Goal: Task Accomplishment & Management: Complete application form

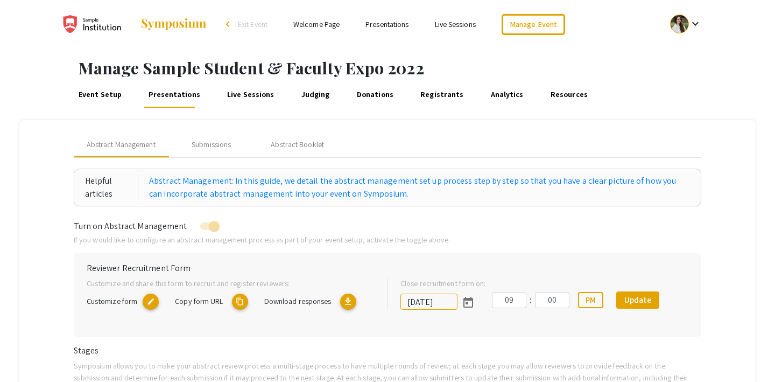
click at [249, 22] on span "Exit Event" at bounding box center [253, 24] width 30 height 10
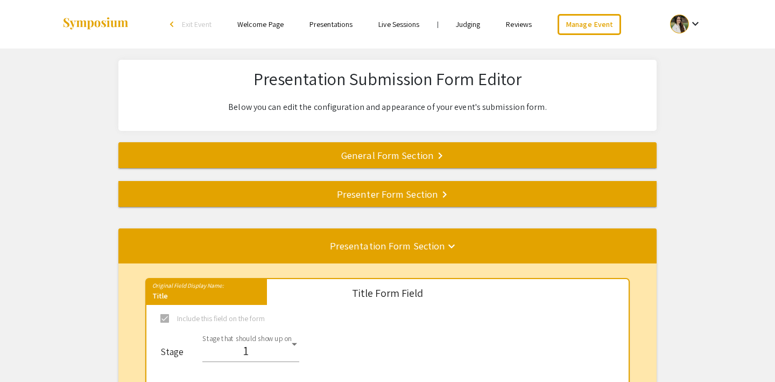
select select "8"
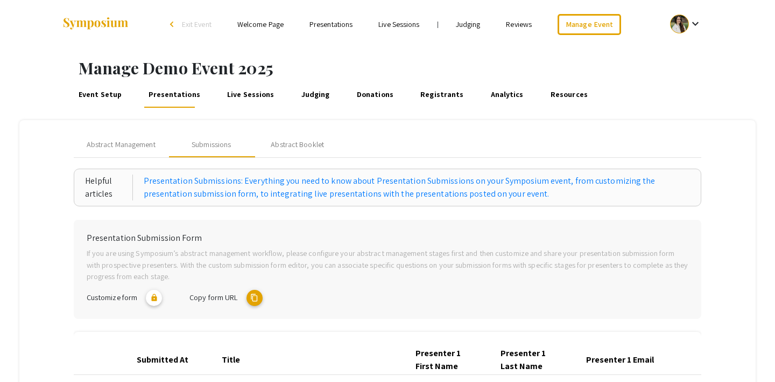
click at [193, 26] on span "Exit Event" at bounding box center [197, 24] width 30 height 10
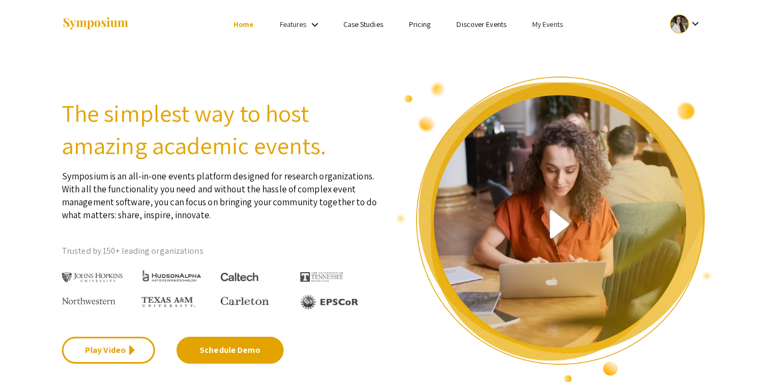
click at [549, 22] on link "My Events" at bounding box center [547, 24] width 31 height 10
click at [547, 45] on button "Events I've organized" at bounding box center [565, 48] width 92 height 26
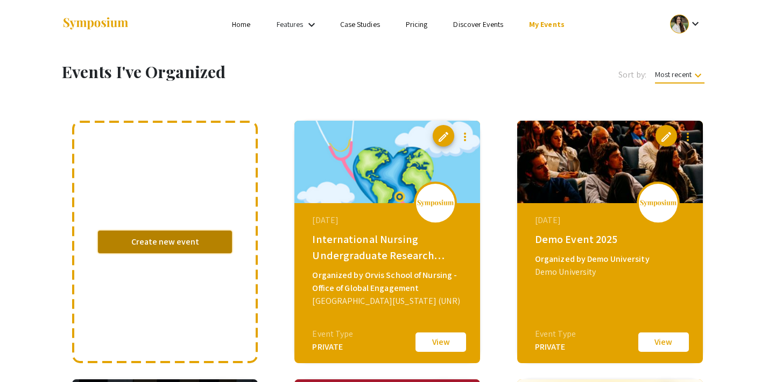
click at [140, 244] on button "Create new event" at bounding box center [165, 241] width 134 height 23
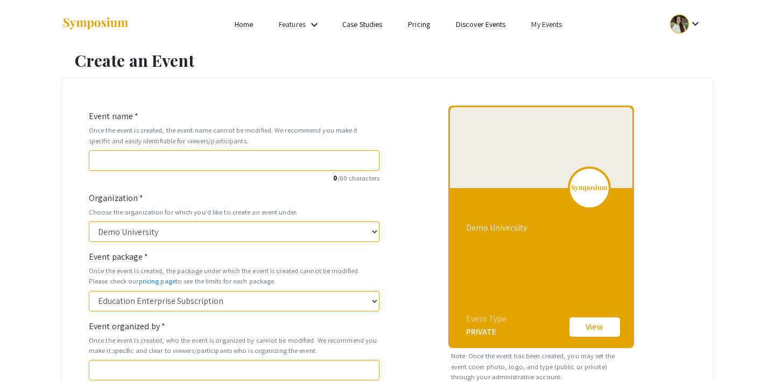
click at [545, 22] on link "My Events" at bounding box center [546, 24] width 31 height 10
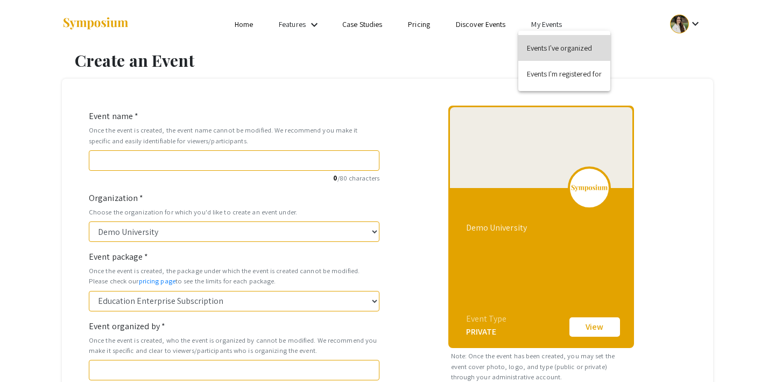
click at [545, 46] on button "Events I've organized" at bounding box center [564, 48] width 92 height 26
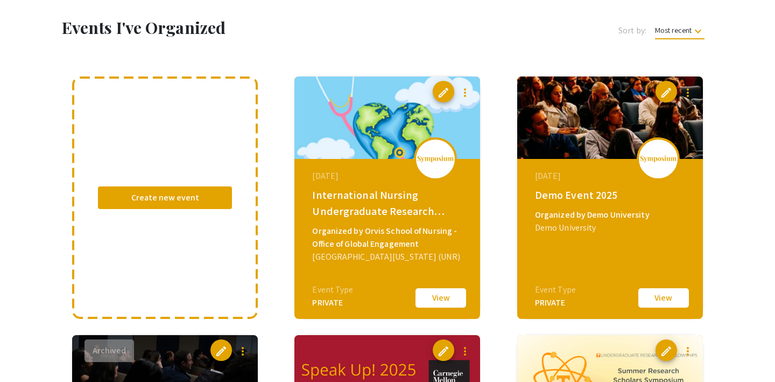
scroll to position [45, 0]
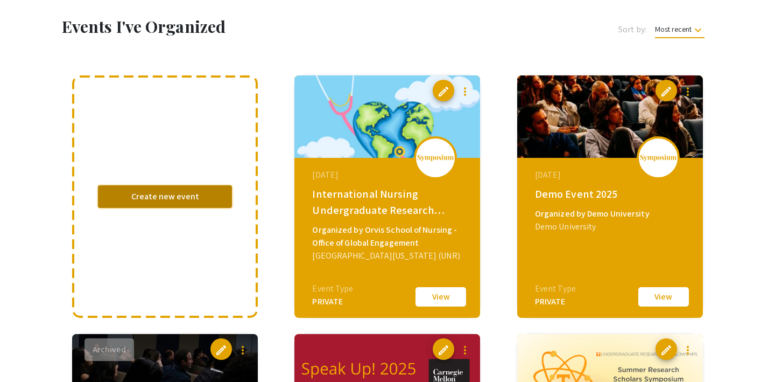
click at [152, 201] on button "Create new event" at bounding box center [165, 196] width 134 height 23
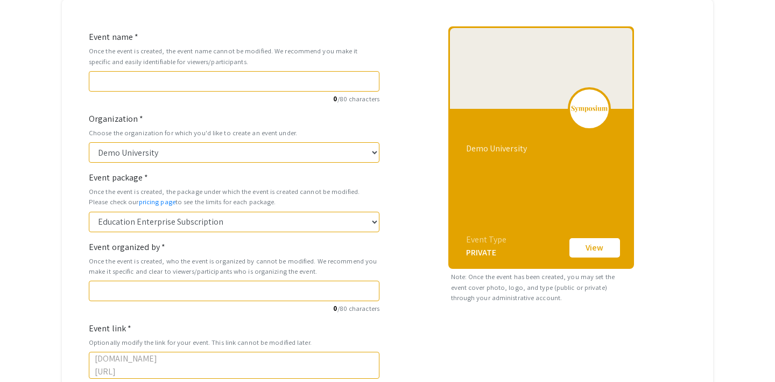
scroll to position [87, 0]
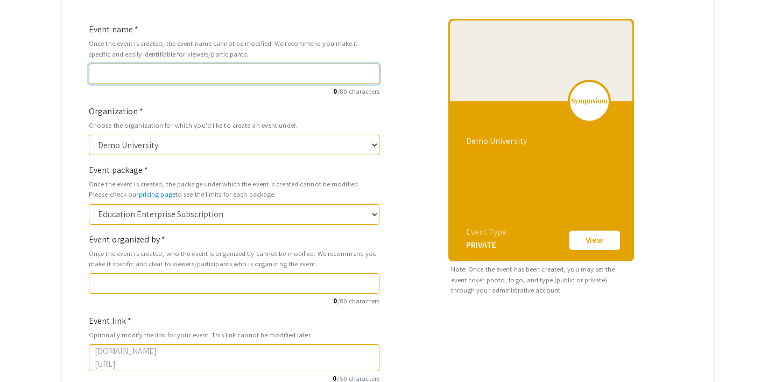
click at [138, 79] on input "Event name *" at bounding box center [234, 74] width 291 height 20
type input "T"
type input "t"
type input "Te"
type input "te"
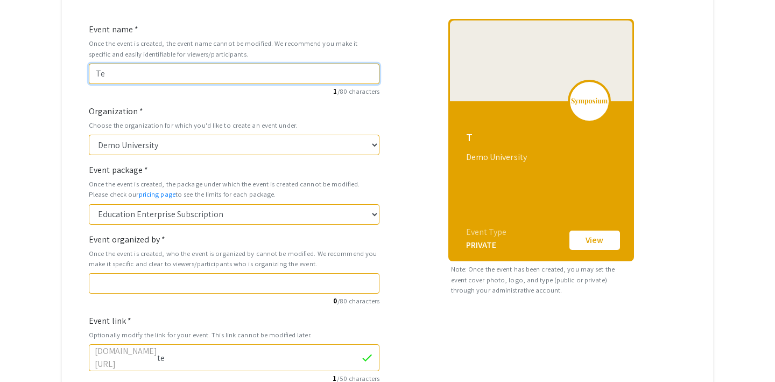
type input "Tes"
type input "tes"
type input "Test"
type input "test"
type input "Test D"
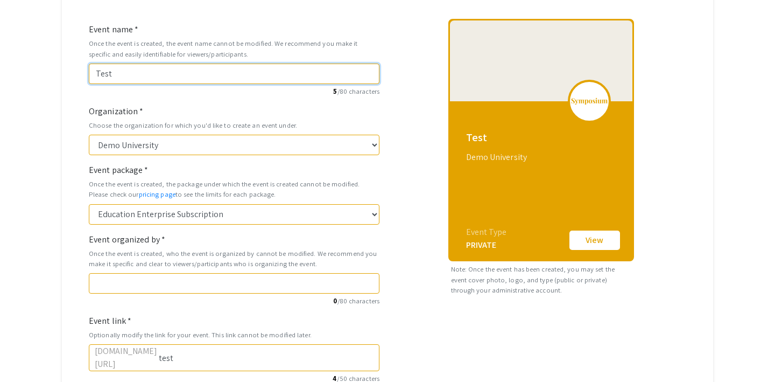
type input "test-d"
type input "Test De"
type input "test-de"
type input "Test Dem"
type input "test-dem"
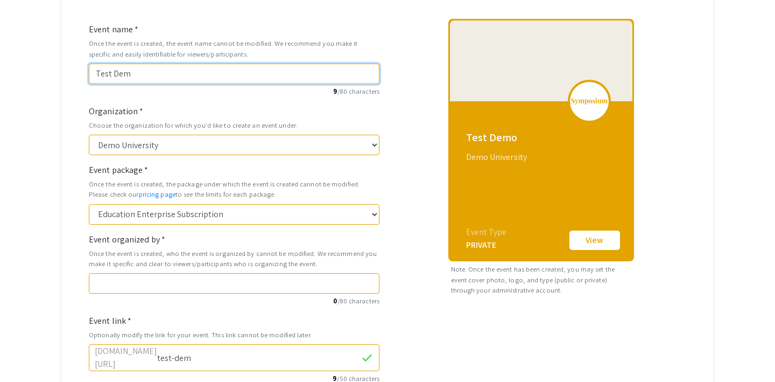
type input "Test Demo"
type input "test-demo"
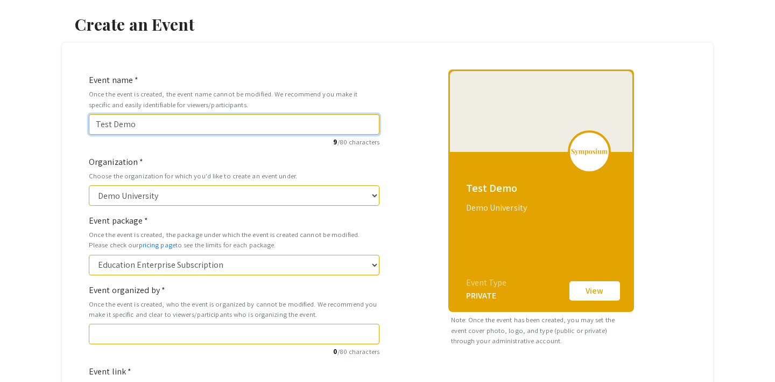
scroll to position [31, 0]
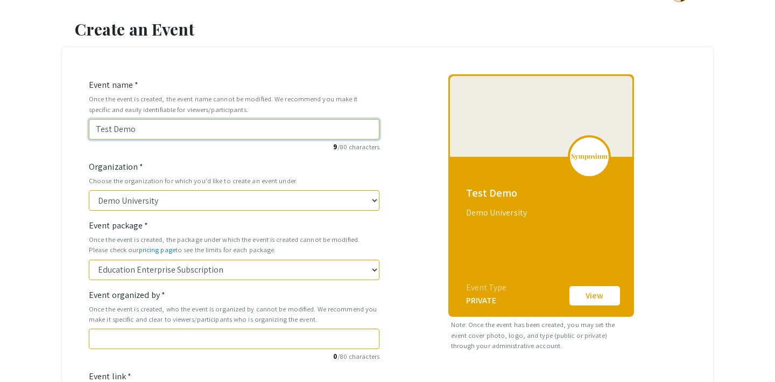
type input "Test Dem"
type input "test-dem"
type input "Test De"
type input "test-de"
type input "Test D"
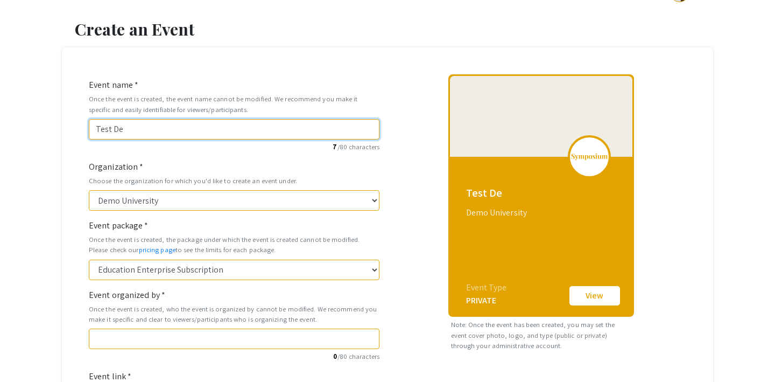
type input "test-d"
type input "Test"
type input "test"
type input "Test E"
type input "test-e"
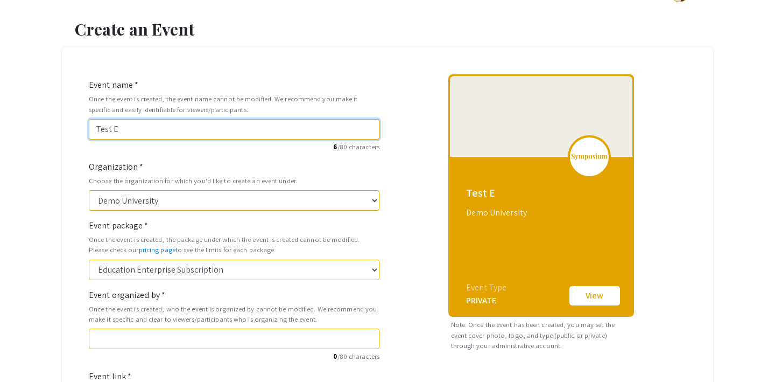
type input "Test Ev"
type input "test-ev"
type input "Test Eve"
type input "test-eve"
type input "Test Even"
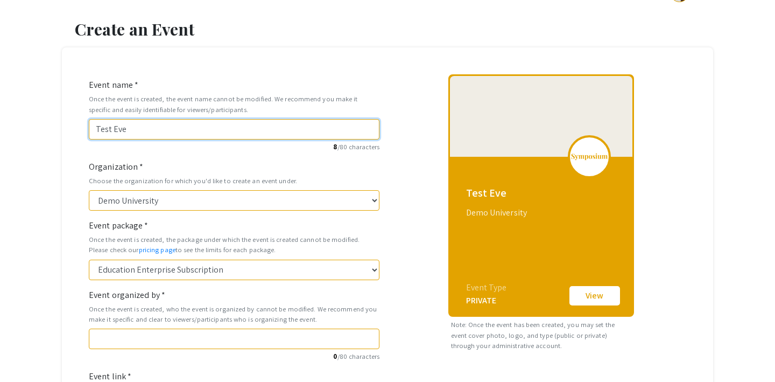
type input "test-even"
type input "Test Event"
type input "test-event"
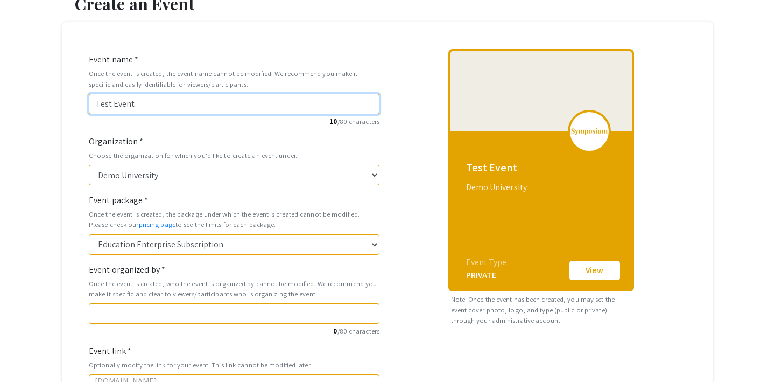
scroll to position [72, 0]
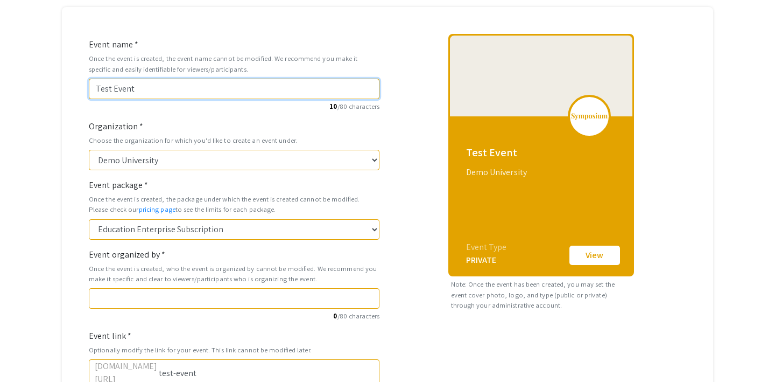
drag, startPoint x: 111, startPoint y: 87, endPoint x: 65, endPoint y: 83, distance: 46.4
click at [65, 83] on div "Event name * Once the event is created, the event name cannot be modified. We r…" at bounding box center [387, 313] width 651 height 612
type input "Event"
type input "event"
type input "D Event"
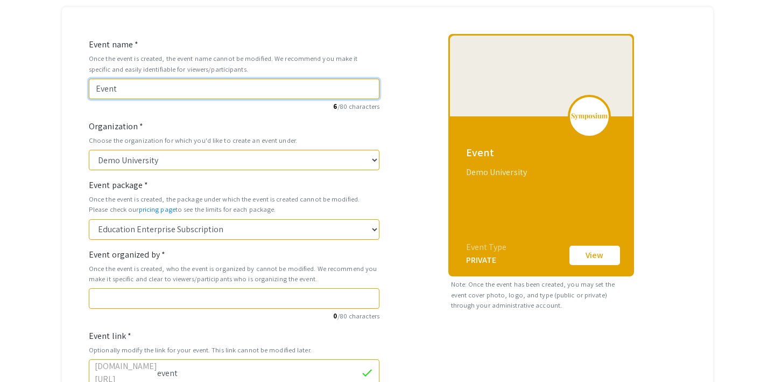
type input "d-event"
type input "De Event"
type input "de-event"
type input "Dem Event"
type input "dem-event"
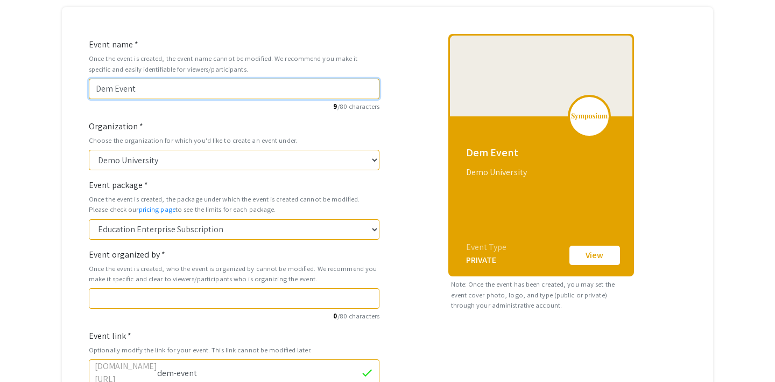
type input "Demo Event"
type input "demo-event"
click at [160, 90] on input "Demo Event" at bounding box center [234, 89] width 291 height 20
type input "Demo Event A"
type input "demo-event-a"
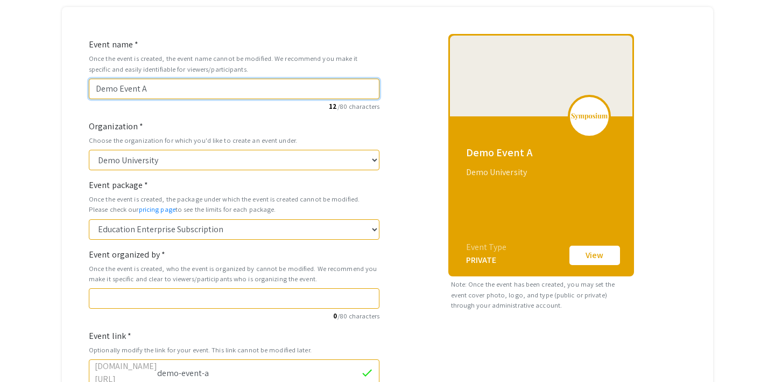
type input "Demo Event Au"
type input "demo-event-au"
type input "Demo Event Aug"
type input "demo-event-aug"
type input "Demo Event Augu"
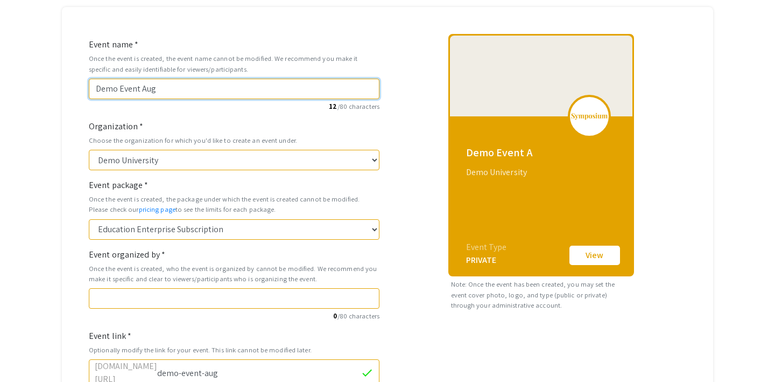
type input "demo-event-augu"
type input "Demo Event Augus"
type input "demo-event-augus"
type input "Demo Event August"
type input "demo-event-august"
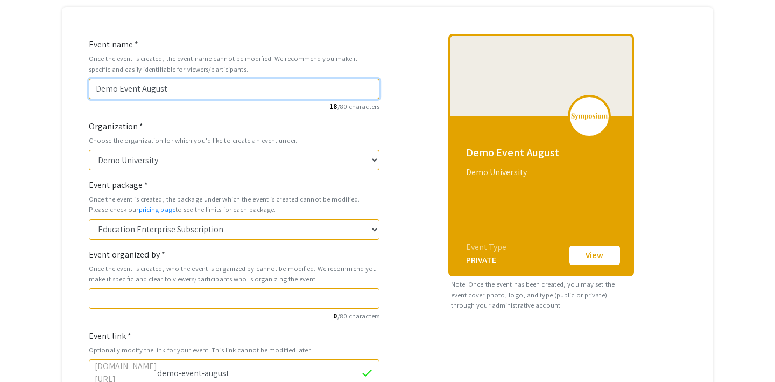
type input "Demo Event August 2"
type input "demo-event-august-2"
type input "Demo Event August 20"
type input "demo-event-august-20"
type input "Demo Event August 202"
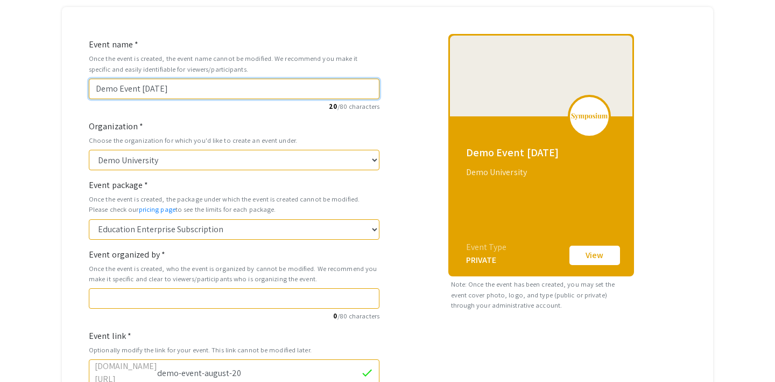
type input "demo-event-august-202"
type input "Demo Event [DATE]"
type input "demo-event-august-2025"
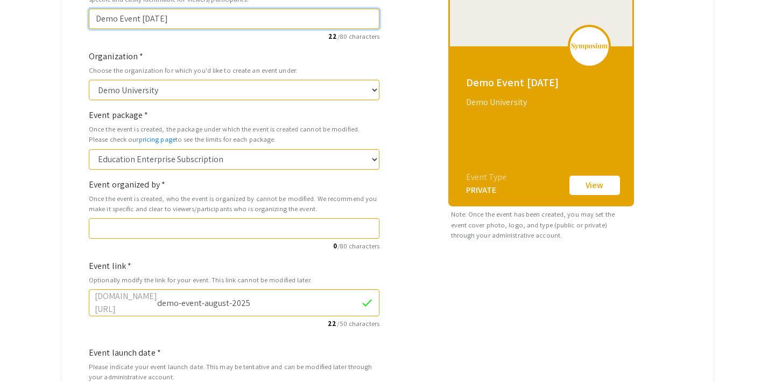
scroll to position [154, 0]
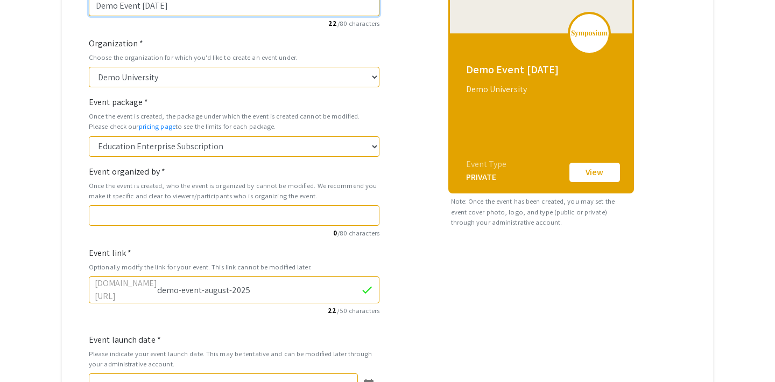
type input "Demo Event [DATE]"
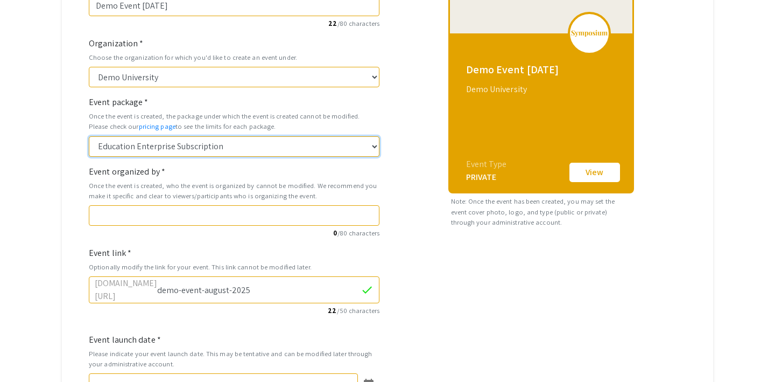
click at [242, 146] on select "Education Enterprise Subscription" at bounding box center [234, 146] width 291 height 20
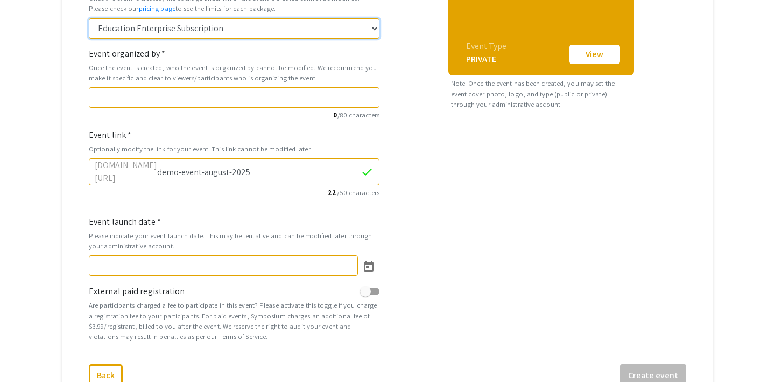
scroll to position [278, 0]
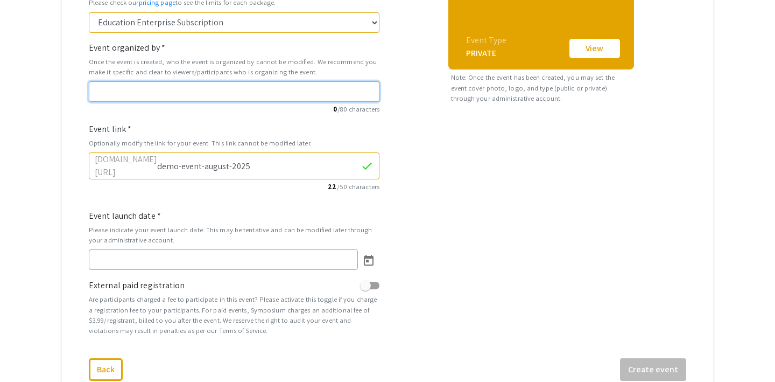
click at [191, 87] on input "Event organized by *" at bounding box center [234, 91] width 291 height 20
type input "Demo University"
click at [292, 127] on div "Event link * Optionally modify the link for your event. This link cannot be mod…" at bounding box center [234, 157] width 291 height 69
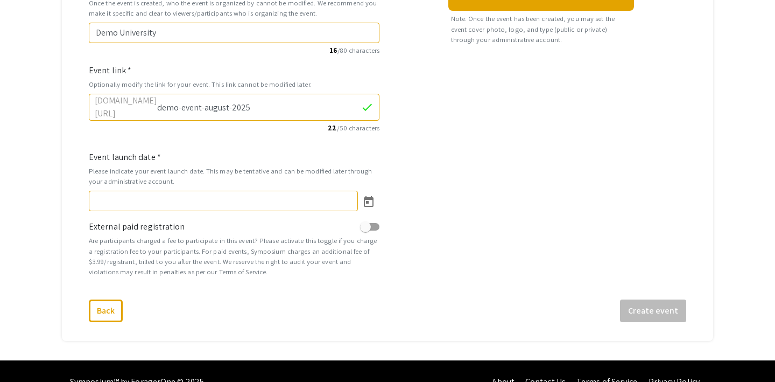
scroll to position [353, 0]
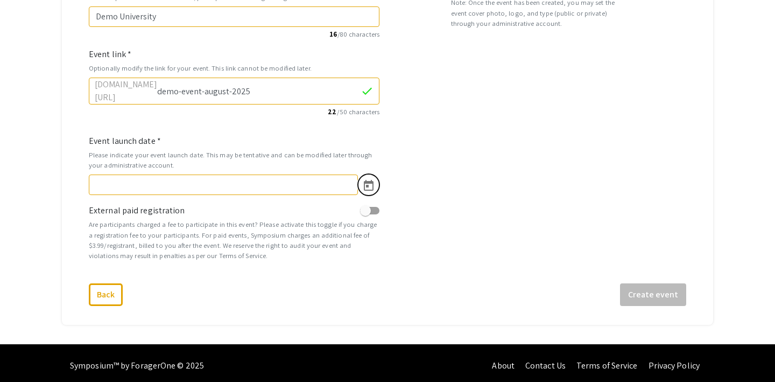
click at [370, 180] on icon "Open calendar" at bounding box center [368, 185] width 13 height 13
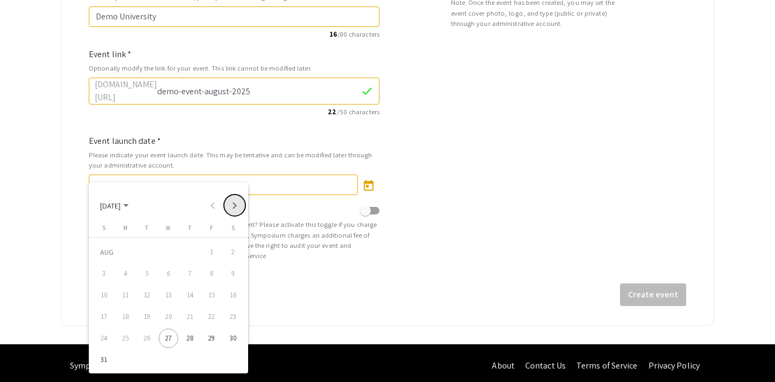
click at [235, 207] on button "Next month" at bounding box center [235, 205] width 22 height 22
click at [234, 335] on div "27" at bounding box center [232, 337] width 19 height 19
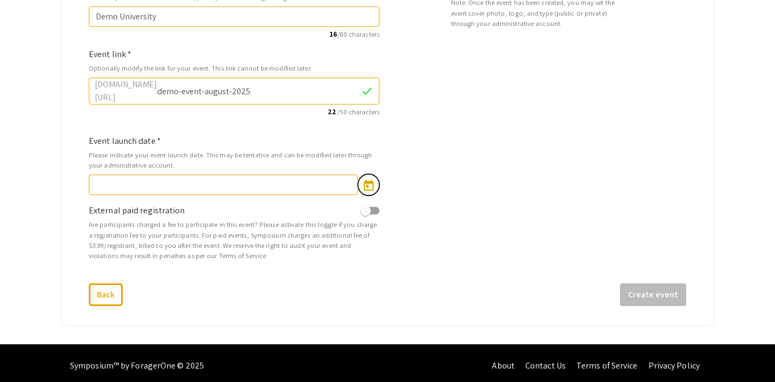
type input "[DATE]"
click at [659, 292] on button "Create event" at bounding box center [653, 294] width 66 height 23
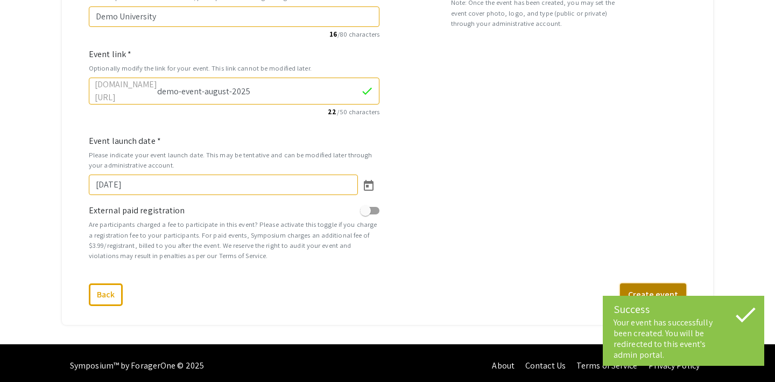
select select "472"
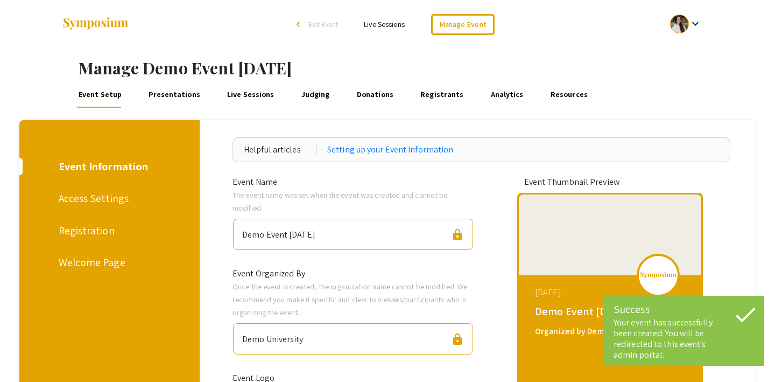
click at [115, 205] on div "Access Settings" at bounding box center [108, 198] width 99 height 16
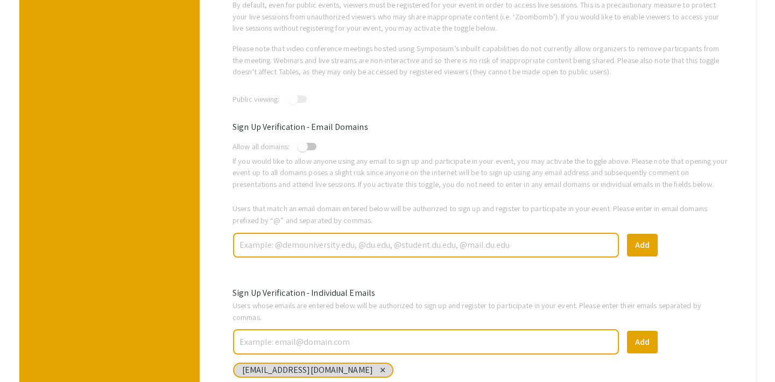
scroll to position [3, 0]
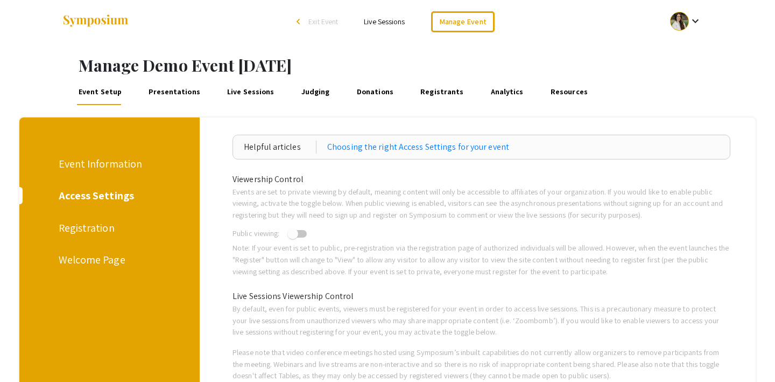
click at [76, 223] on div "Registration" at bounding box center [108, 228] width 99 height 16
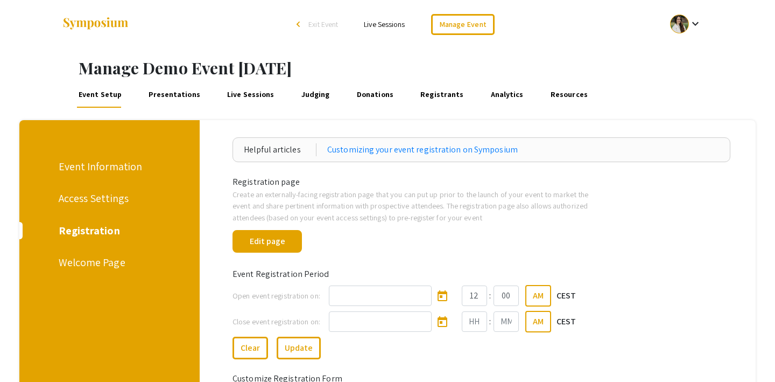
click at [85, 262] on div "Welcome Page" at bounding box center [108, 262] width 99 height 16
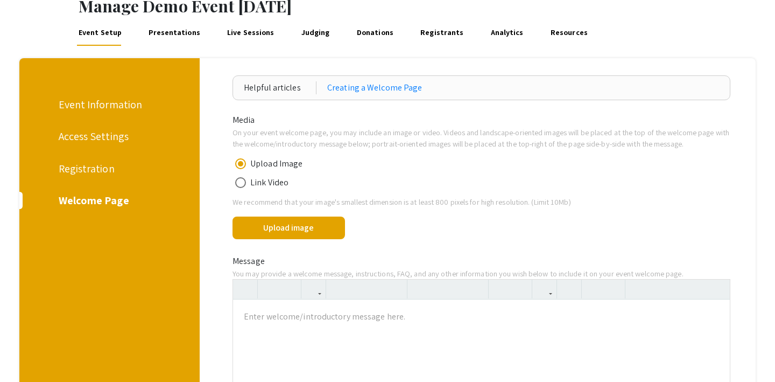
scroll to position [38, 0]
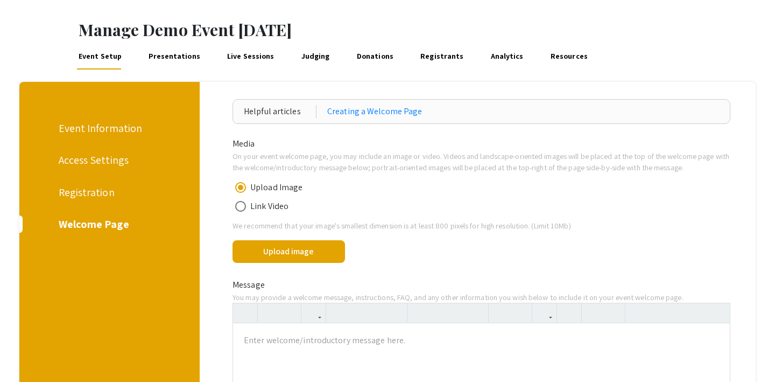
click at [169, 58] on link "Presentations" at bounding box center [174, 57] width 55 height 26
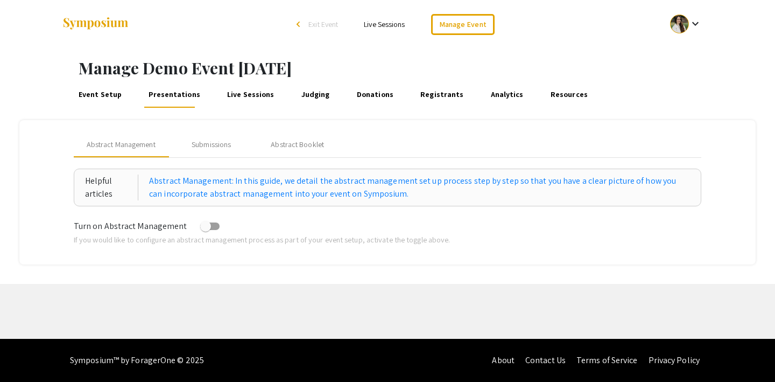
click at [206, 226] on span at bounding box center [209, 226] width 19 height 8
click at [206, 230] on input "checkbox" at bounding box center [205, 230] width 1 height 1
checkbox input "true"
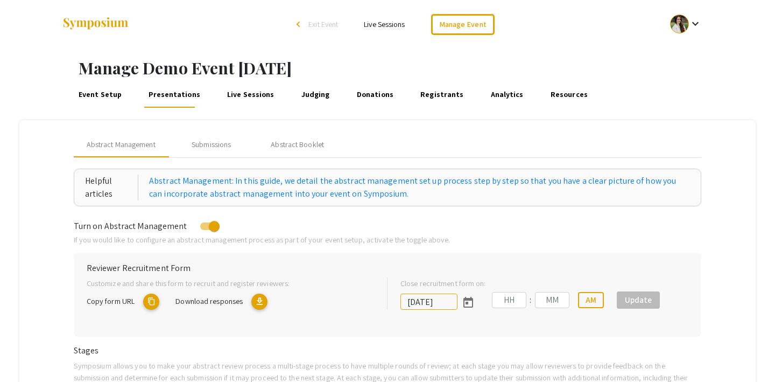
type input "[DATE]"
type input "07"
type input "14"
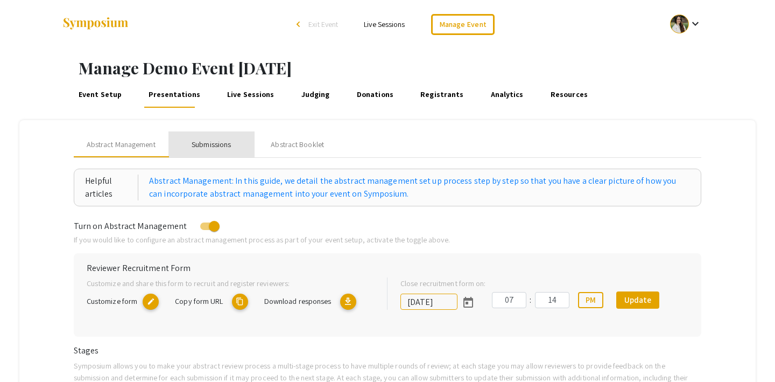
click at [211, 154] on div "Submissions" at bounding box center [211, 144] width 86 height 26
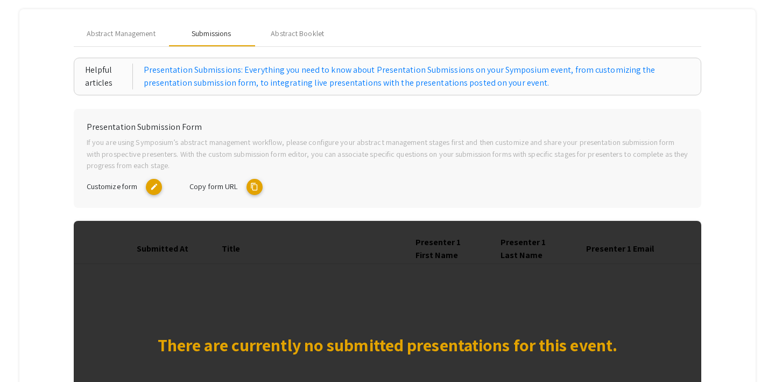
scroll to position [104, 0]
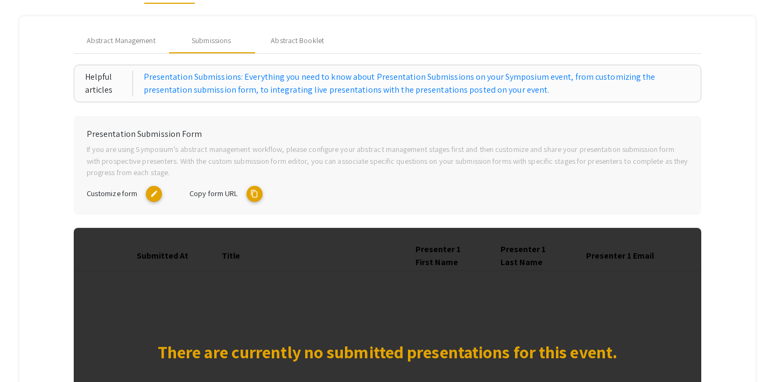
click at [255, 191] on mat-icon "content_copy" at bounding box center [255, 194] width 16 height 16
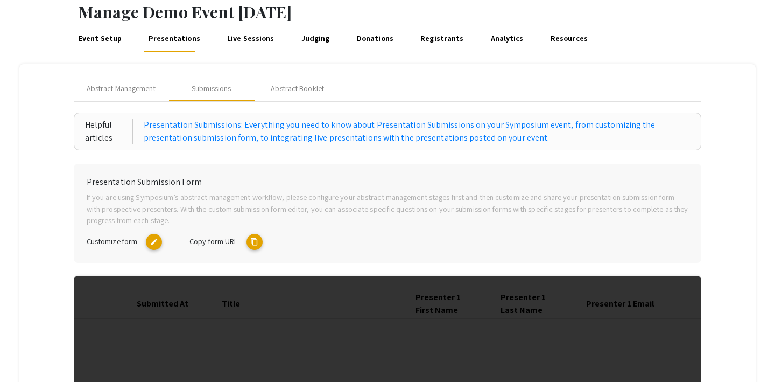
scroll to position [28, 0]
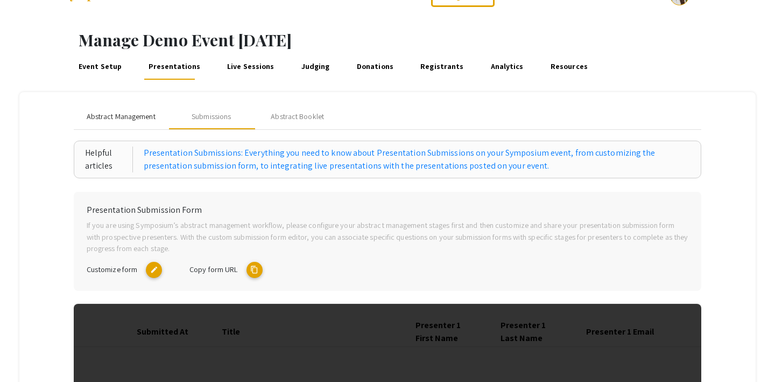
click at [143, 114] on span "Abstract Management" at bounding box center [121, 116] width 69 height 11
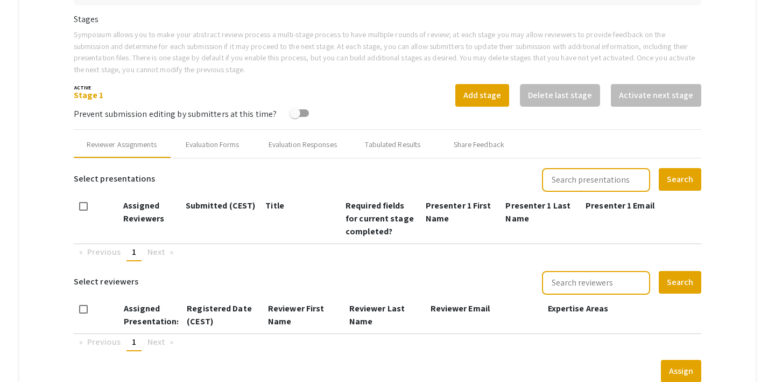
scroll to position [335, 0]
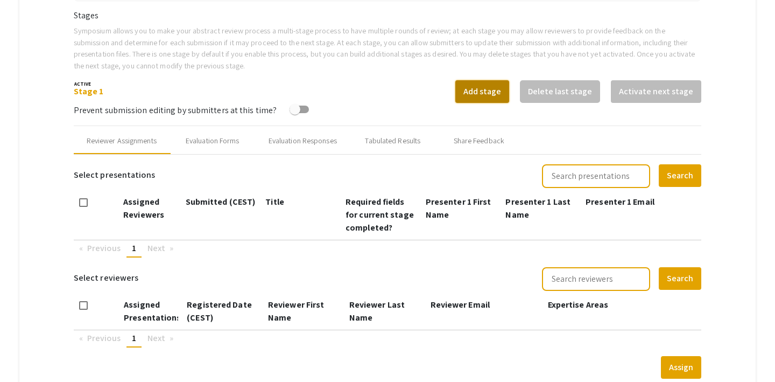
click at [494, 93] on button "Add stage" at bounding box center [482, 91] width 54 height 23
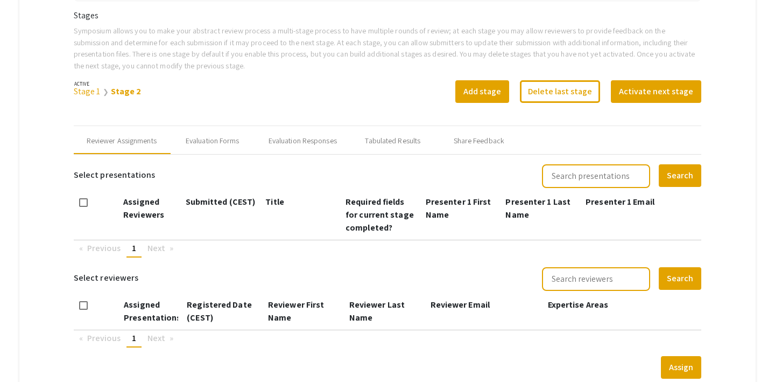
click at [83, 89] on link "Stage 1" at bounding box center [87, 91] width 27 height 11
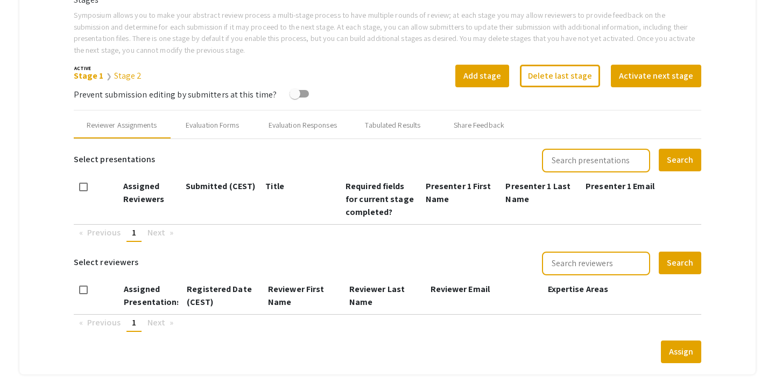
scroll to position [349, 0]
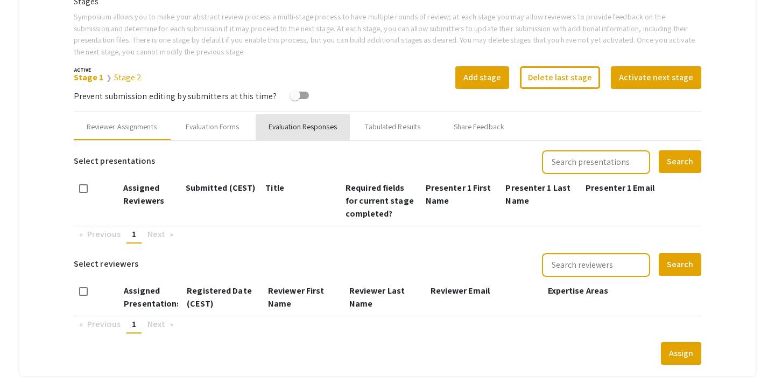
click at [310, 124] on div "Evaluation Responses" at bounding box center [303, 126] width 68 height 11
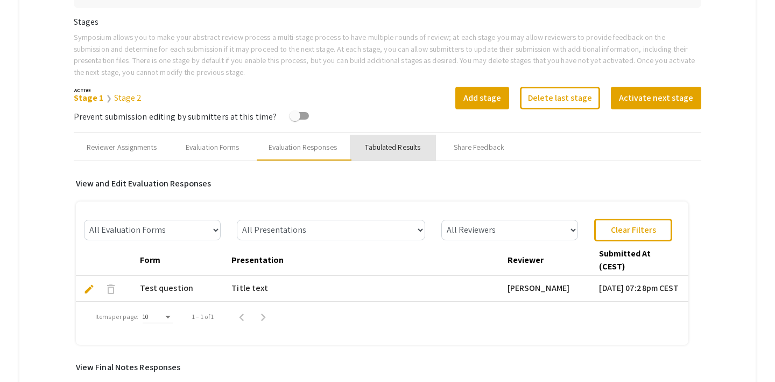
click at [383, 149] on div "Tabulated Results" at bounding box center [392, 147] width 55 height 11
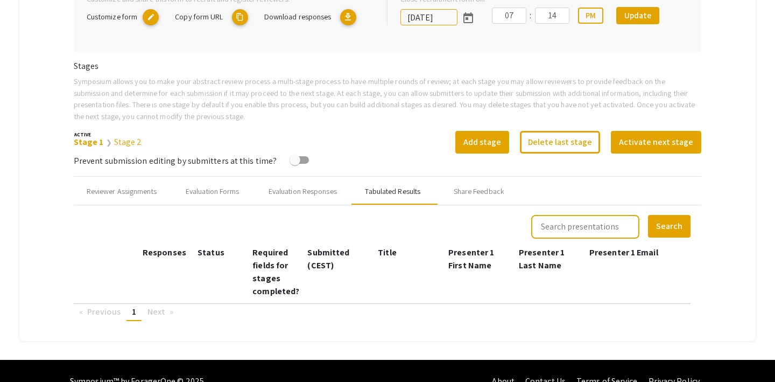
scroll to position [0, 0]
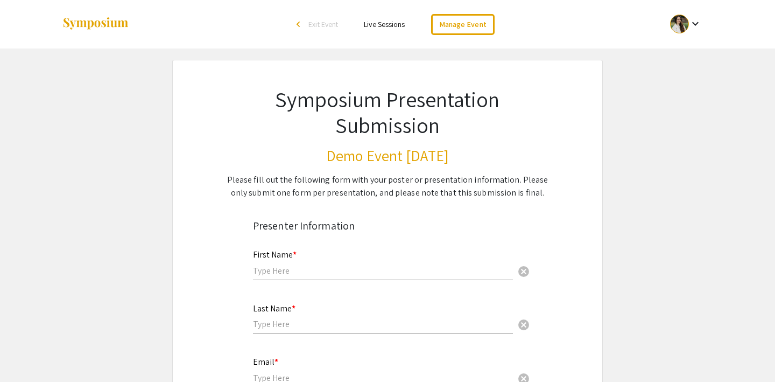
click at [268, 276] on div "First Name * cancel" at bounding box center [383, 259] width 260 height 41
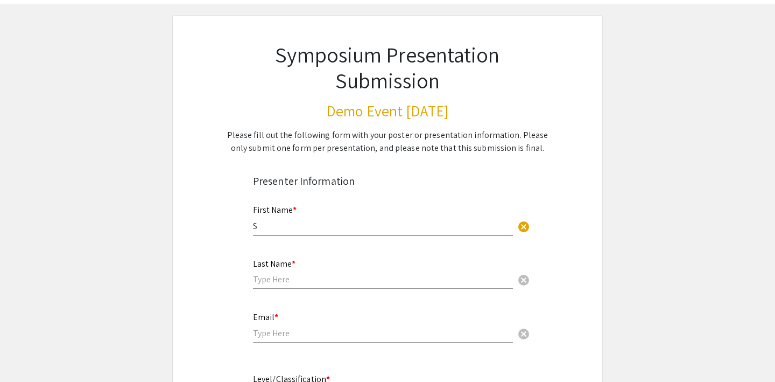
scroll to position [61, 0]
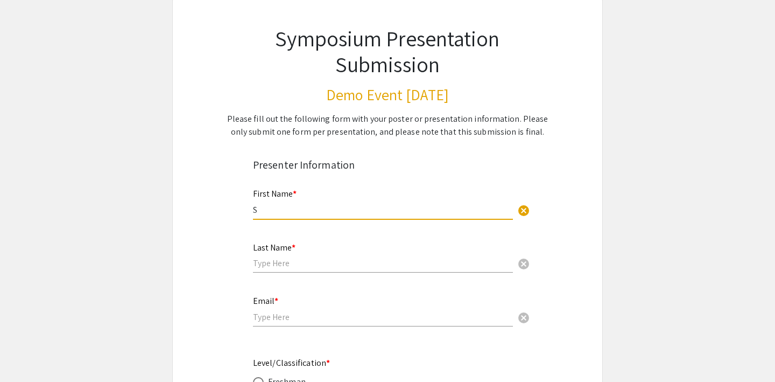
type input "S"
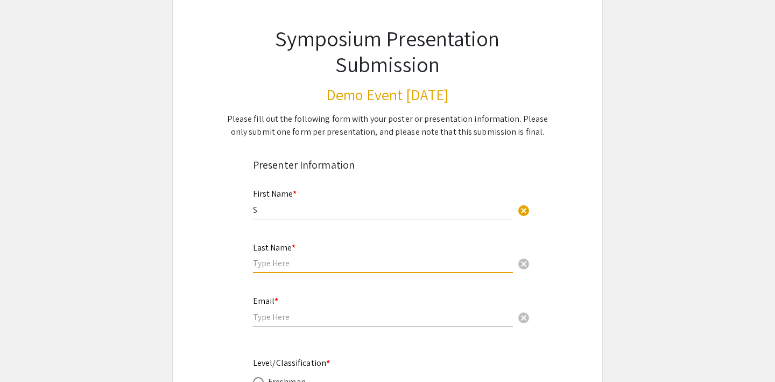
click at [269, 263] on input "text" at bounding box center [383, 262] width 260 height 11
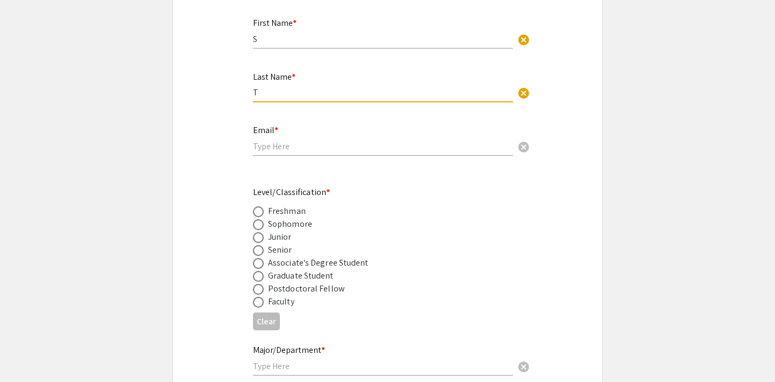
scroll to position [233, 0]
type input "T"
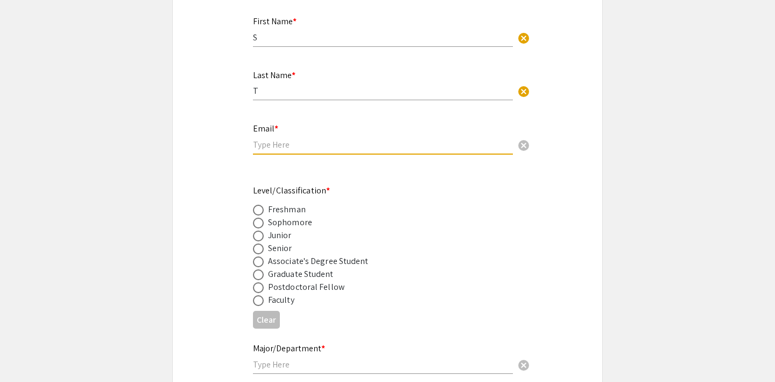
click at [269, 147] on input "email" at bounding box center [383, 144] width 260 height 11
type input "st@gmail.co"
click at [393, 182] on app-form-preview-presenter-fields "First Name * S cancel This field is required. Last Name * T cancel This field i…" at bounding box center [387, 200] width 269 height 389
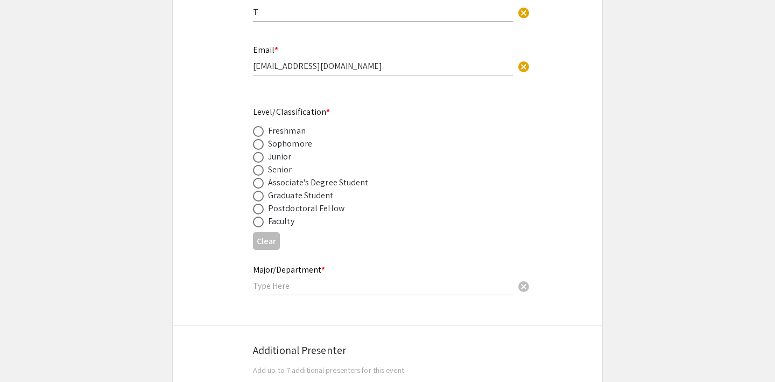
scroll to position [312, 0]
click at [258, 134] on span at bounding box center [258, 130] width 11 height 11
click at [258, 134] on input "radio" at bounding box center [258, 130] width 11 height 11
radio input "true"
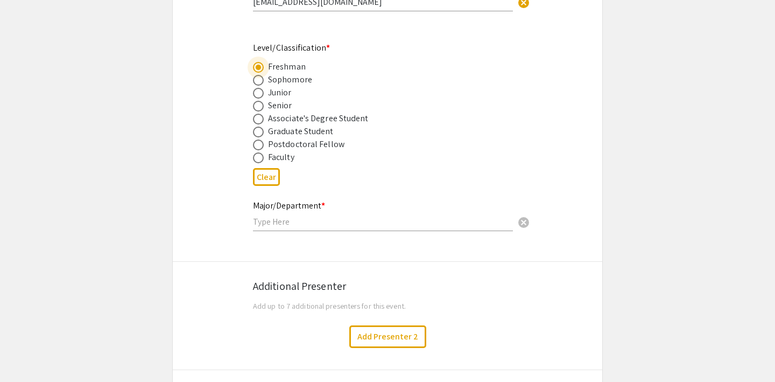
scroll to position [392, 0]
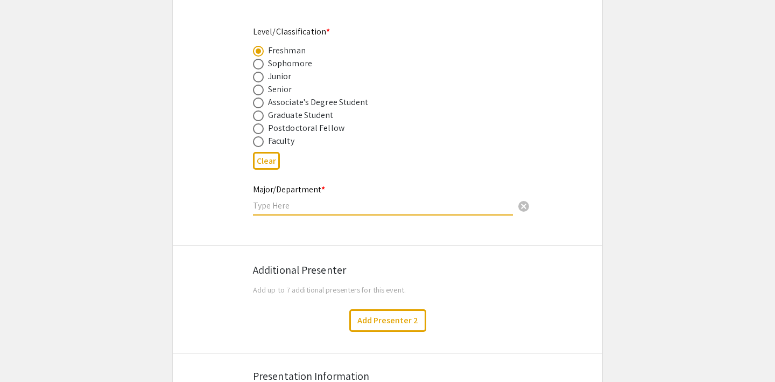
click at [292, 200] on input "text" at bounding box center [383, 205] width 260 height 11
click at [338, 208] on input "text" at bounding box center [383, 205] width 260 height 11
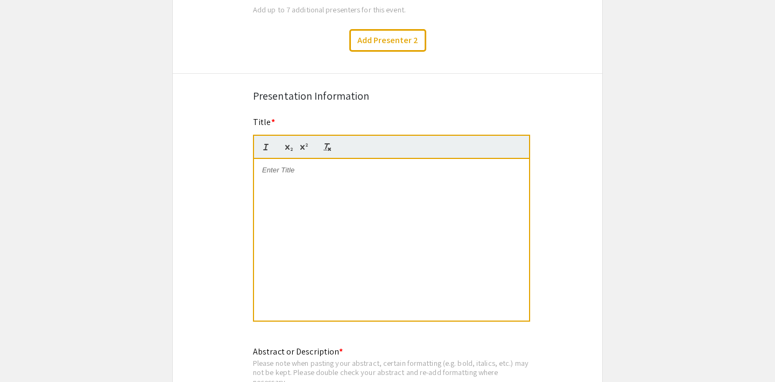
scroll to position [704, 0]
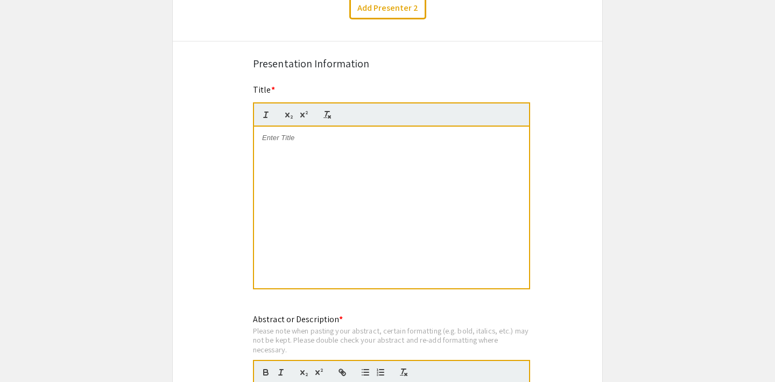
type input "Chemistry"
click at [290, 139] on p at bounding box center [391, 138] width 259 height 10
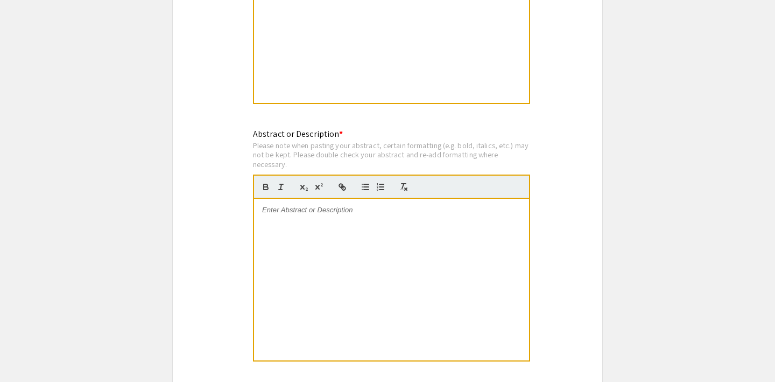
scroll to position [910, 0]
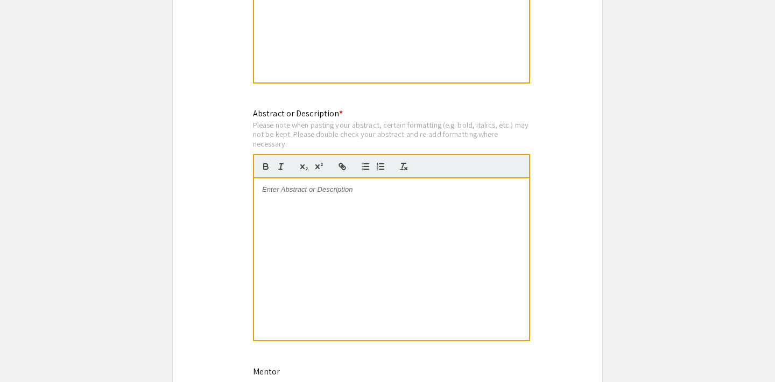
click at [314, 204] on div at bounding box center [391, 258] width 275 height 161
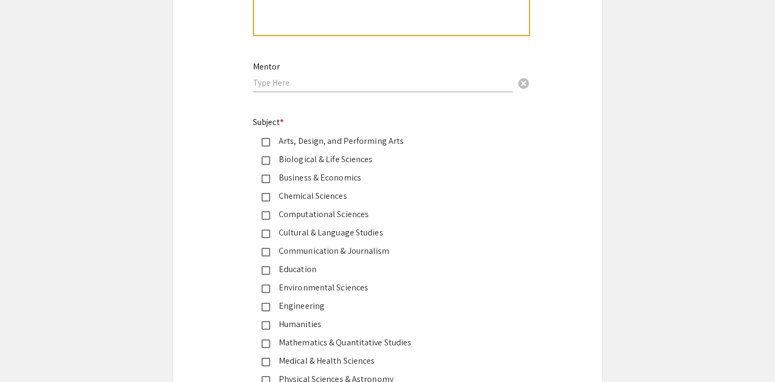
scroll to position [1216, 0]
click at [270, 141] on mat-pseudo-checkbox at bounding box center [266, 141] width 9 height 9
click at [280, 158] on div "Biological & Life Sciences" at bounding box center [383, 158] width 226 height 13
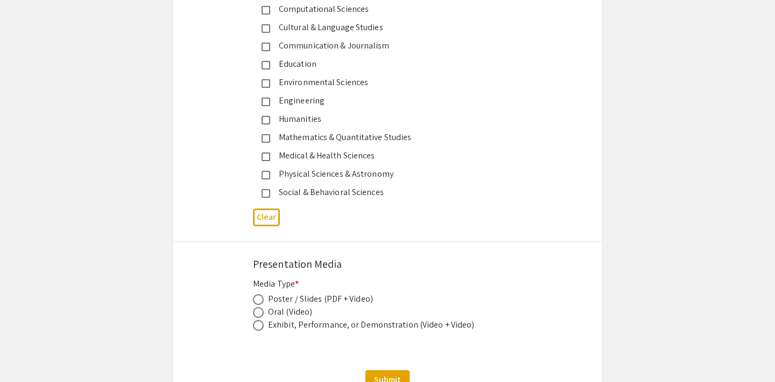
scroll to position [1509, 0]
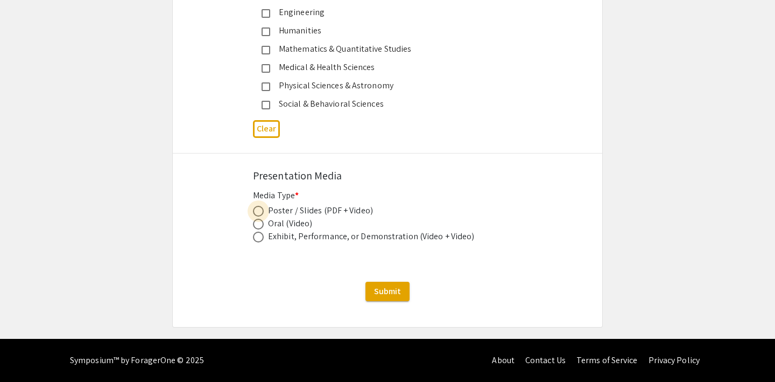
click at [258, 211] on span at bounding box center [258, 211] width 11 height 11
click at [258, 211] on input "radio" at bounding box center [258, 211] width 11 height 11
radio input "true"
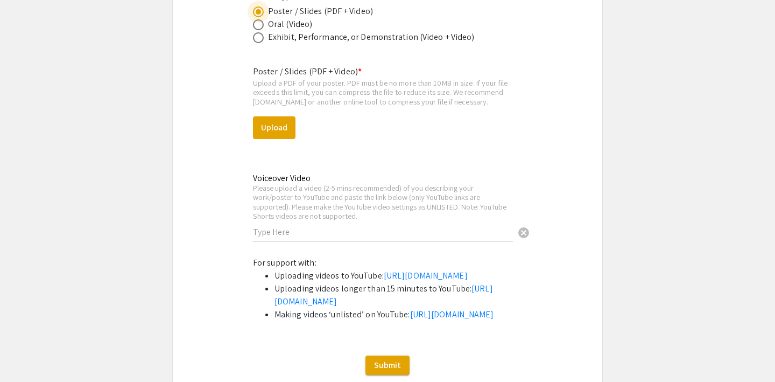
scroll to position [1708, 0]
click at [271, 130] on button "Upload" at bounding box center [274, 126] width 43 height 23
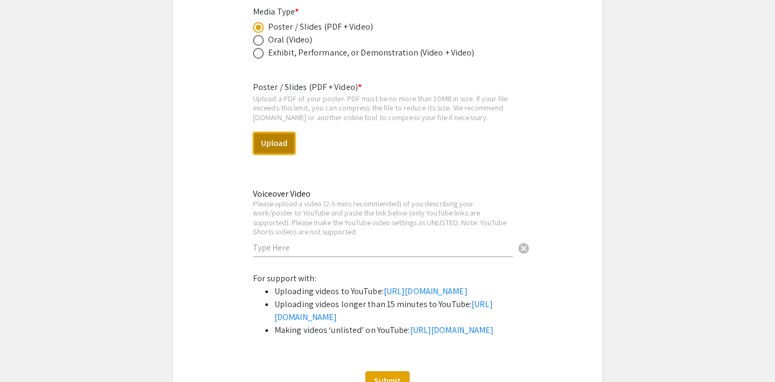
scroll to position [1571, 0]
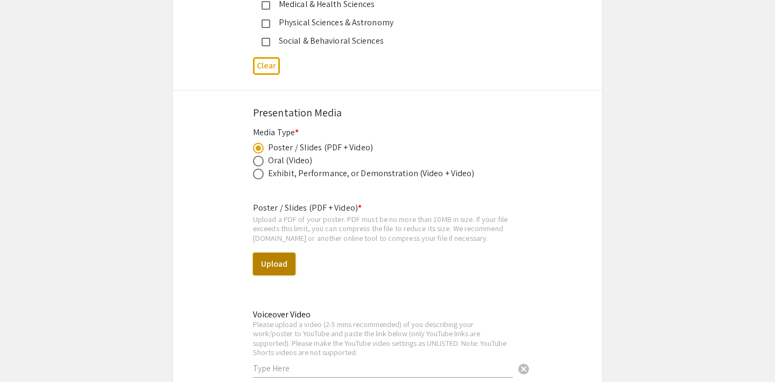
click at [277, 263] on button "Upload" at bounding box center [274, 263] width 43 height 23
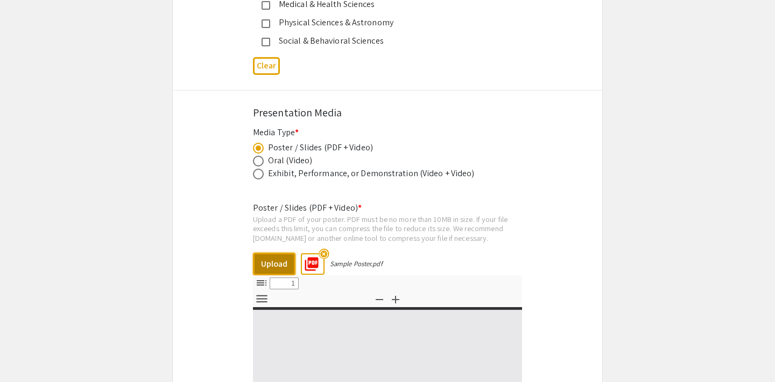
select select "custom"
type input "0"
select select "custom"
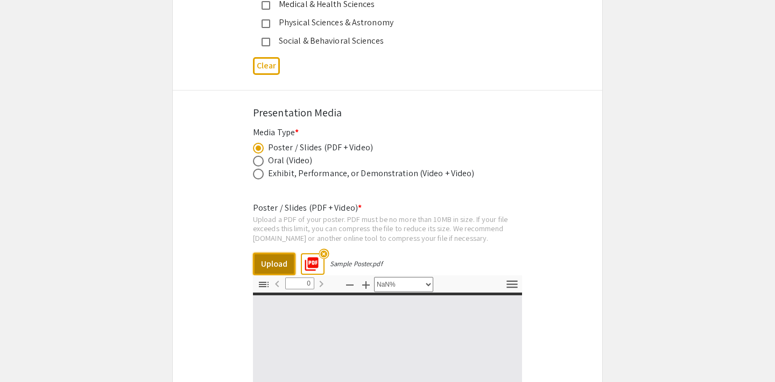
type input "1"
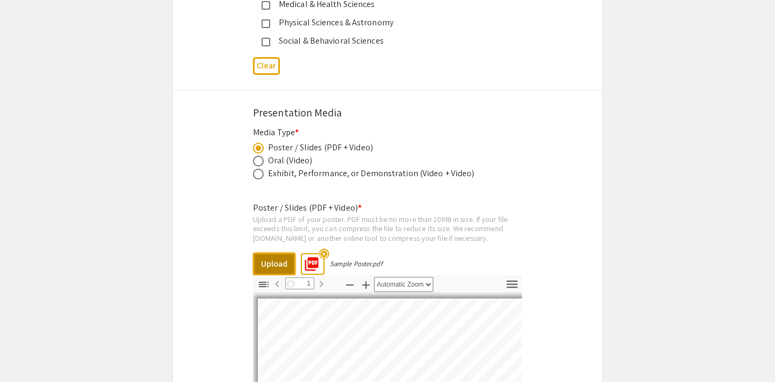
select select "auto"
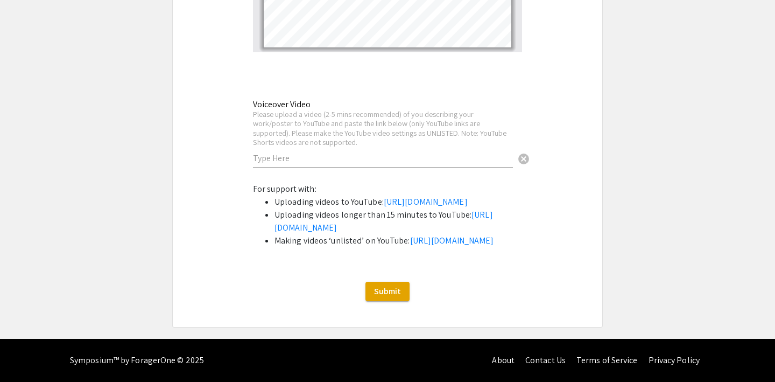
scroll to position [2128, 0]
click at [392, 288] on span "Submit" at bounding box center [387, 290] width 27 height 11
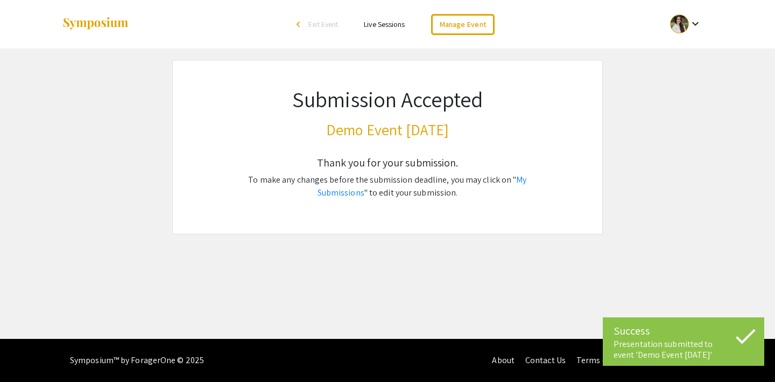
scroll to position [0, 0]
click at [524, 180] on link "My Submissions" at bounding box center [422, 186] width 209 height 24
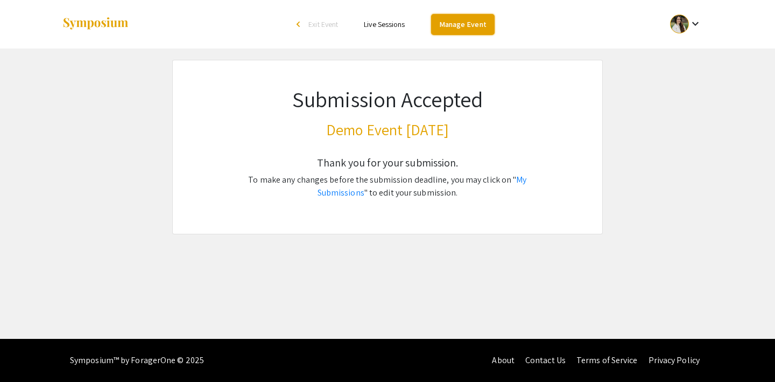
click at [448, 27] on link "Manage Event" at bounding box center [463, 24] width 64 height 21
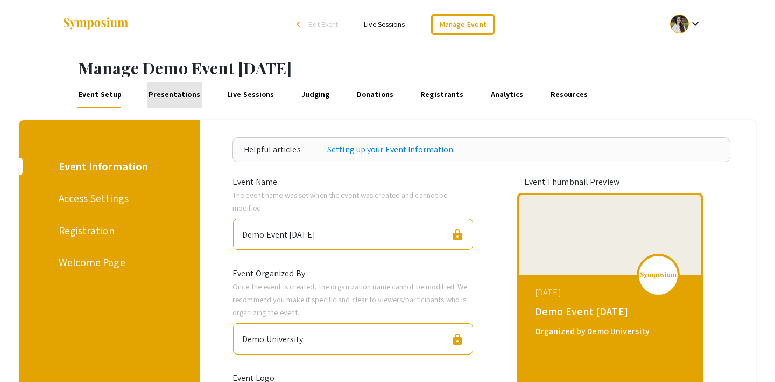
click at [173, 95] on link "Presentations" at bounding box center [174, 95] width 55 height 26
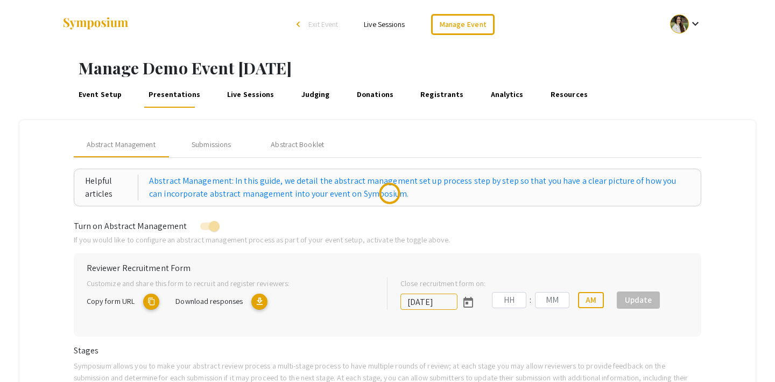
type input "[DATE]"
type input "07"
type input "14"
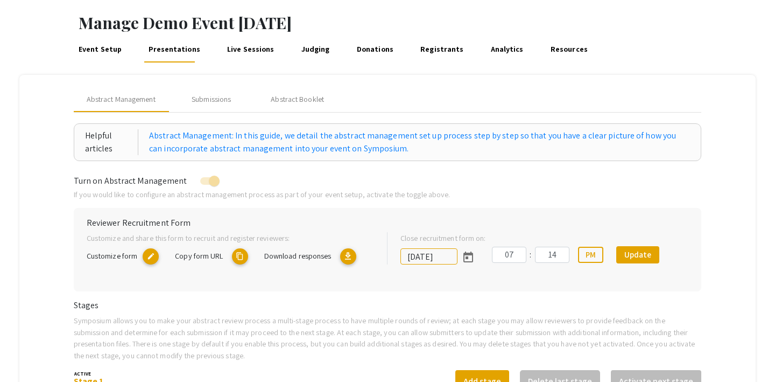
scroll to position [34, 0]
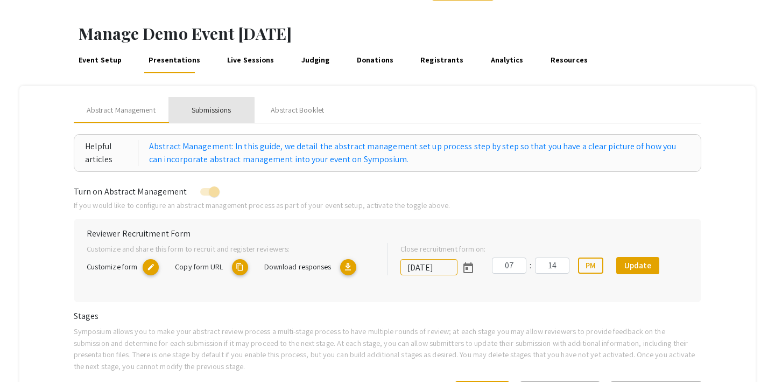
click at [210, 119] on div "Submissions" at bounding box center [211, 110] width 86 height 26
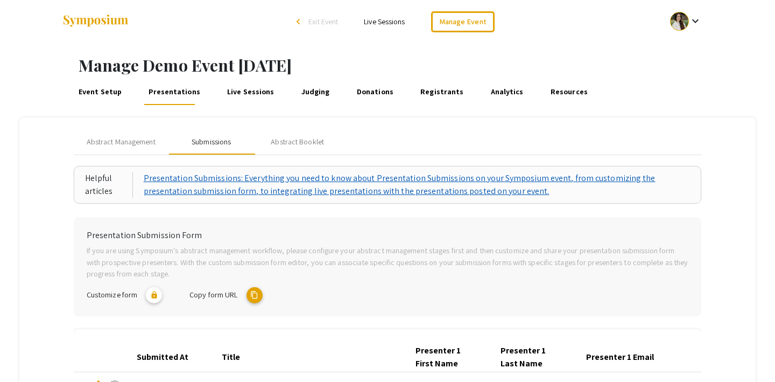
scroll to position [46, 0]
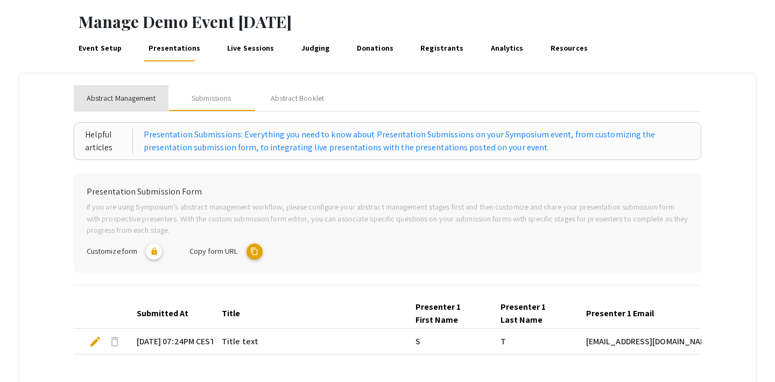
click at [139, 103] on span "Abstract Management" at bounding box center [121, 98] width 69 height 11
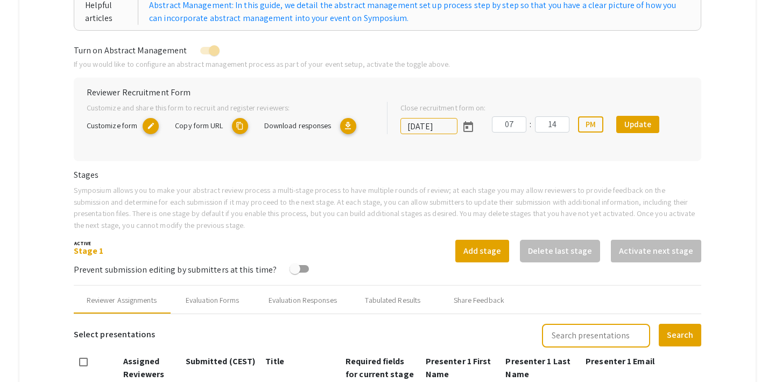
scroll to position [165, 0]
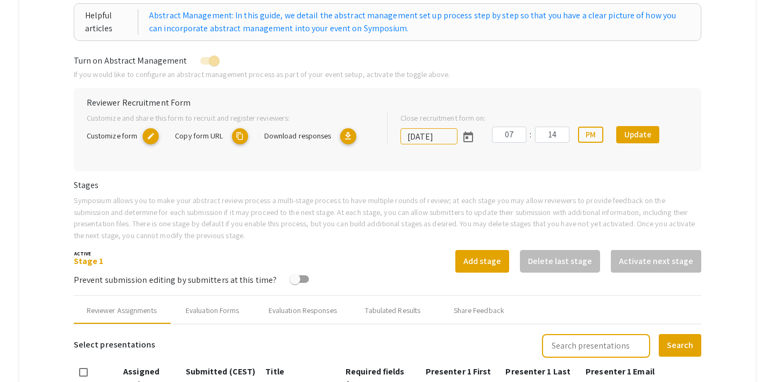
click at [238, 138] on mat-icon "content_copy" at bounding box center [240, 136] width 16 height 16
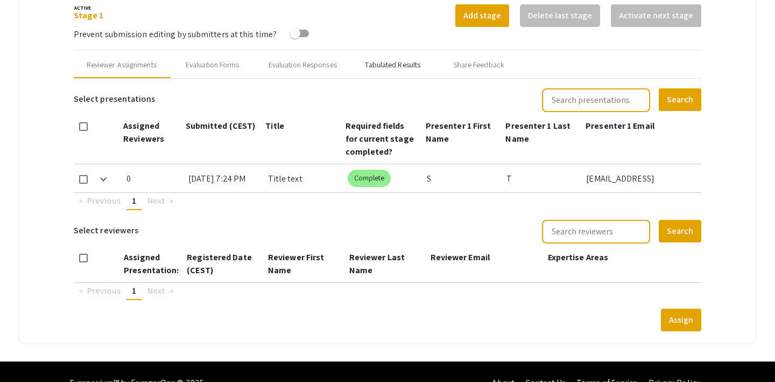
click at [381, 71] on div "Tabulated Results" at bounding box center [393, 65] width 86 height 26
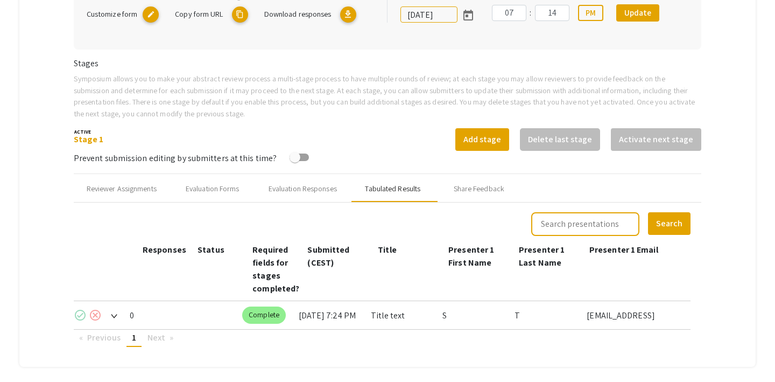
scroll to position [290, 0]
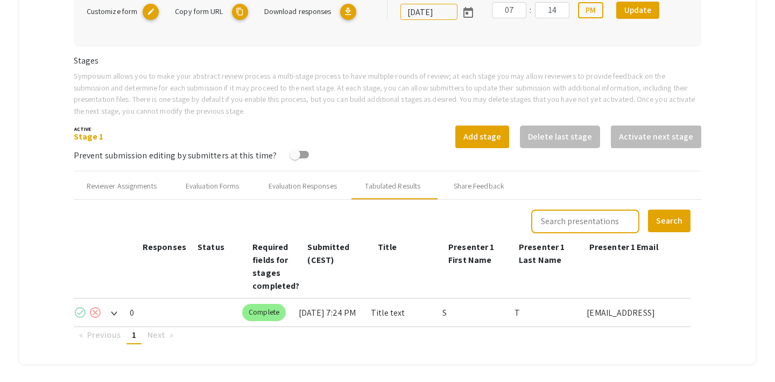
click at [425, 154] on div "Prevent submission editing by submitters at this time?" at bounding box center [388, 155] width 628 height 14
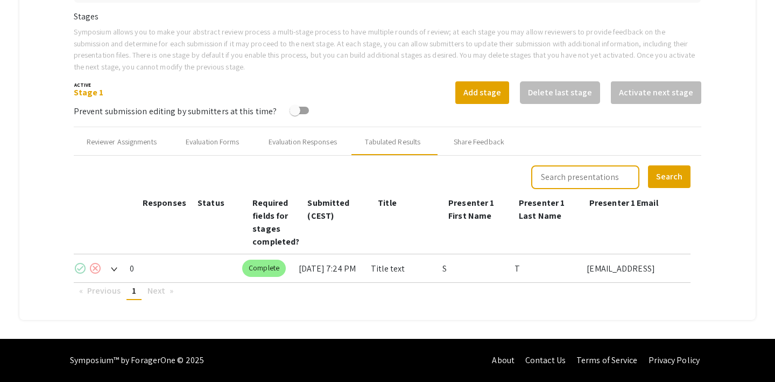
click at [77, 266] on mat-icon "check_circle" at bounding box center [80, 268] width 13 height 13
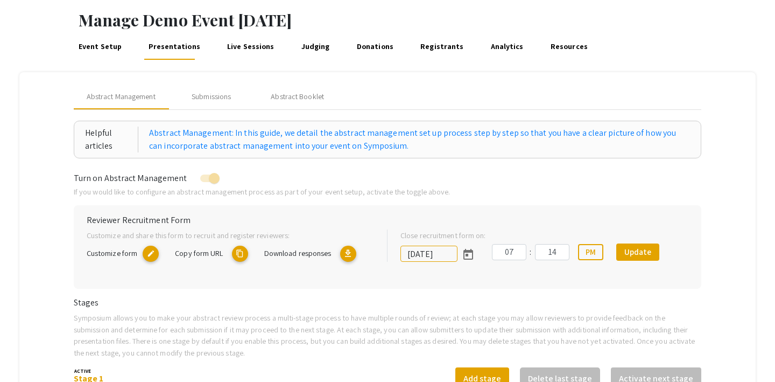
scroll to position [0, 0]
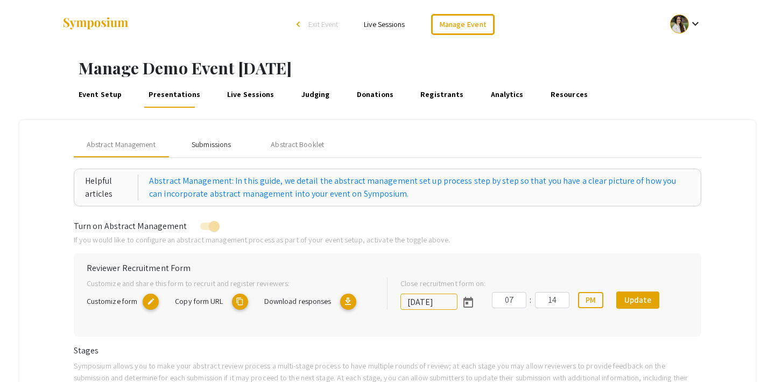
click at [233, 147] on div "Submissions" at bounding box center [211, 144] width 86 height 26
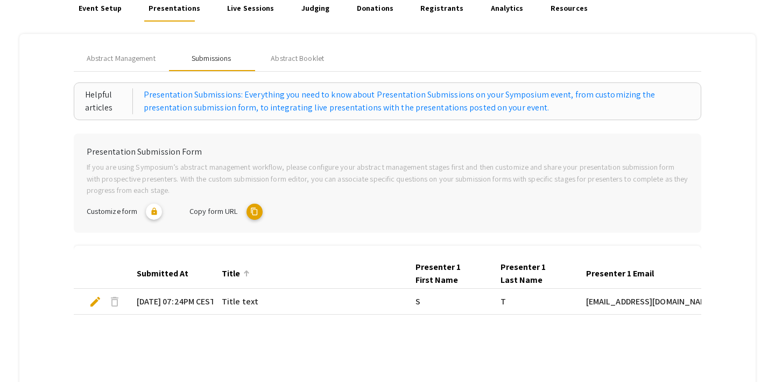
scroll to position [82, 0]
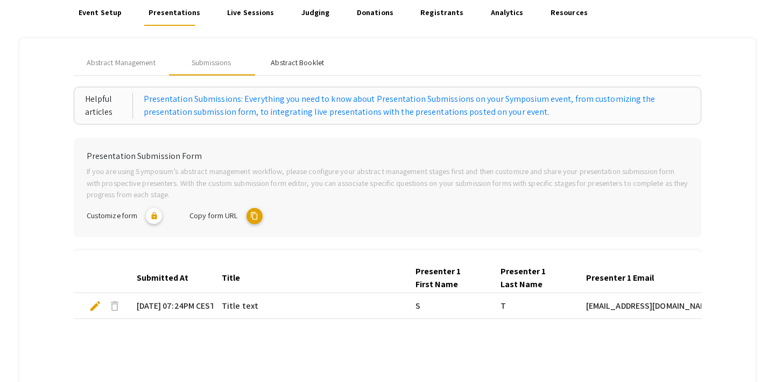
click at [306, 64] on div "Abstract Booklet" at bounding box center [297, 62] width 53 height 11
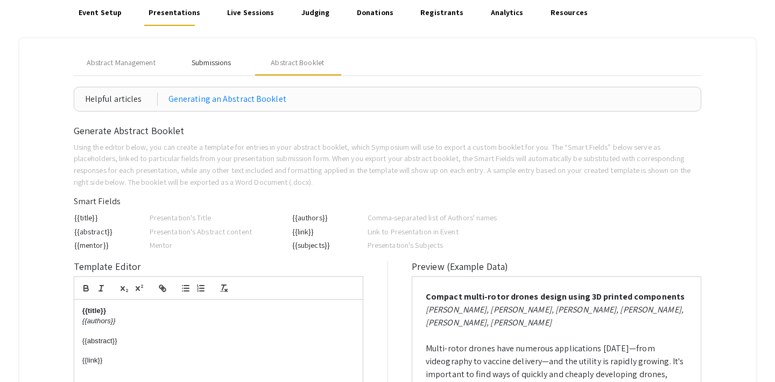
click at [209, 65] on div "Submissions" at bounding box center [211, 62] width 39 height 11
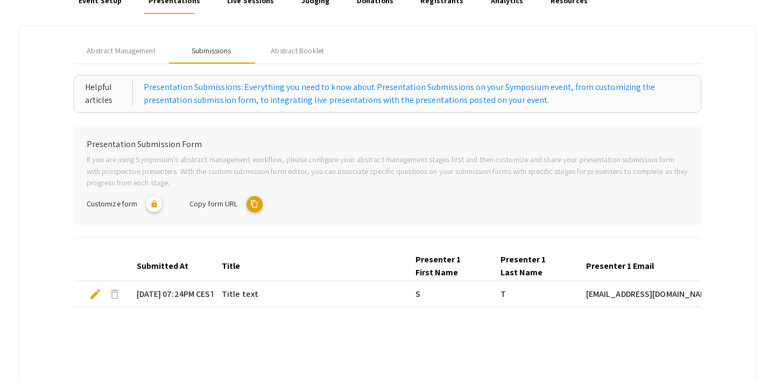
scroll to position [93, 0]
click at [133, 52] on span "Abstract Management" at bounding box center [121, 51] width 69 height 11
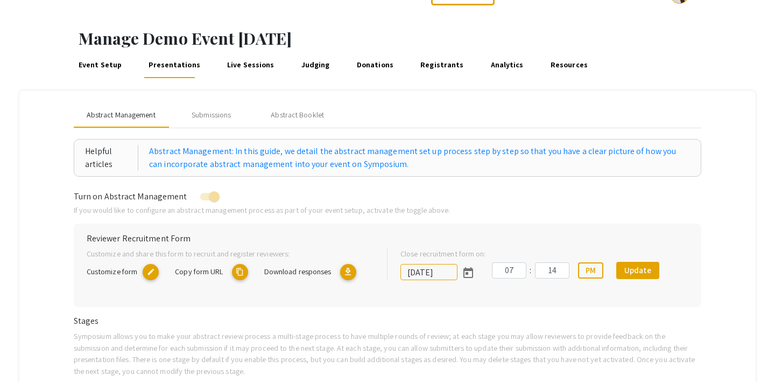
scroll to position [0, 0]
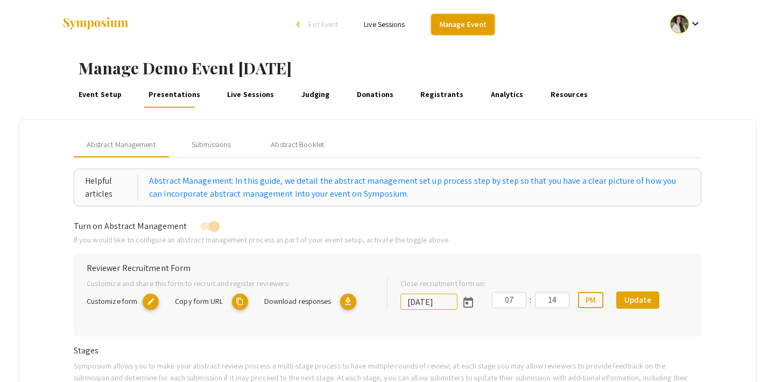
click at [454, 32] on link "Manage Event" at bounding box center [463, 24] width 64 height 21
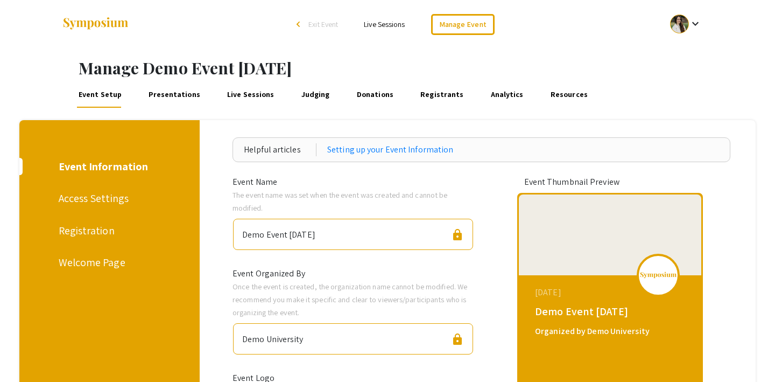
click at [165, 92] on link "Presentations" at bounding box center [174, 95] width 55 height 26
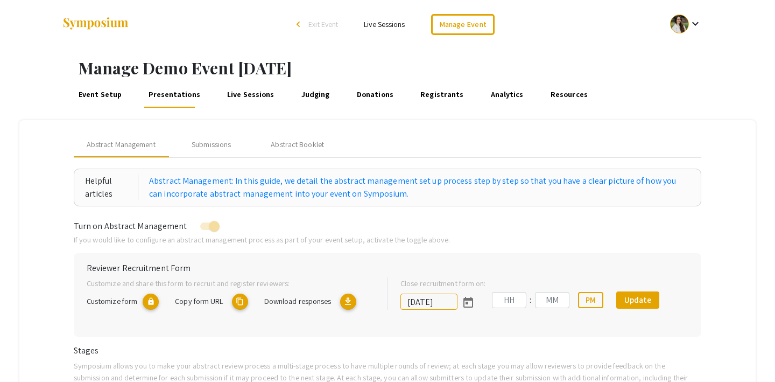
type input "9/27/2025"
type input "07"
type input "14"
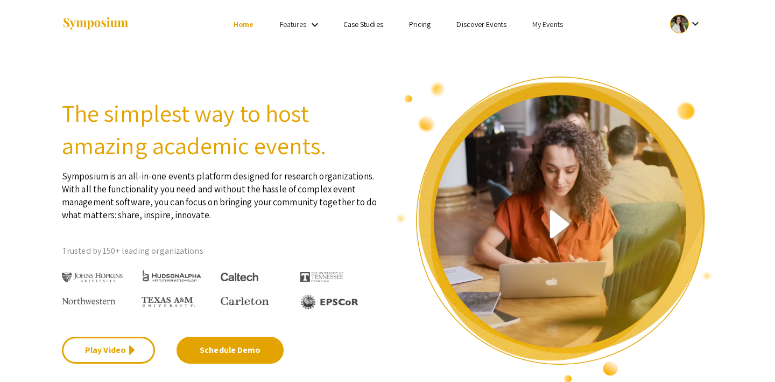
click at [483, 26] on link "Discover Events" at bounding box center [481, 24] width 50 height 10
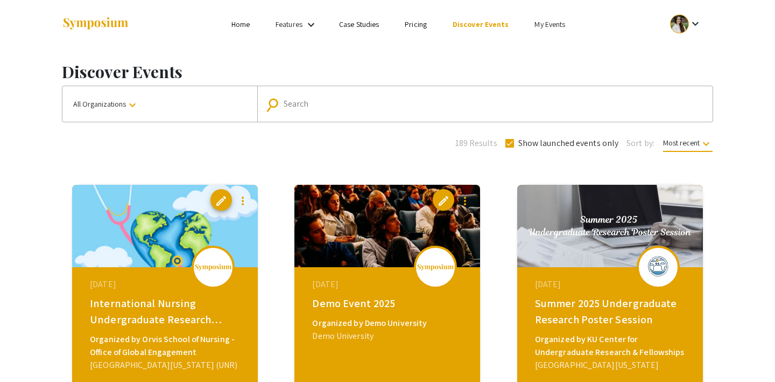
click at [332, 106] on input "Search" at bounding box center [491, 104] width 414 height 10
type input "fort lauderdale"
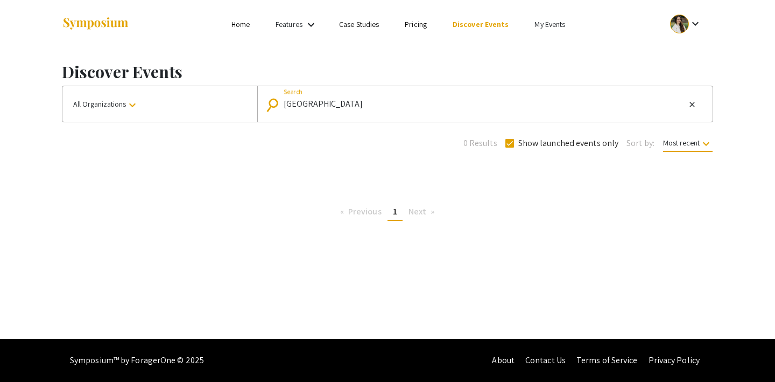
click at [331, 104] on input "fort lauderdale" at bounding box center [485, 104] width 402 height 10
click at [511, 145] on span at bounding box center [509, 143] width 9 height 9
click at [510, 147] on input "Show launched events only" at bounding box center [509, 147] width 1 height 1
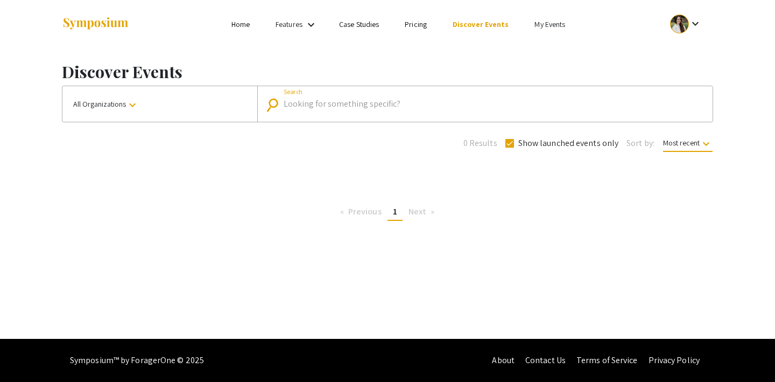
checkbox input "false"
type input "fort lauderdale"
click at [419, 110] on div "fort lauderdale Search" at bounding box center [485, 103] width 402 height 17
click at [387, 109] on input "fort lauderdale" at bounding box center [485, 104] width 402 height 10
click at [352, 104] on input "fort lauderdale" at bounding box center [485, 104] width 402 height 10
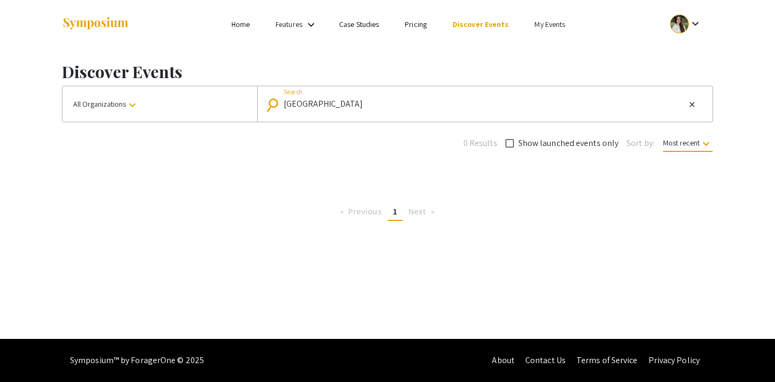
click at [352, 104] on input "fort lauderdale" at bounding box center [485, 104] width 402 height 10
type input "symposium"
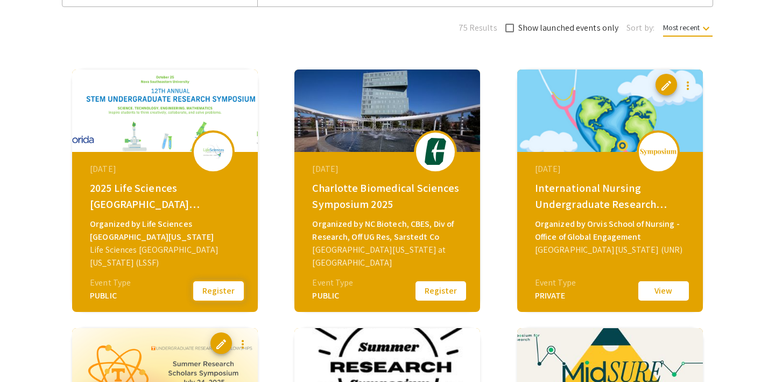
scroll to position [116, 0]
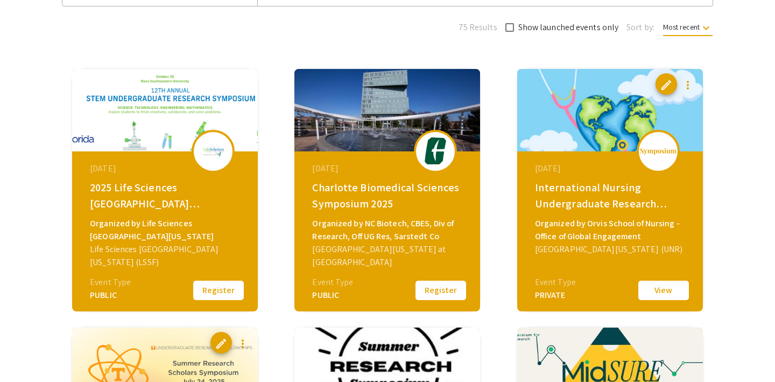
click at [207, 144] on img at bounding box center [213, 151] width 32 height 24
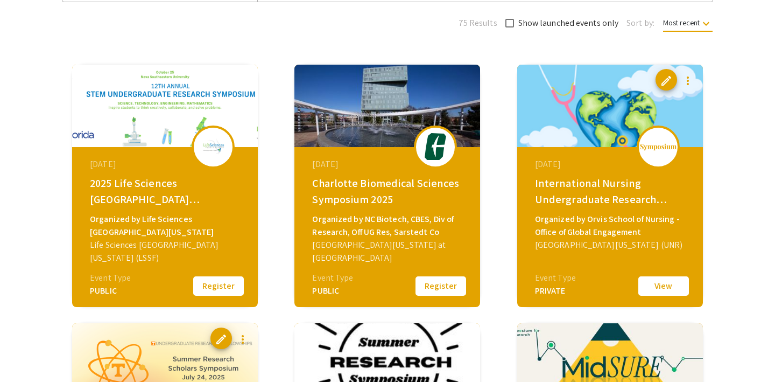
scroll to position [126, 0]
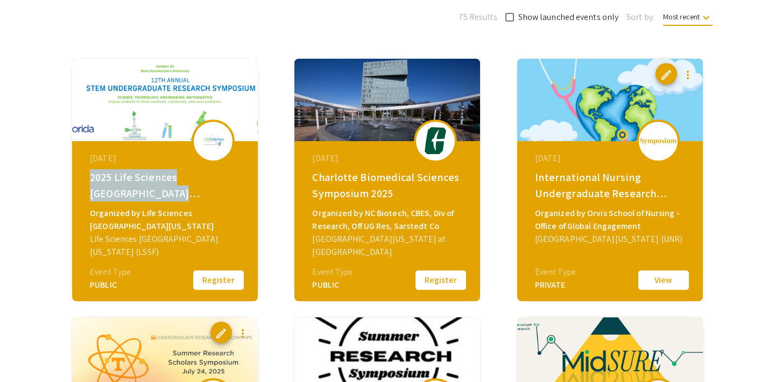
drag, startPoint x: 91, startPoint y: 175, endPoint x: 114, endPoint y: 197, distance: 31.6
click at [114, 197] on div "2025 Life Sciences [GEOGRAPHIC_DATA][US_STATE] STEM Undergraduate Symposium" at bounding box center [166, 185] width 153 height 32
copy div "2025 Life Sciences South Florida STEM"
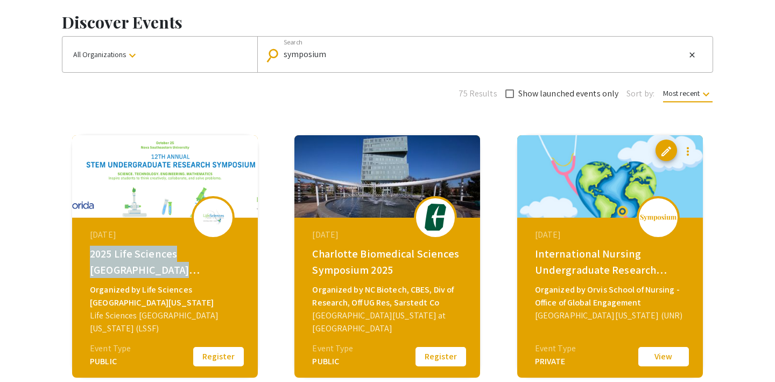
scroll to position [0, 0]
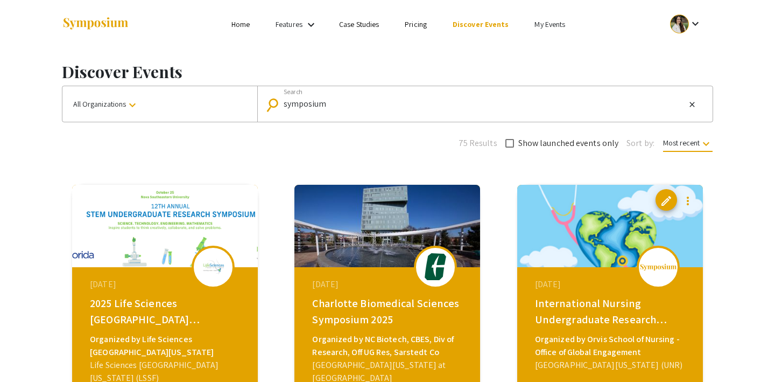
click at [547, 24] on link "My Events" at bounding box center [550, 24] width 31 height 10
click at [539, 55] on button "Events I've organized" at bounding box center [566, 48] width 92 height 26
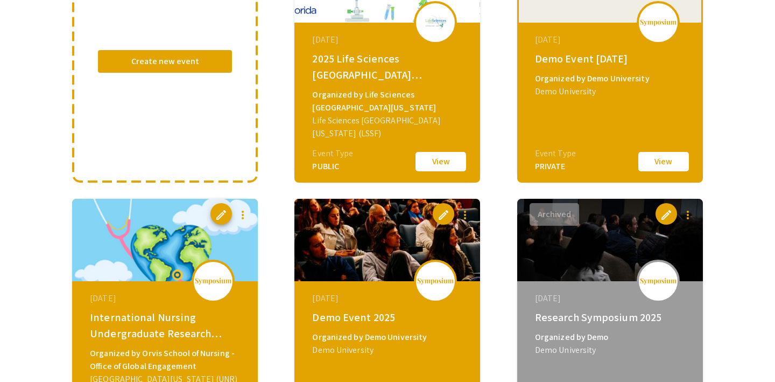
scroll to position [179, 0]
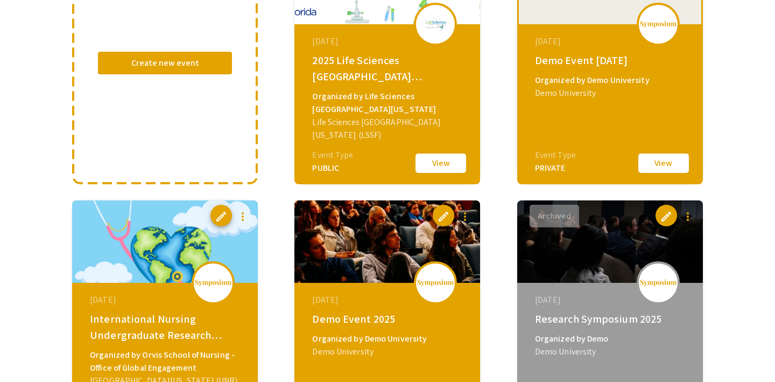
click at [448, 166] on button "View" at bounding box center [441, 163] width 54 height 23
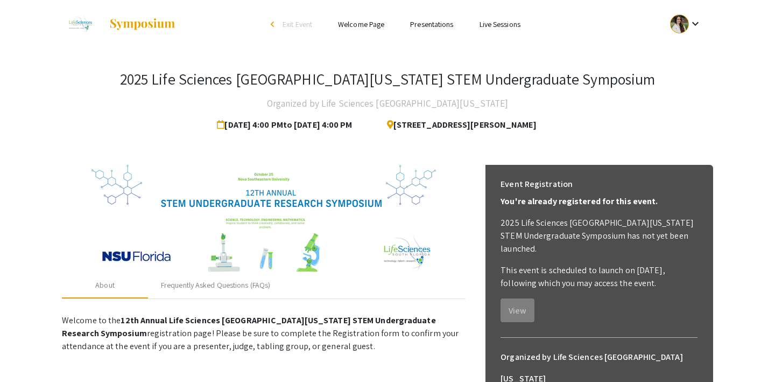
click at [296, 25] on span "Exit Event" at bounding box center [298, 24] width 30 height 10
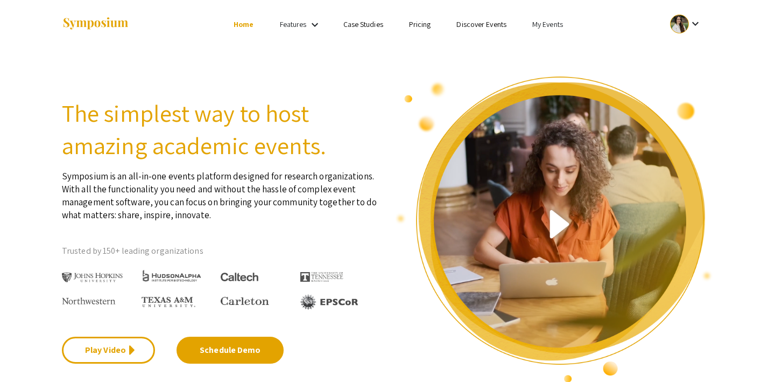
click at [542, 23] on link "My Events" at bounding box center [547, 24] width 31 height 10
click at [544, 39] on button "Events I've organized" at bounding box center [565, 48] width 92 height 26
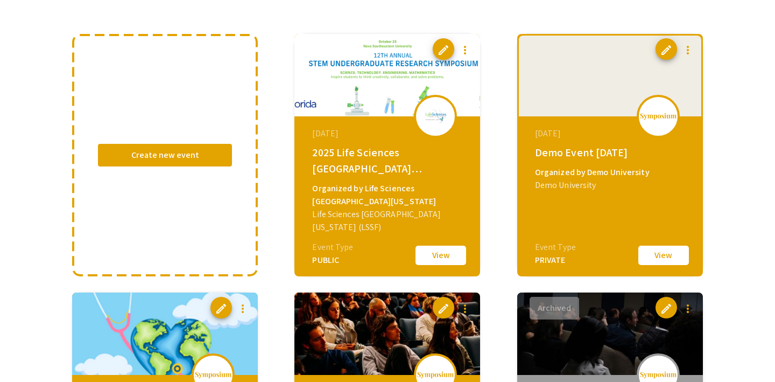
scroll to position [99, 0]
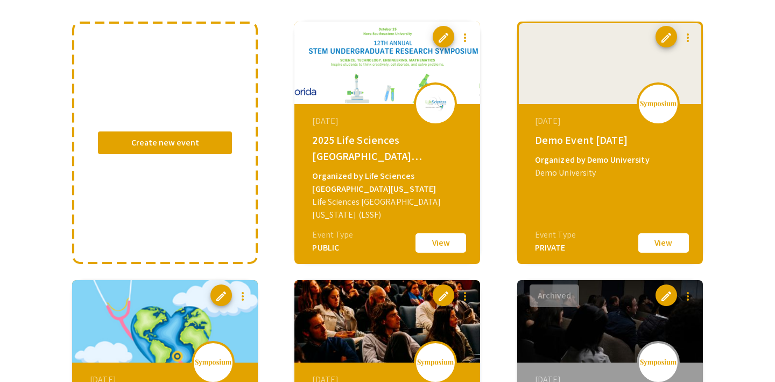
click at [423, 244] on button "View" at bounding box center [441, 242] width 54 height 23
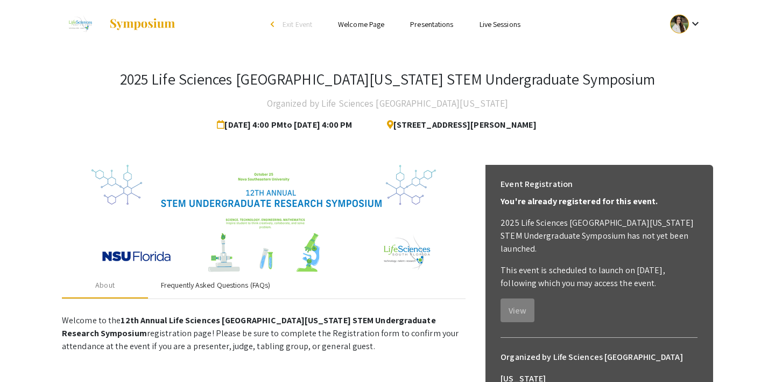
click at [209, 288] on div "Frequently Asked Questions (FAQs)" at bounding box center [215, 284] width 109 height 11
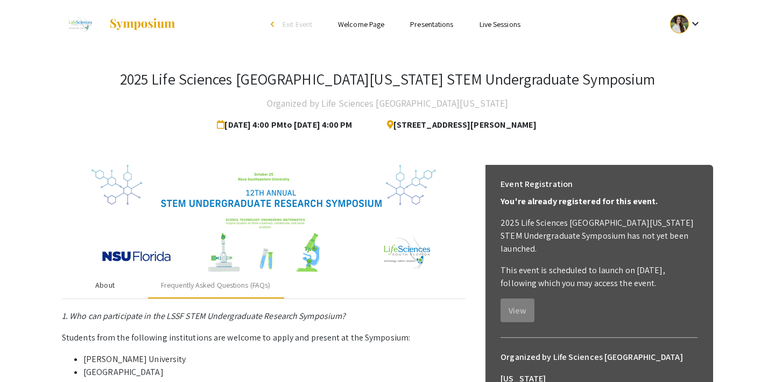
click at [109, 283] on div "About" at bounding box center [104, 284] width 19 height 11
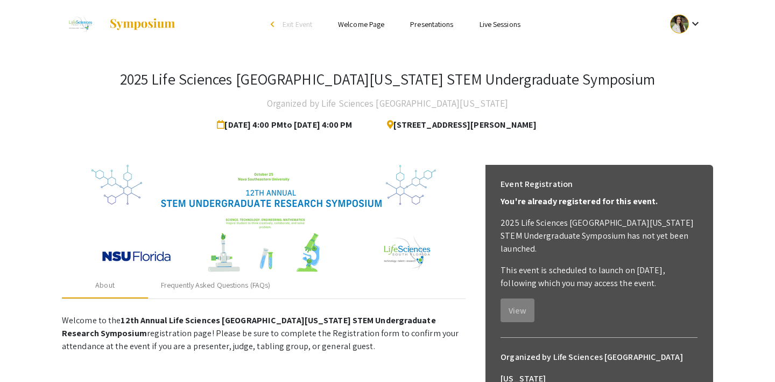
click at [296, 24] on span "Exit Event" at bounding box center [298, 24] width 30 height 10
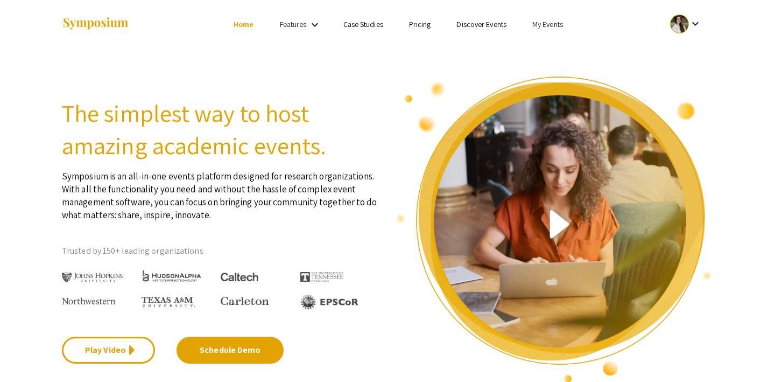
click at [545, 23] on link "My Events" at bounding box center [547, 24] width 31 height 10
click at [552, 44] on button "Events I've organized" at bounding box center [565, 48] width 92 height 26
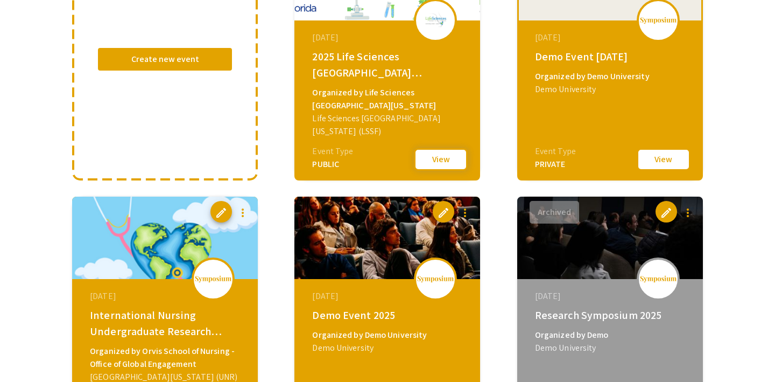
scroll to position [62, 0]
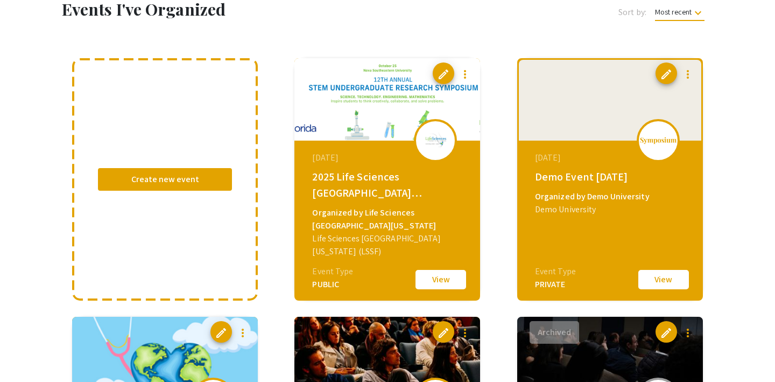
click at [440, 276] on button "View" at bounding box center [441, 279] width 54 height 23
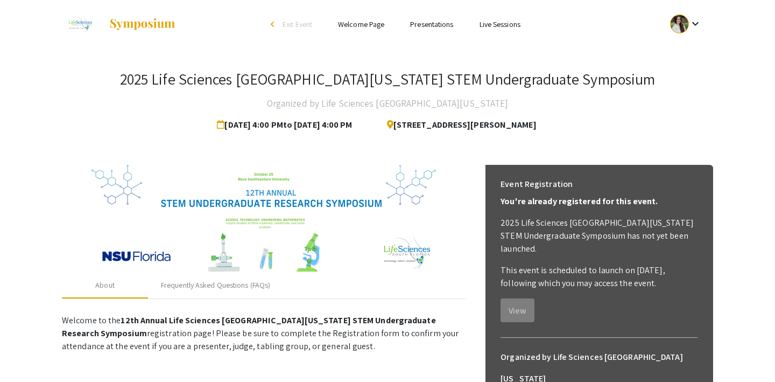
click at [431, 22] on link "Presentations" at bounding box center [431, 24] width 43 height 10
click at [487, 22] on link "Live Sessions" at bounding box center [500, 24] width 41 height 10
click at [296, 24] on span "Exit Event" at bounding box center [298, 24] width 30 height 10
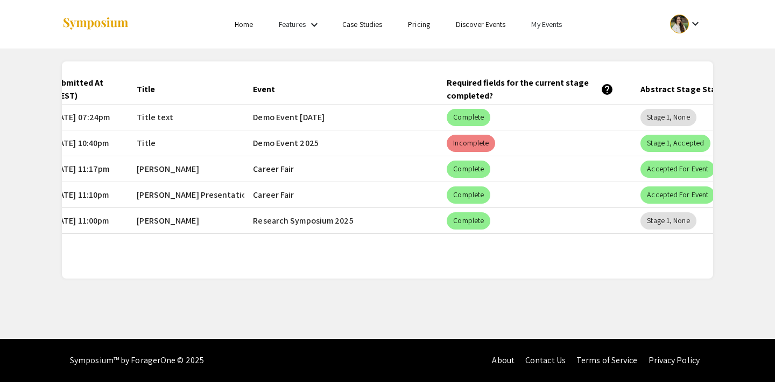
scroll to position [0, 170]
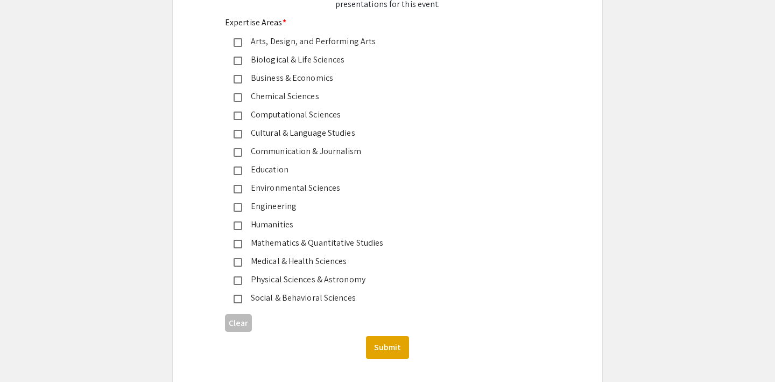
scroll to position [158, 0]
click at [234, 61] on mat-pseudo-checkbox at bounding box center [238, 59] width 9 height 9
click at [382, 354] on button "Submit" at bounding box center [387, 346] width 43 height 23
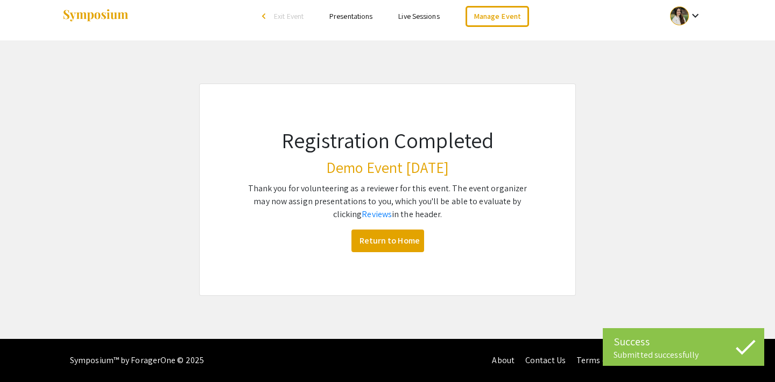
scroll to position [8, 0]
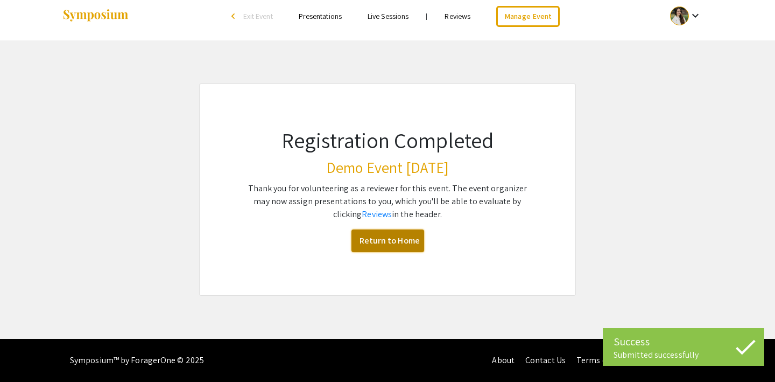
click at [387, 245] on link "Return to Home" at bounding box center [388, 240] width 73 height 23
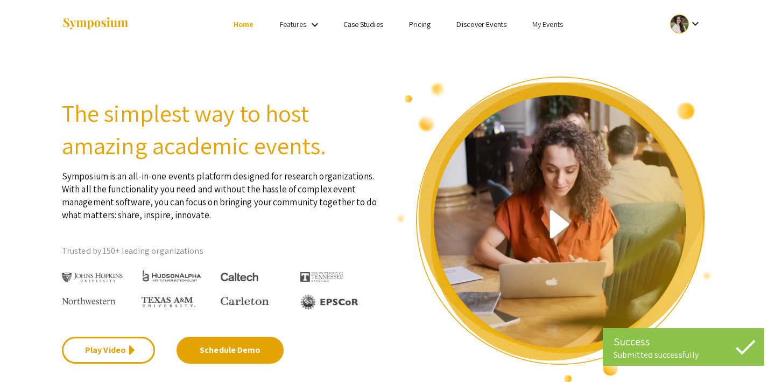
click at [545, 25] on link "My Events" at bounding box center [547, 24] width 31 height 10
click at [543, 48] on button "Events I've organized" at bounding box center [565, 48] width 92 height 26
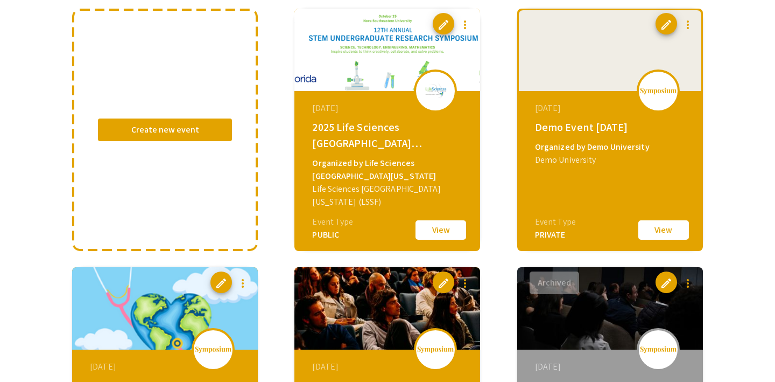
scroll to position [114, 0]
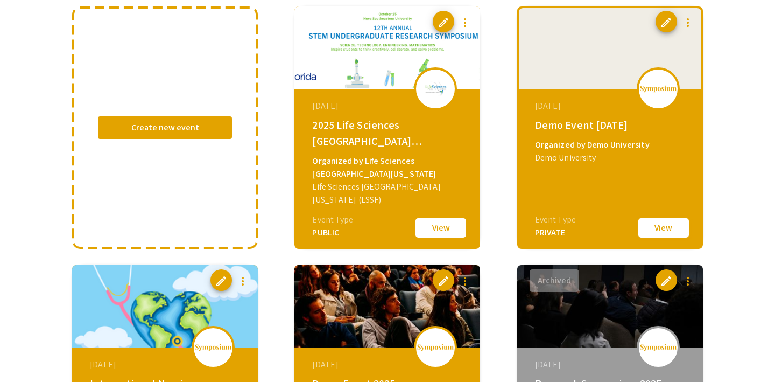
click at [655, 229] on button "View" at bounding box center [664, 227] width 54 height 23
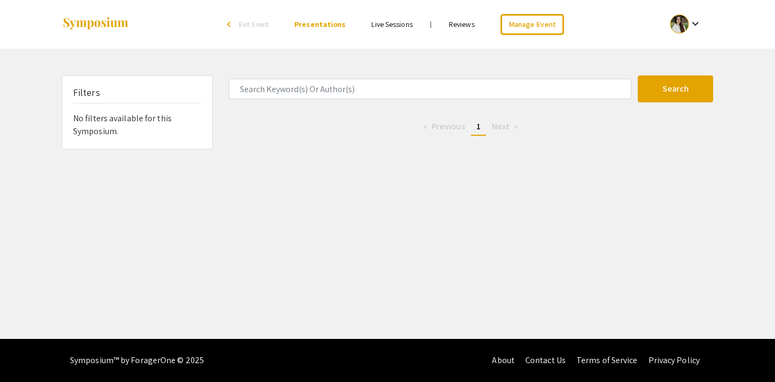
click at [378, 25] on link "Live Sessions" at bounding box center [391, 24] width 41 height 10
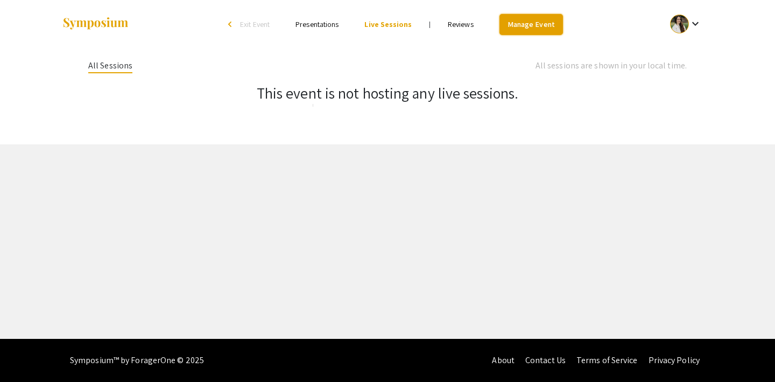
click at [530, 18] on link "Manage Event" at bounding box center [532, 24] width 64 height 21
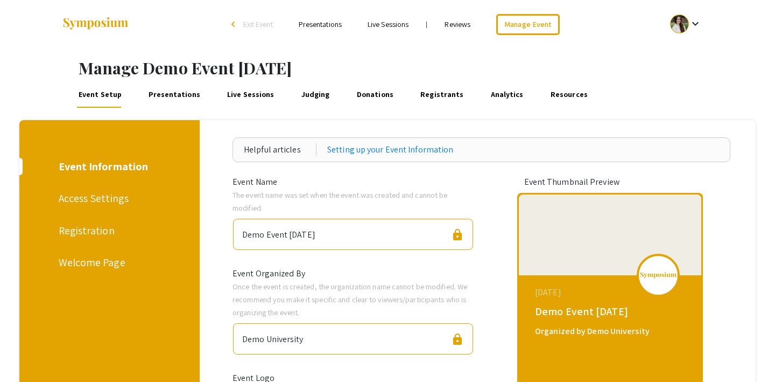
click at [86, 200] on div "Access Settings" at bounding box center [108, 198] width 99 height 16
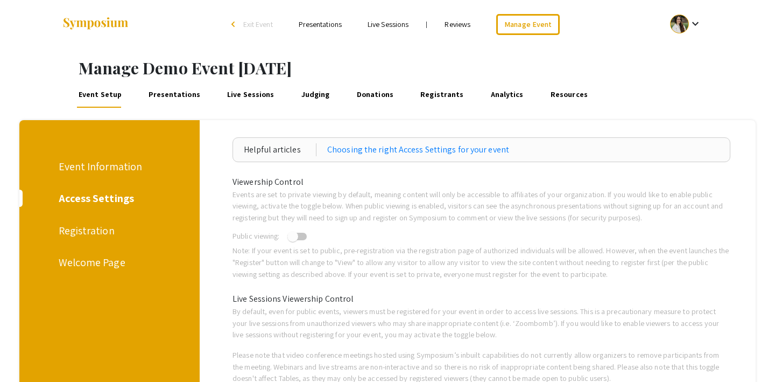
click at [166, 90] on link "Presentations" at bounding box center [174, 95] width 55 height 26
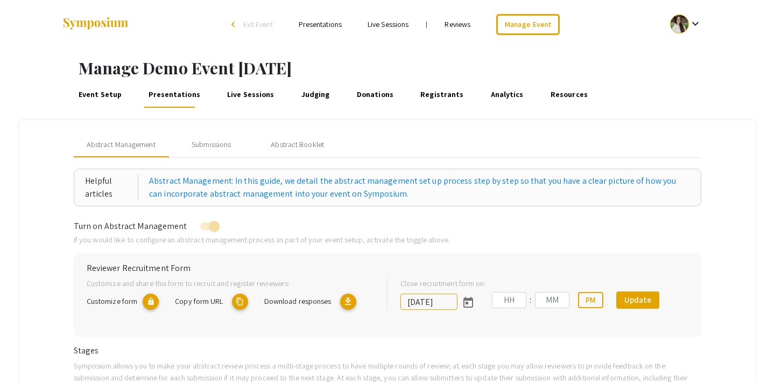
type input "[DATE]"
type input "07"
type input "14"
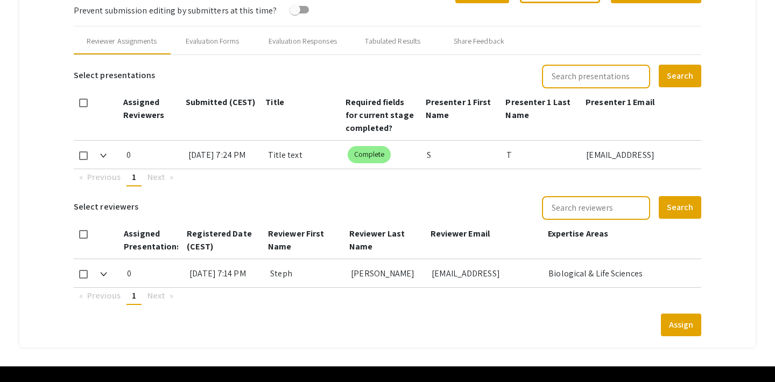
scroll to position [430, 0]
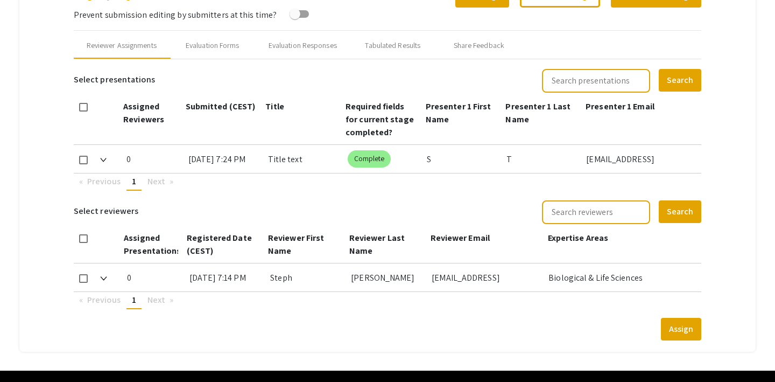
click at [86, 277] on span at bounding box center [83, 278] width 9 height 9
click at [83, 283] on input "checkbox" at bounding box center [83, 283] width 1 height 1
checkbox input "true"
click at [85, 154] on mat-checkbox at bounding box center [83, 159] width 9 height 29
click at [81, 165] on mat-checkbox at bounding box center [83, 159] width 9 height 29
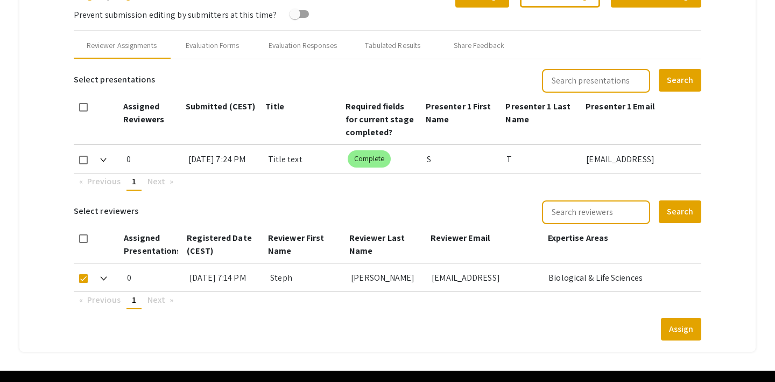
click at [83, 160] on span at bounding box center [83, 160] width 9 height 9
click at [83, 164] on input "checkbox" at bounding box center [83, 164] width 1 height 1
checkbox input "true"
click at [676, 329] on button "Assign" at bounding box center [681, 329] width 40 height 23
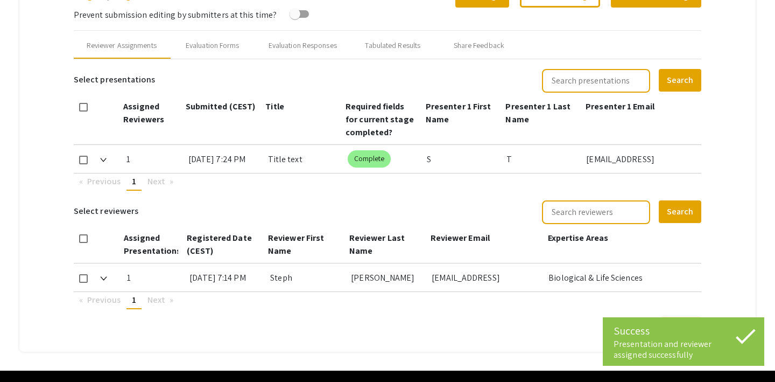
scroll to position [355, 0]
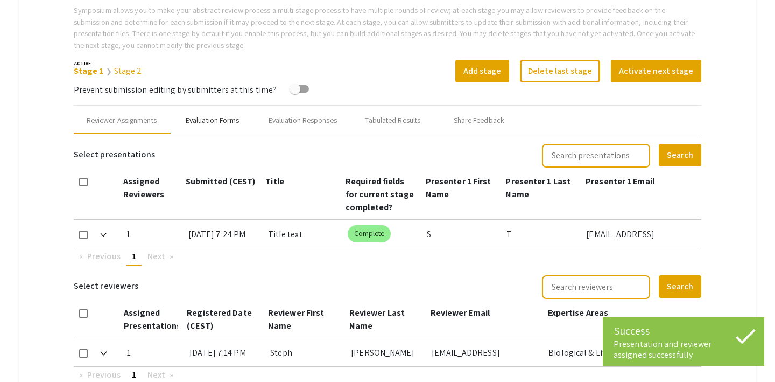
click at [210, 118] on div "Evaluation Forms" at bounding box center [213, 120] width 54 height 11
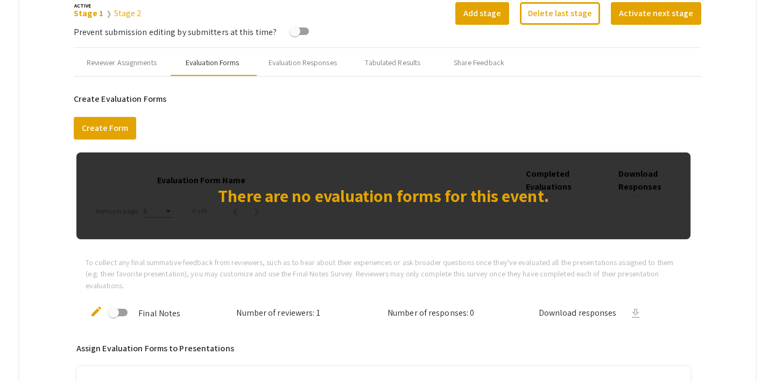
scroll to position [394, 0]
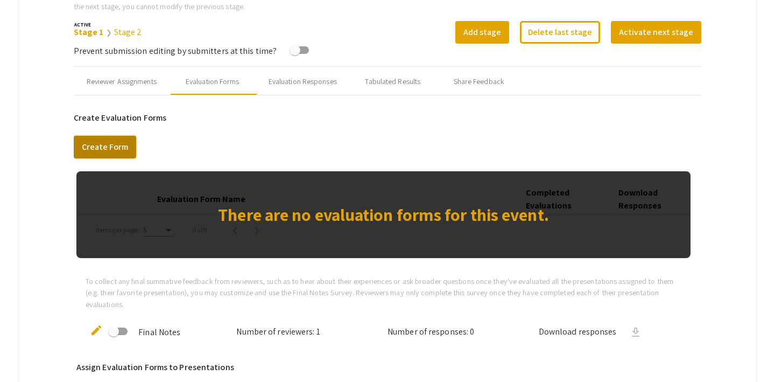
click at [118, 145] on button "Create Form" at bounding box center [105, 147] width 62 height 23
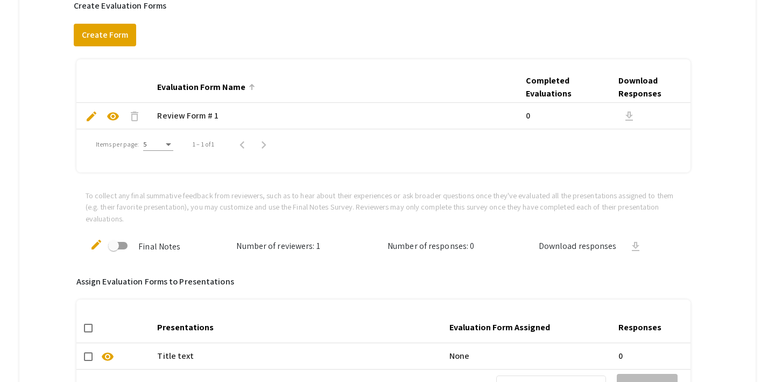
scroll to position [508, 0]
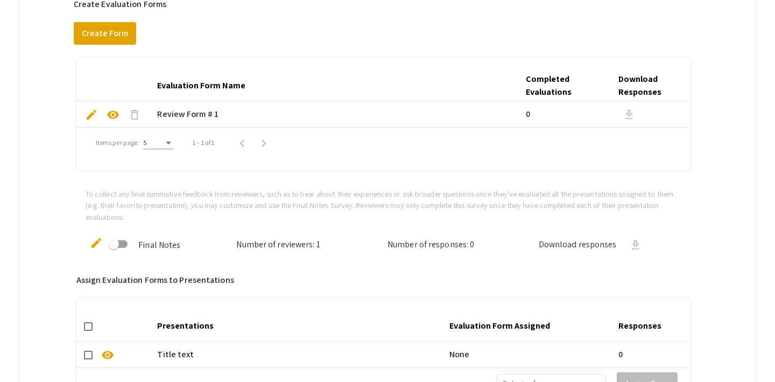
click at [92, 114] on span "edit" at bounding box center [91, 114] width 13 height 13
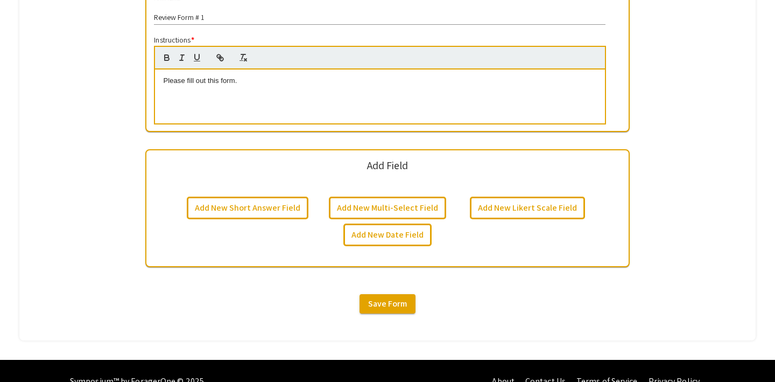
scroll to position [342, 0]
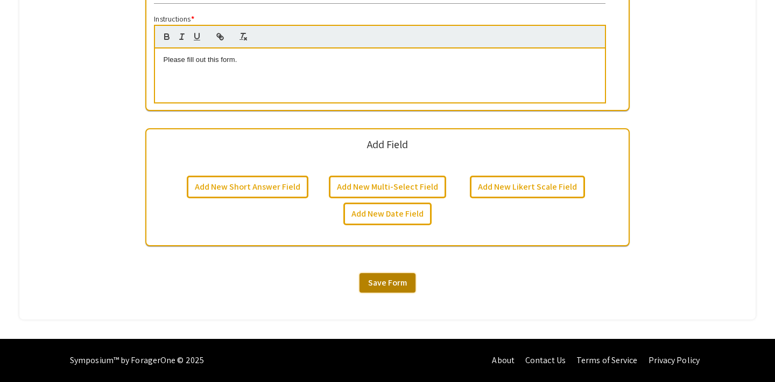
click at [381, 282] on span "Save Form" at bounding box center [387, 282] width 39 height 11
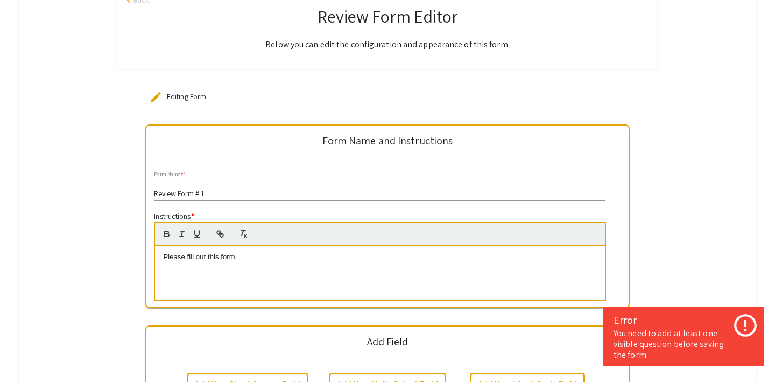
scroll to position [134, 0]
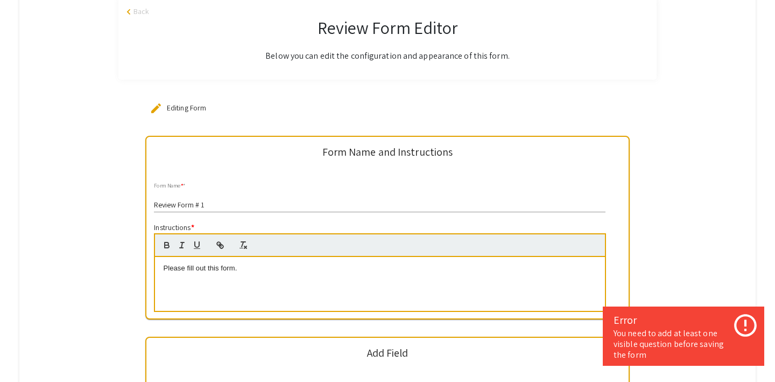
click at [225, 203] on input "Review Form # 1" at bounding box center [380, 205] width 452 height 9
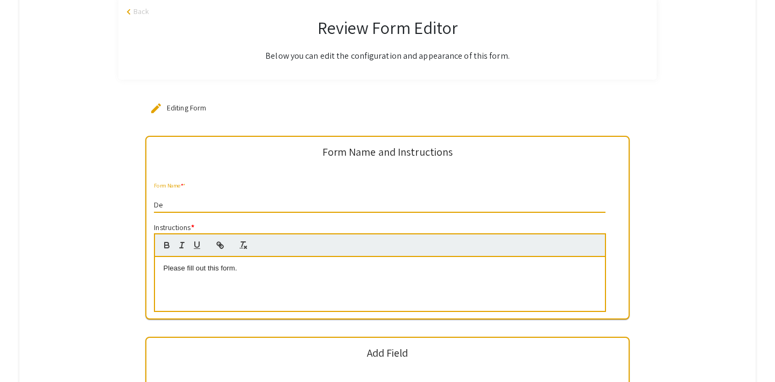
type input "D"
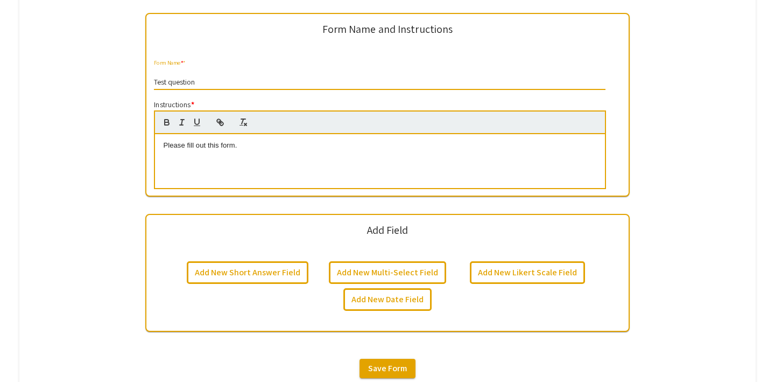
scroll to position [271, 0]
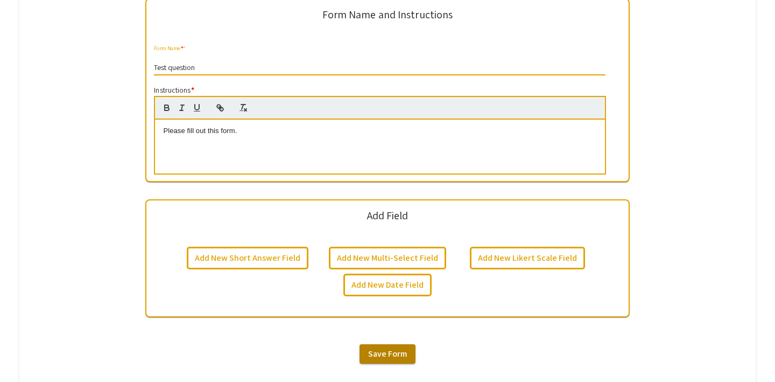
type input "Test question"
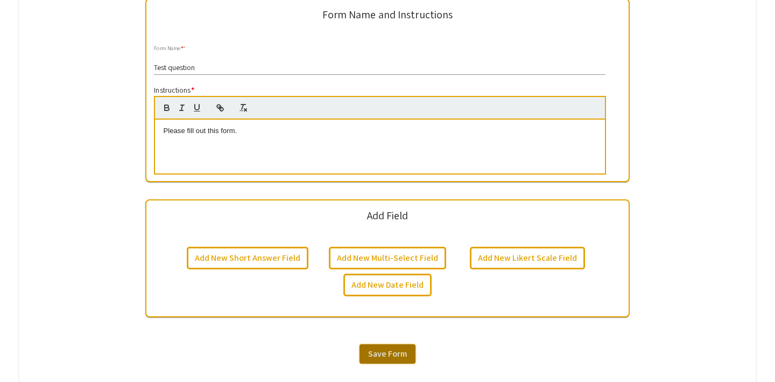
click at [388, 351] on span "Save Form" at bounding box center [387, 353] width 39 height 11
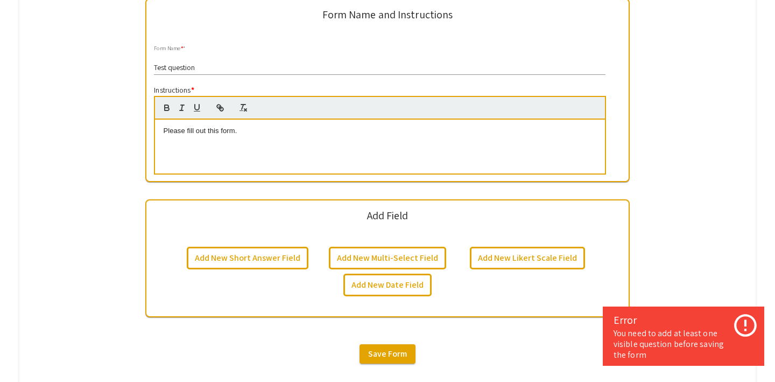
click at [200, 129] on p "Please fill out this form." at bounding box center [379, 131] width 433 height 10
click at [387, 362] on button "Save Form" at bounding box center [388, 353] width 56 height 19
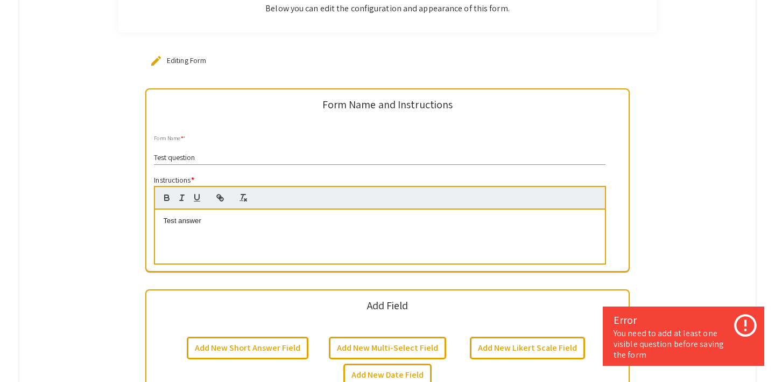
scroll to position [179, 0]
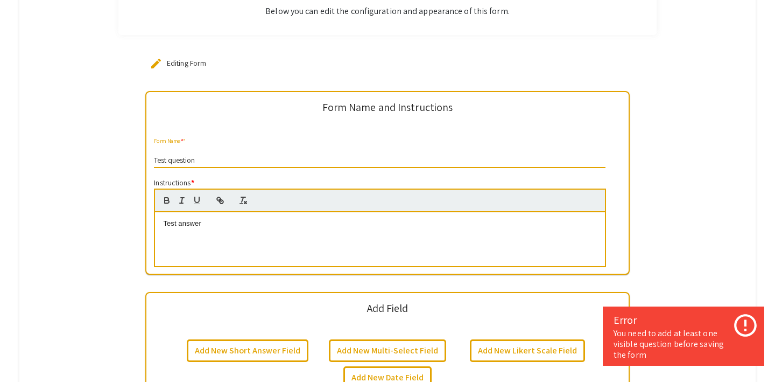
click at [242, 156] on input "Test question" at bounding box center [380, 160] width 452 height 9
click at [218, 157] on input "Test question" at bounding box center [380, 160] width 452 height 9
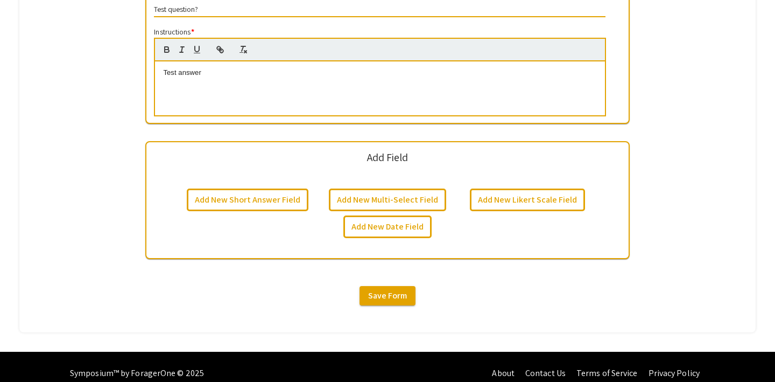
scroll to position [342, 0]
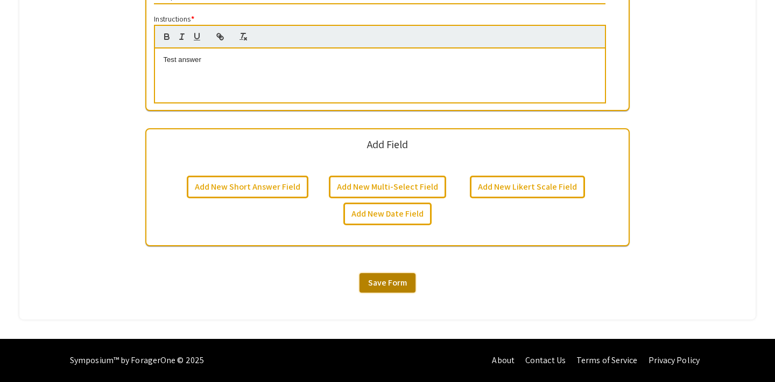
click at [397, 284] on span "Save Form" at bounding box center [387, 282] width 39 height 11
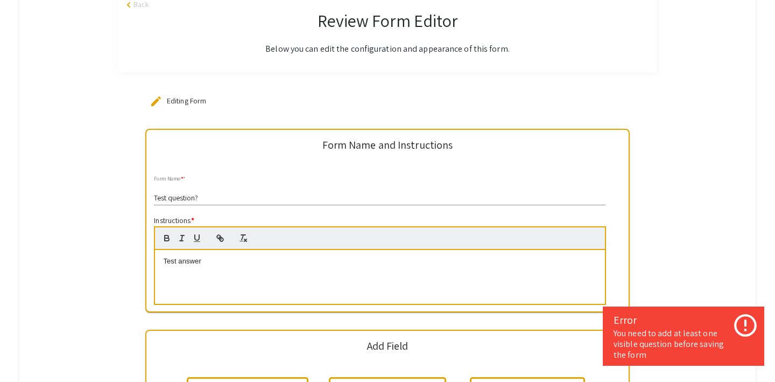
scroll to position [69, 0]
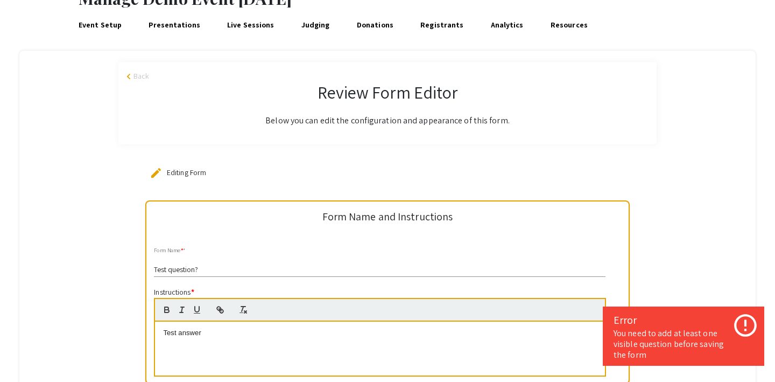
click at [207, 273] on input "Test question?" at bounding box center [380, 269] width 452 height 9
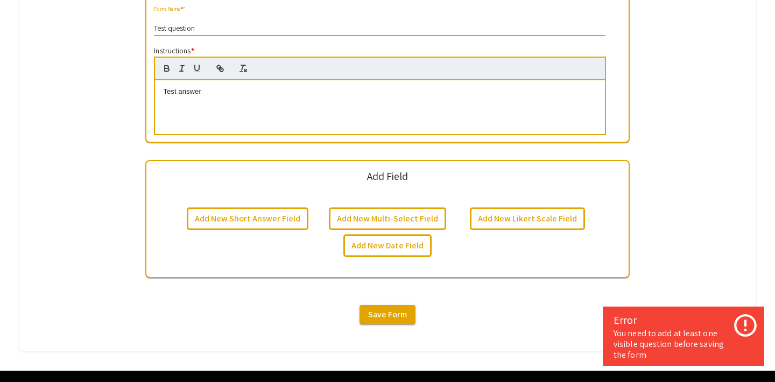
scroll to position [342, 0]
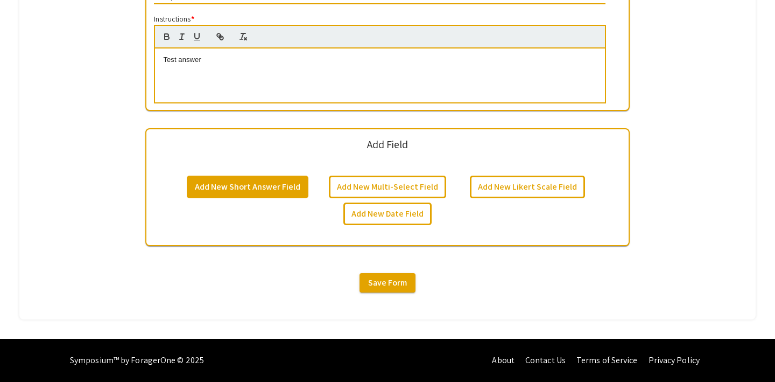
type input "Test question"
click at [273, 187] on button "Add New Short Answer Field" at bounding box center [248, 186] width 122 height 23
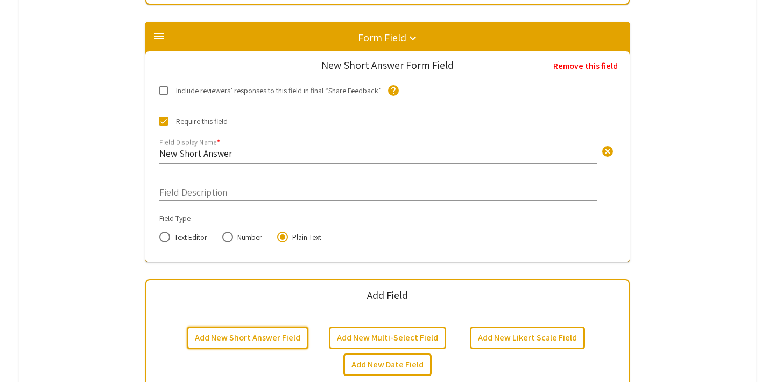
scroll to position [465, 0]
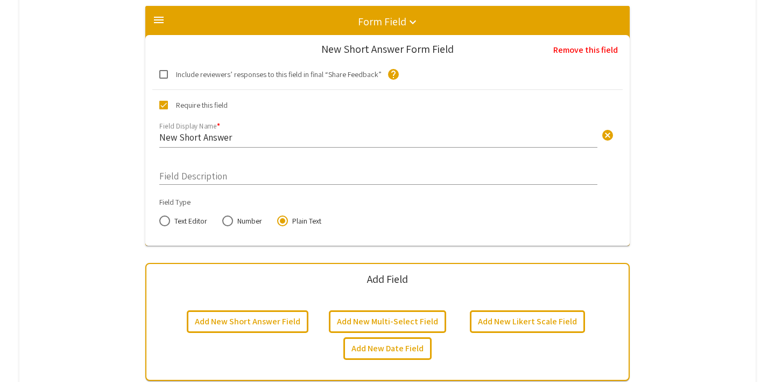
click at [199, 137] on input "New Short Answer" at bounding box center [378, 137] width 438 height 12
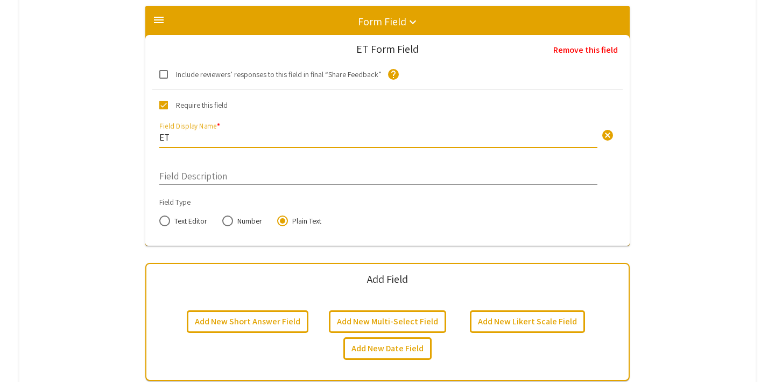
type input "E"
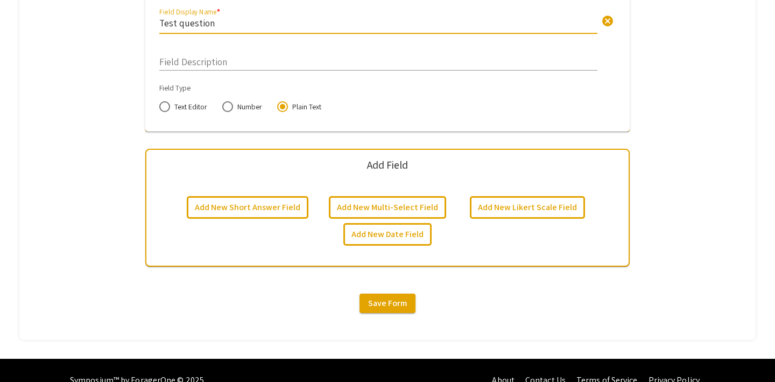
scroll to position [594, 0]
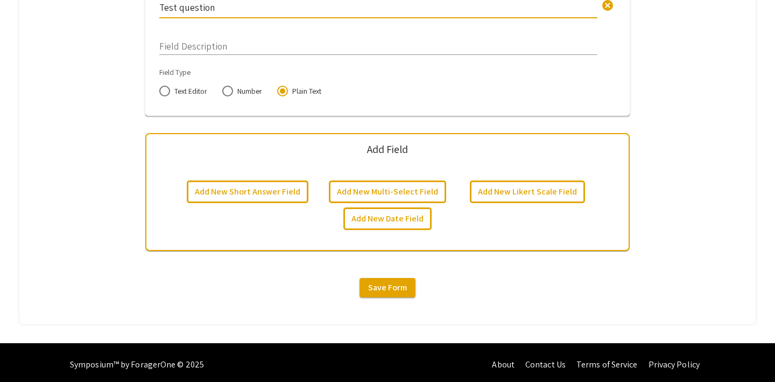
type input "Test question"
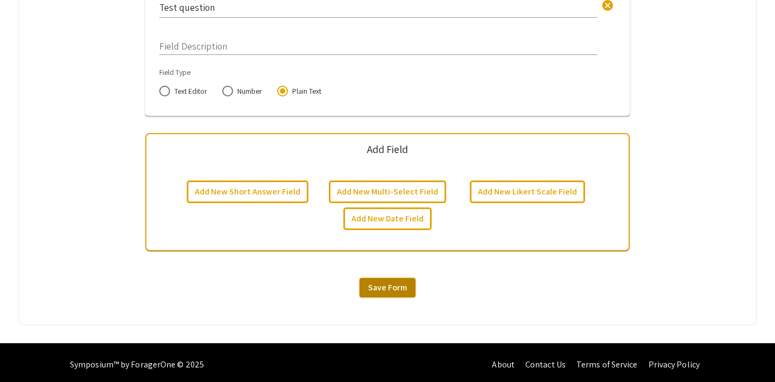
click at [381, 283] on span "Save Form" at bounding box center [387, 287] width 39 height 11
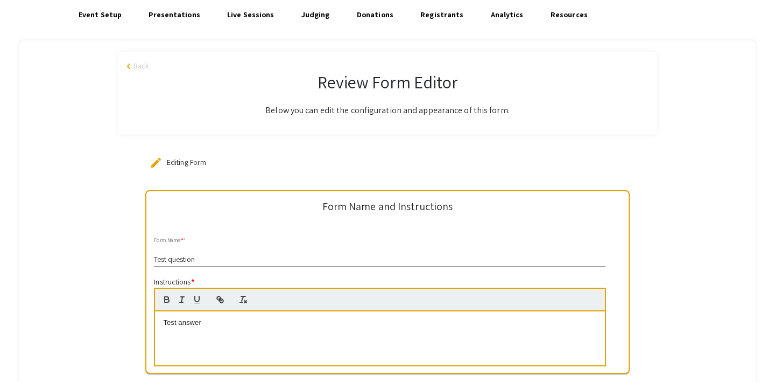
scroll to position [79, 0]
click at [136, 63] on span "Back" at bounding box center [142, 66] width 16 height 11
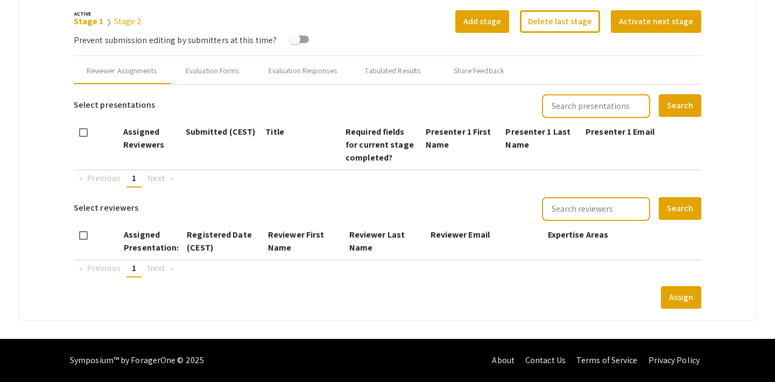
type input "[DATE]"
type input "07"
type input "14"
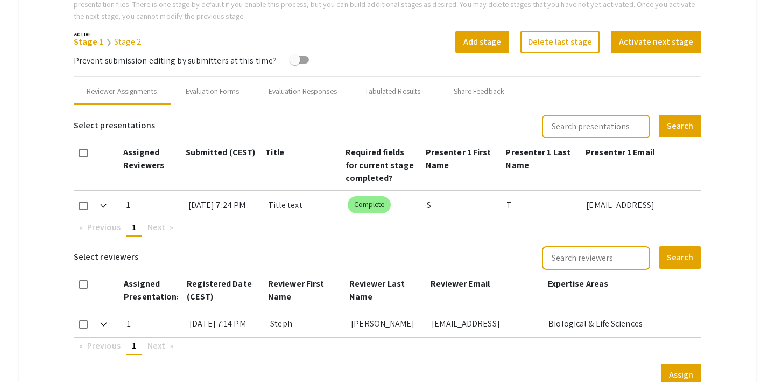
scroll to position [362, 0]
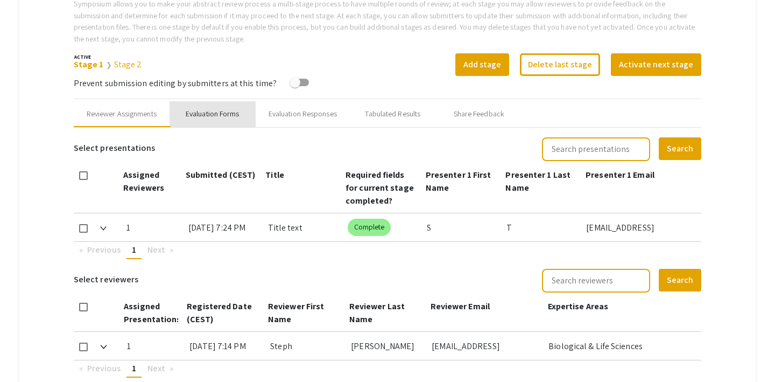
click at [222, 115] on div "Evaluation Forms" at bounding box center [213, 113] width 54 height 11
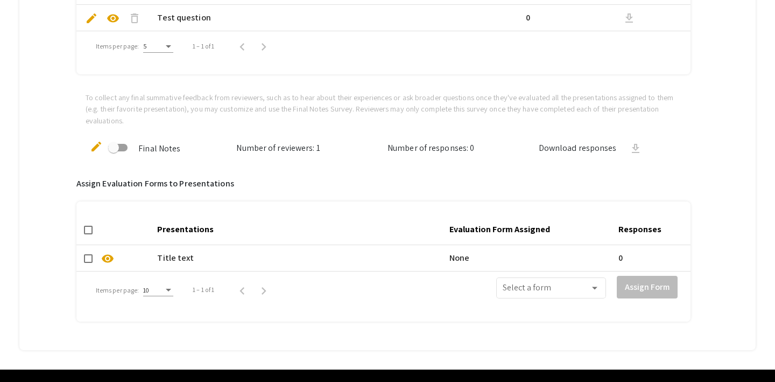
scroll to position [605, 0]
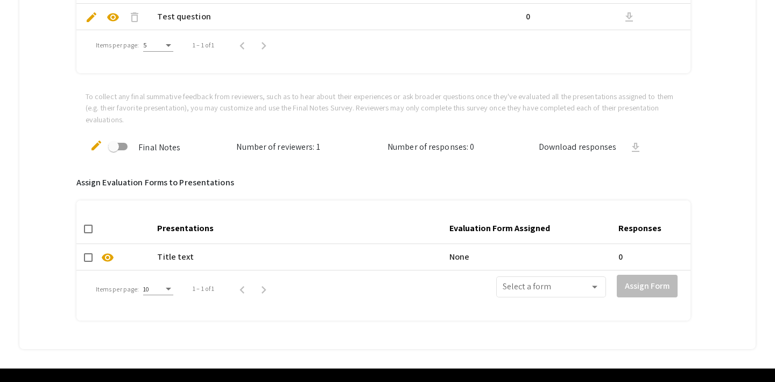
click at [87, 256] on span at bounding box center [88, 257] width 9 height 9
click at [88, 262] on input "checkbox" at bounding box center [88, 262] width 1 height 1
checkbox input "true"
click at [535, 284] on span at bounding box center [546, 289] width 87 height 10
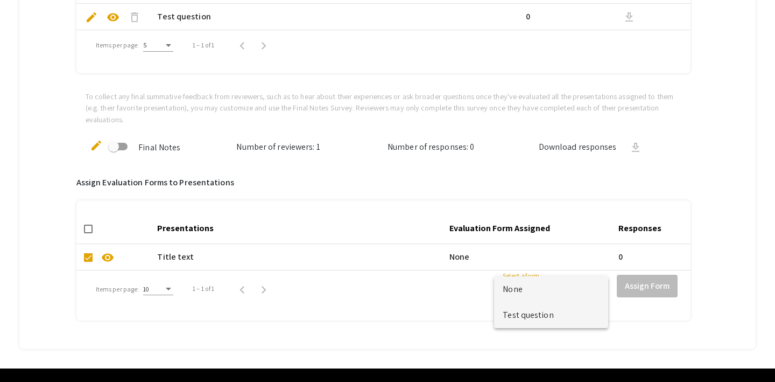
click at [535, 308] on span "Test question" at bounding box center [551, 315] width 97 height 26
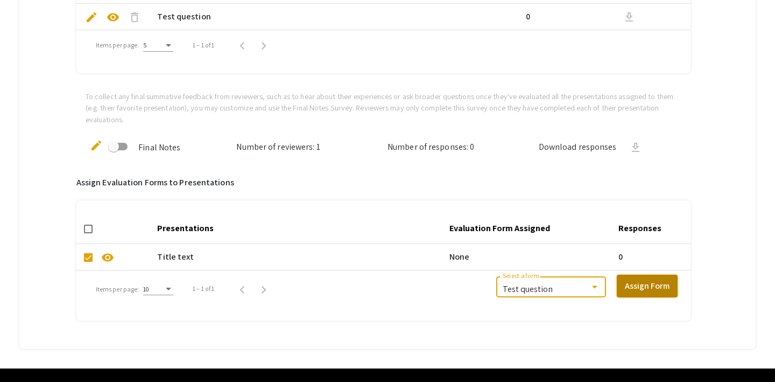
click at [637, 283] on button "Assign Form" at bounding box center [647, 286] width 61 height 23
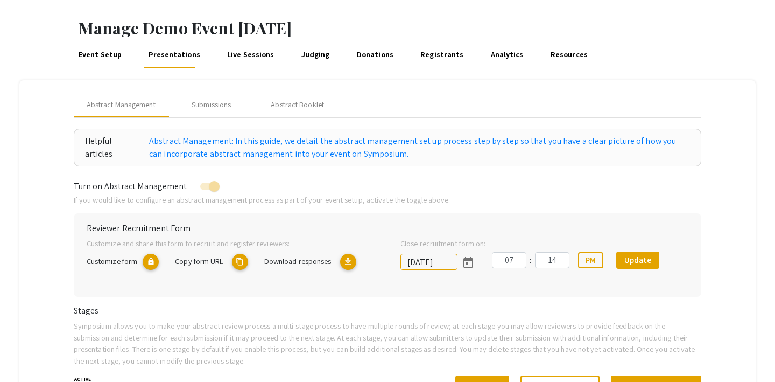
scroll to position [0, 0]
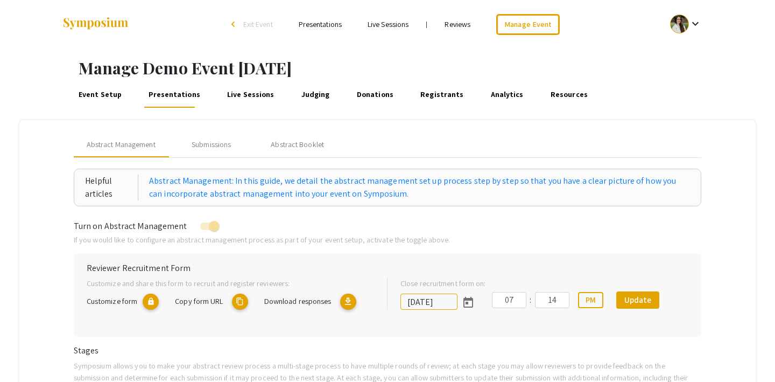
click at [458, 24] on link "Reviews" at bounding box center [458, 24] width 26 height 10
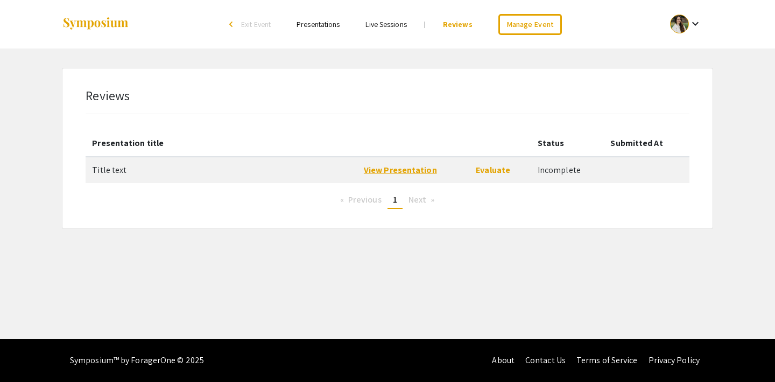
click at [410, 173] on link "View Presentation" at bounding box center [400, 169] width 73 height 11
click at [489, 172] on link "Evaluate" at bounding box center [493, 169] width 34 height 11
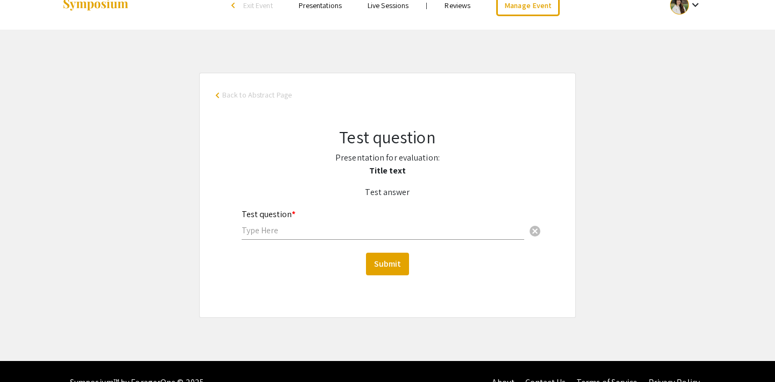
scroll to position [41, 0]
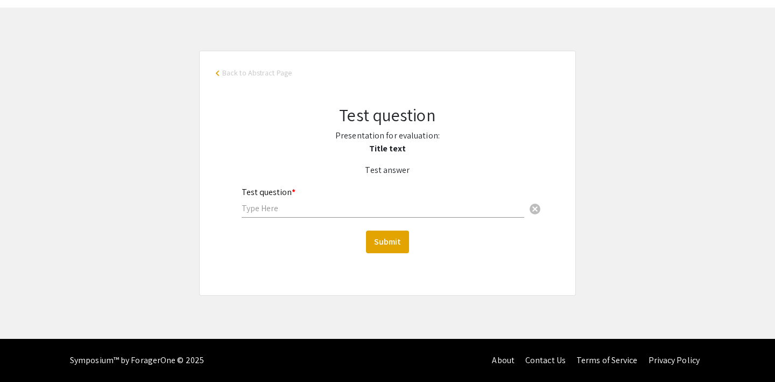
click at [268, 208] on input "text" at bounding box center [383, 207] width 283 height 11
type input "10/10"
click at [380, 240] on button "Submit" at bounding box center [387, 241] width 43 height 23
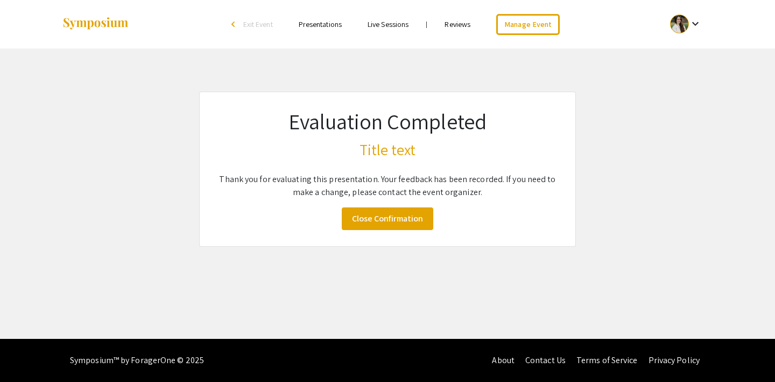
scroll to position [0, 0]
click at [388, 217] on link "Close Confirmation" at bounding box center [388, 218] width 92 height 23
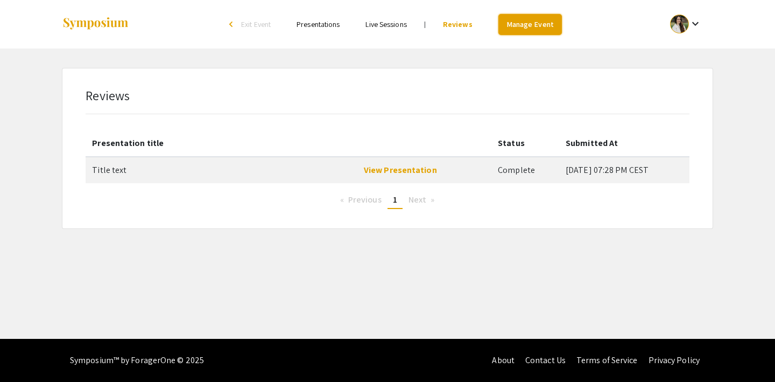
click at [547, 20] on link "Manage Event" at bounding box center [530, 24] width 64 height 21
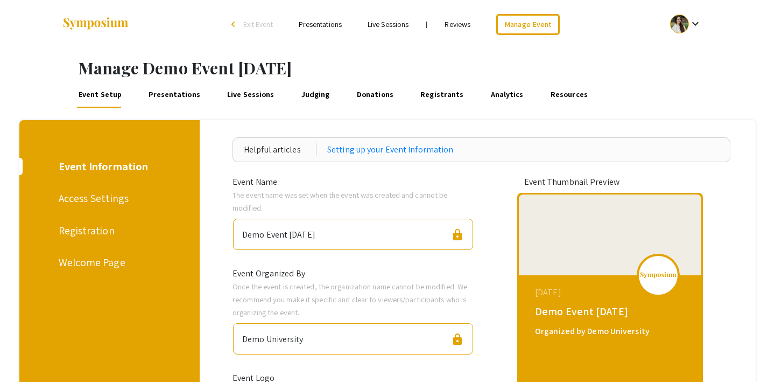
click at [175, 96] on link "Presentations" at bounding box center [174, 95] width 55 height 26
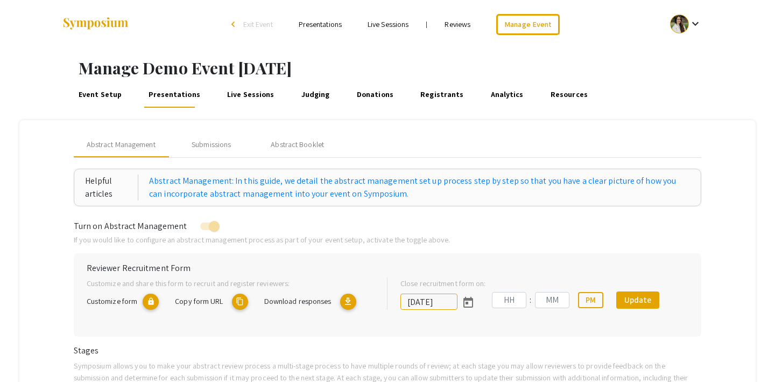
type input "9/27/2025"
type input "07"
type input "14"
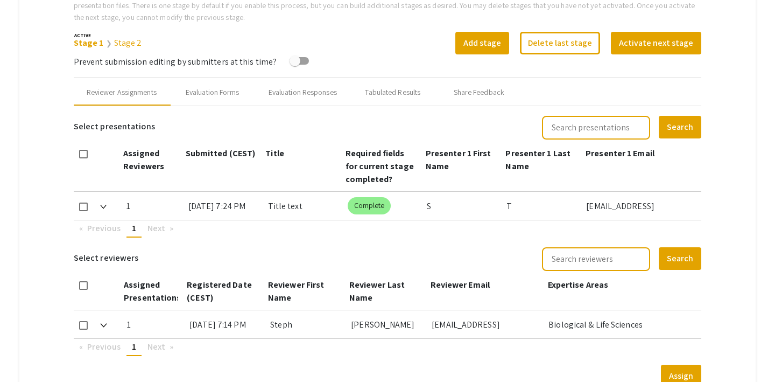
scroll to position [383, 0]
click at [238, 93] on div "Evaluation Forms" at bounding box center [213, 92] width 54 height 11
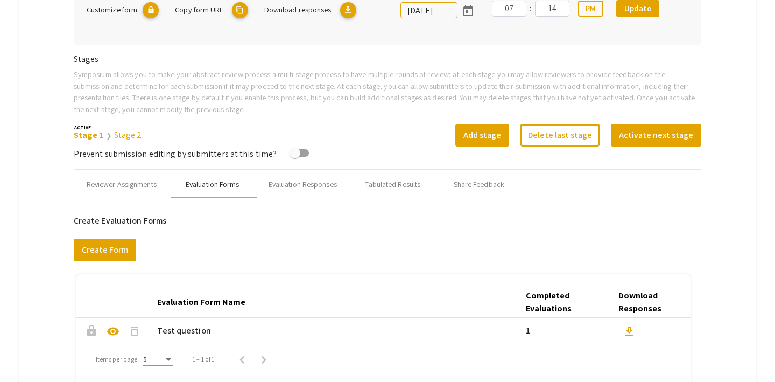
scroll to position [195, 0]
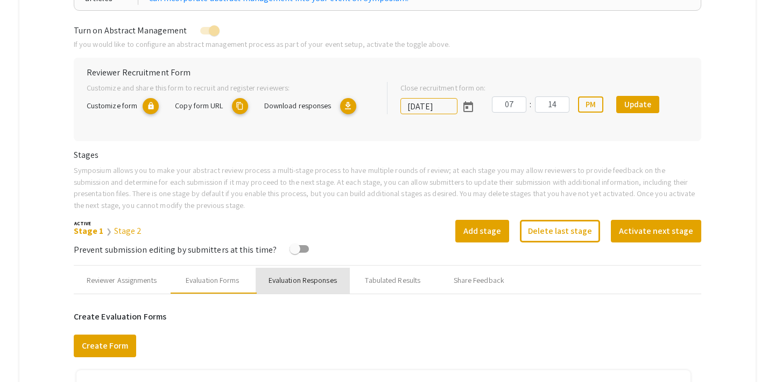
click at [294, 281] on div "Evaluation Responses" at bounding box center [303, 280] width 68 height 11
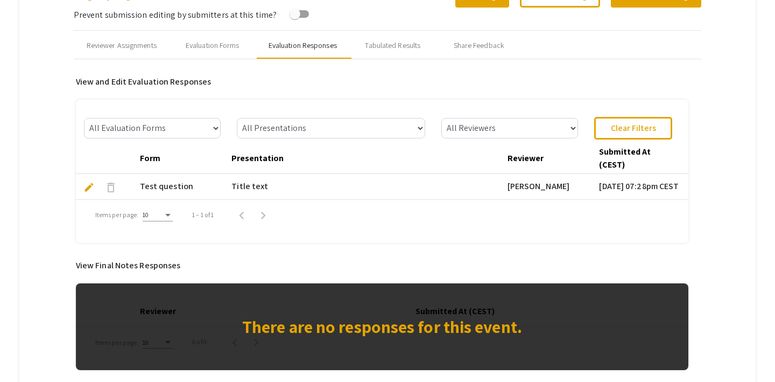
scroll to position [429, 0]
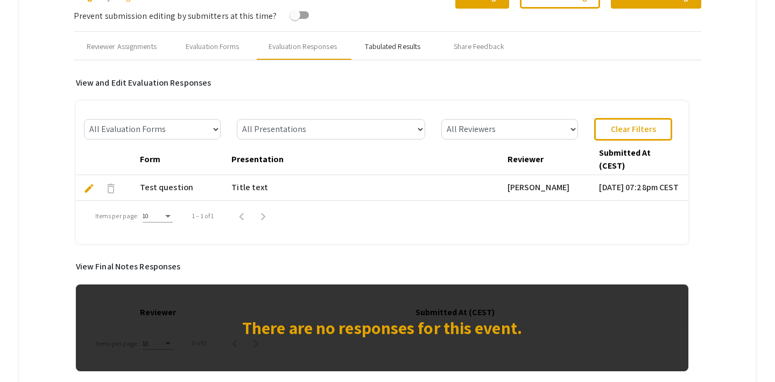
click at [382, 49] on div "Tabulated Results" at bounding box center [392, 46] width 55 height 11
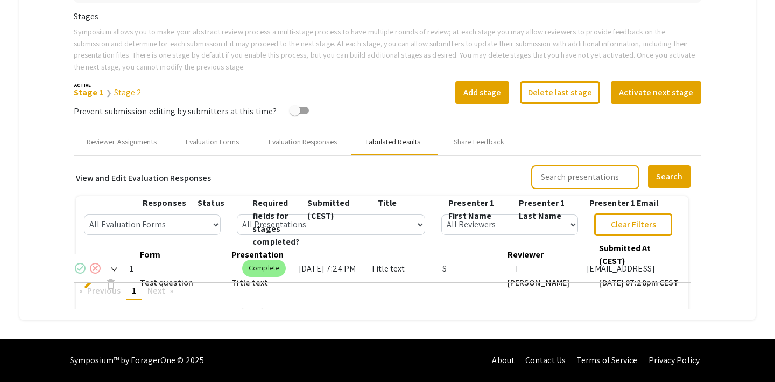
scroll to position [334, 0]
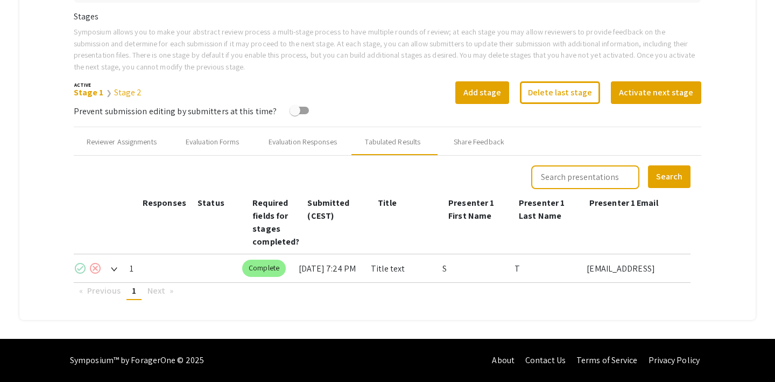
click at [80, 267] on mat-icon "check_circle" at bounding box center [80, 268] width 13 height 13
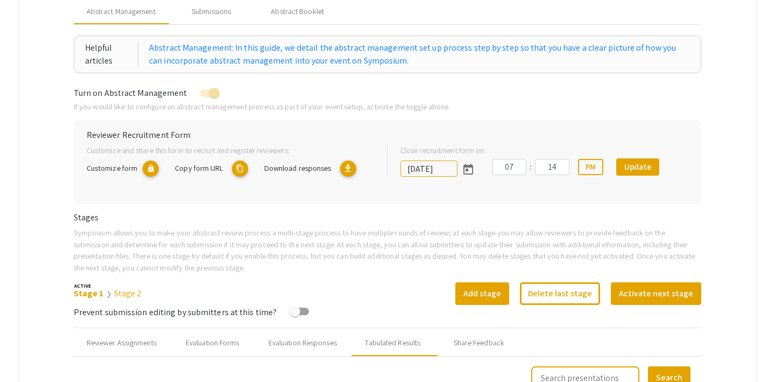
scroll to position [263, 0]
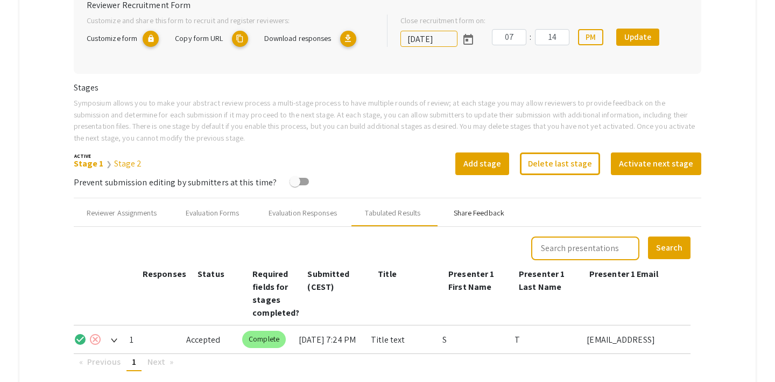
click at [475, 216] on div "Share Feedback" at bounding box center [479, 212] width 51 height 11
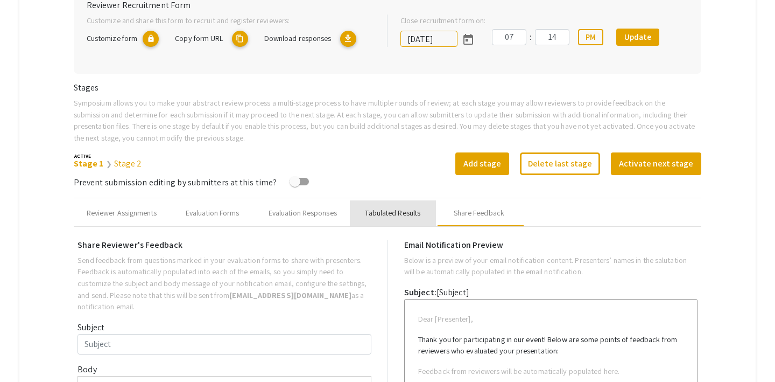
click at [401, 215] on div "Tabulated Results" at bounding box center [392, 212] width 55 height 11
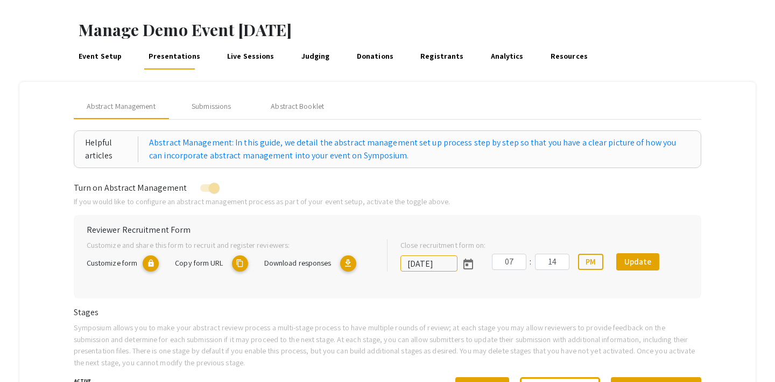
scroll to position [18, 0]
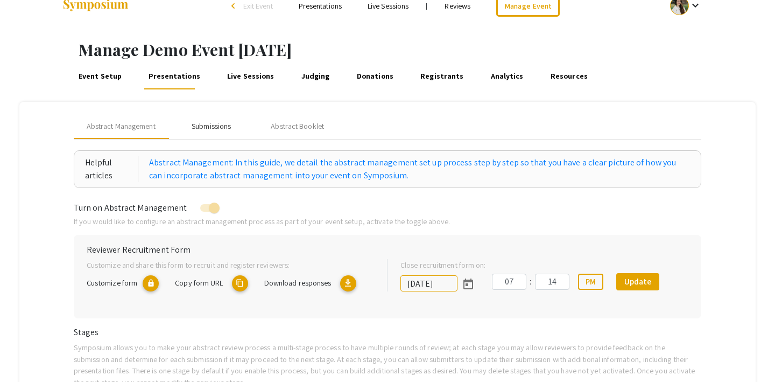
click at [218, 125] on div "Submissions" at bounding box center [211, 126] width 39 height 11
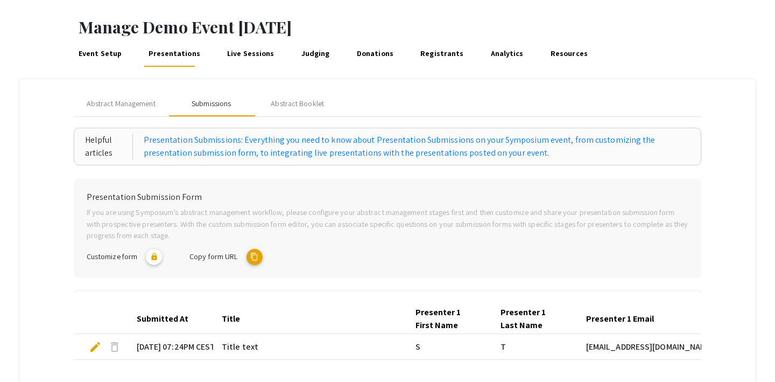
scroll to position [66, 0]
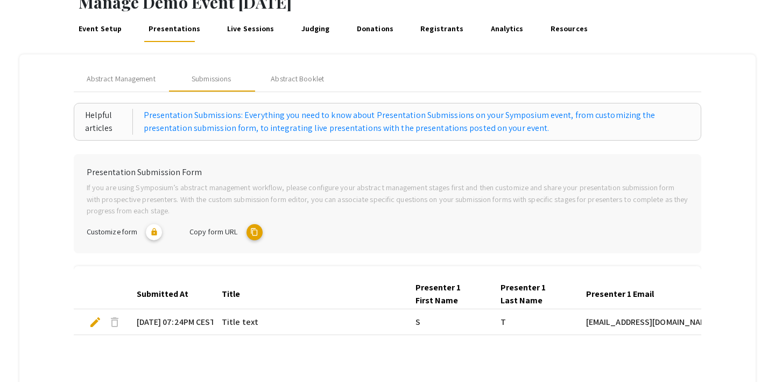
click at [255, 229] on mat-icon "content_copy" at bounding box center [255, 232] width 16 height 16
click at [255, 231] on mat-icon "content_copy" at bounding box center [255, 232] width 16 height 16
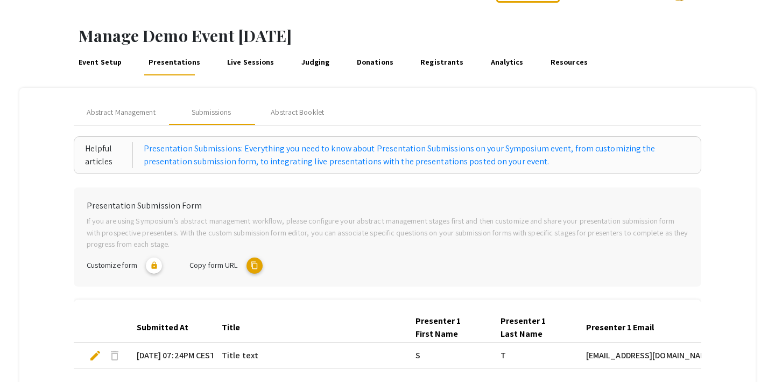
scroll to position [0, 0]
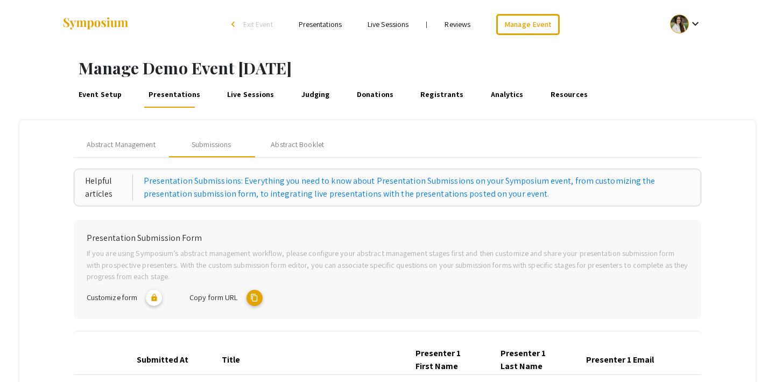
click at [538, 68] on h1 "Manage Demo Event August 2025" at bounding box center [427, 67] width 697 height 19
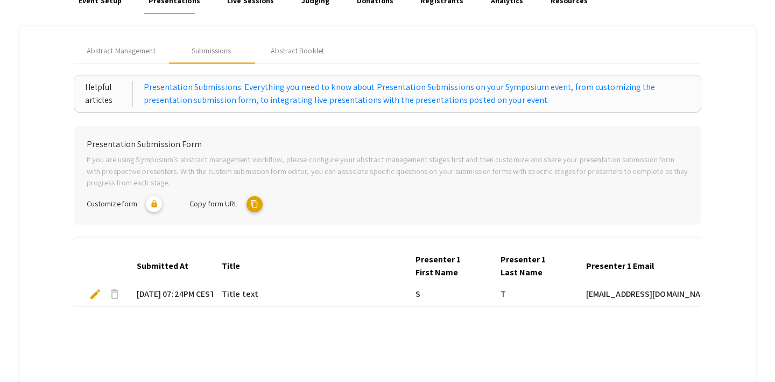
scroll to position [107, 0]
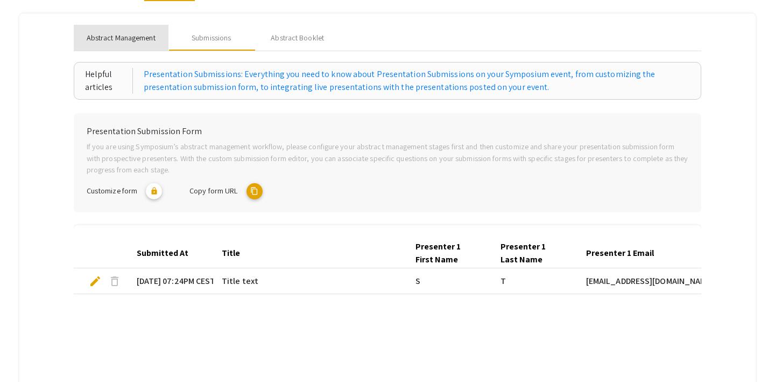
click at [110, 35] on span "Abstract Management" at bounding box center [121, 37] width 69 height 11
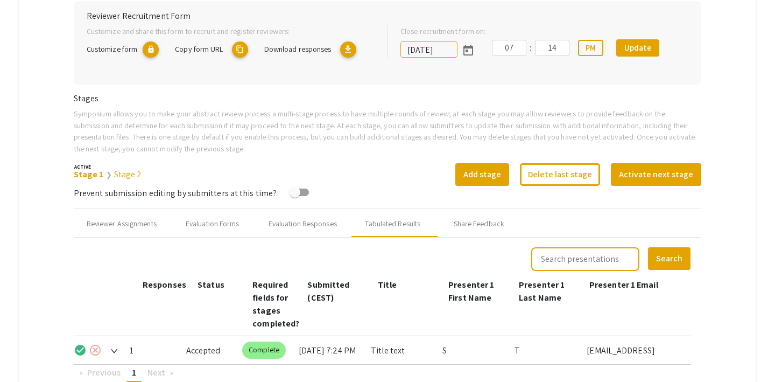
scroll to position [334, 0]
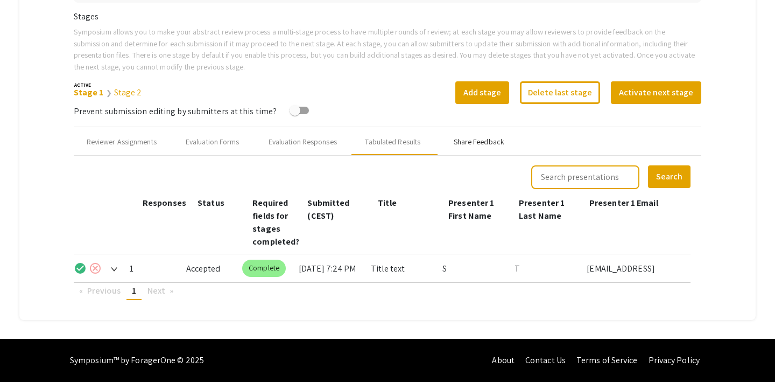
click at [477, 144] on div "Share Feedback" at bounding box center [479, 141] width 51 height 11
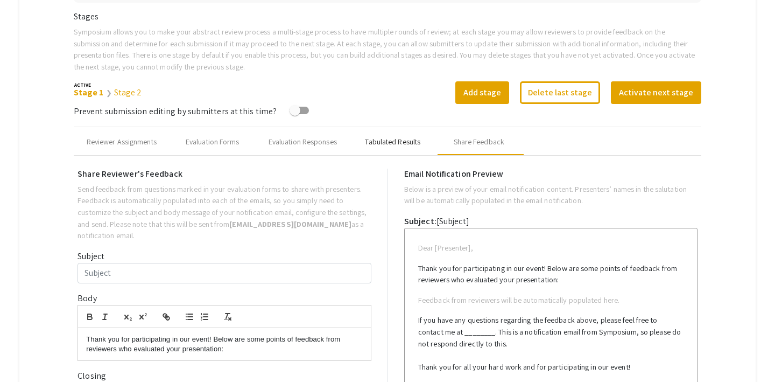
click at [398, 142] on div "Tabulated Results" at bounding box center [392, 141] width 55 height 11
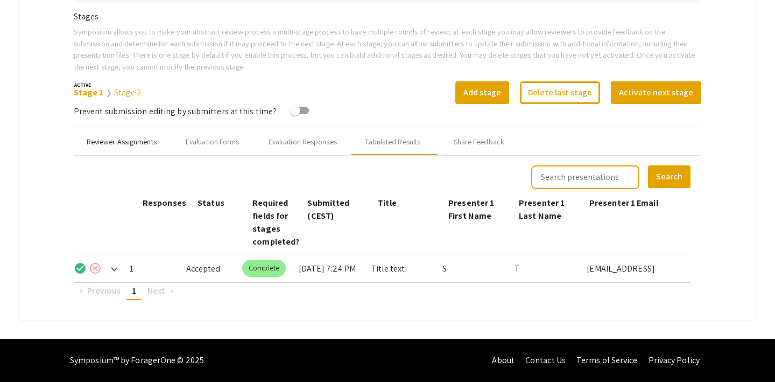
click at [139, 141] on div "Reviewer Assignments" at bounding box center [122, 141] width 70 height 11
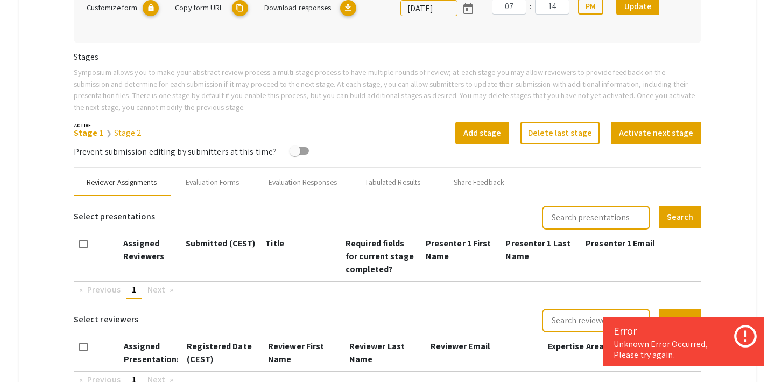
scroll to position [0, 0]
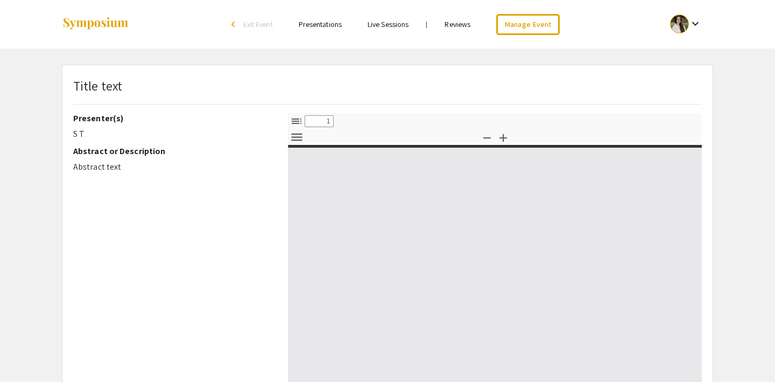
select select "custom"
type input "0"
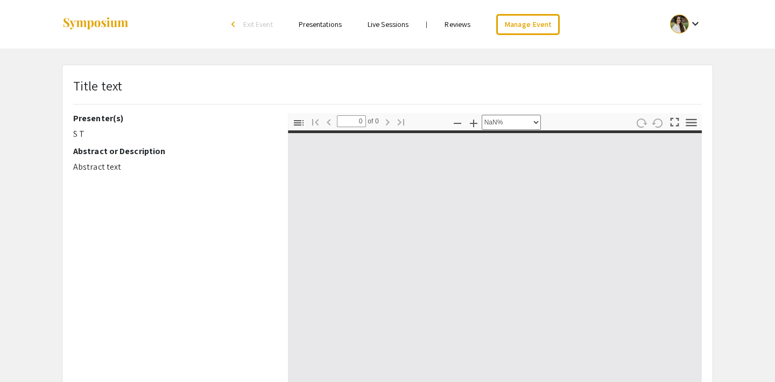
select select "auto"
type input "1"
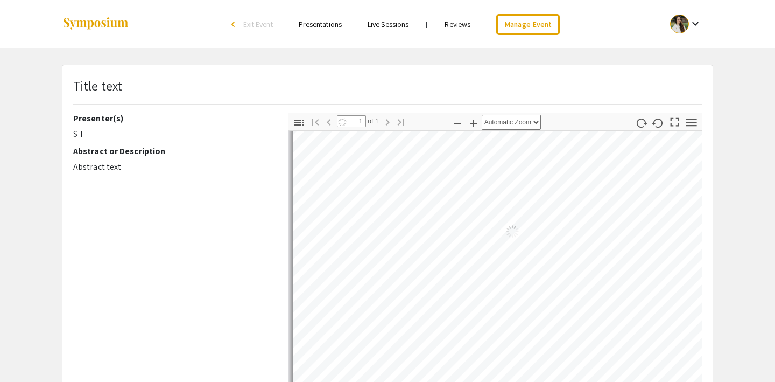
select select "auto"
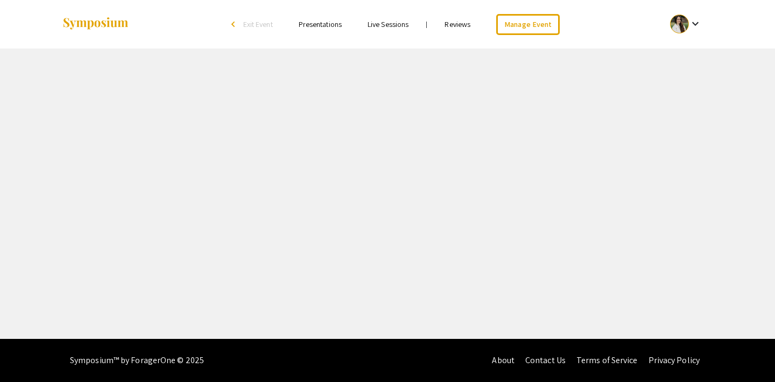
select select "8"
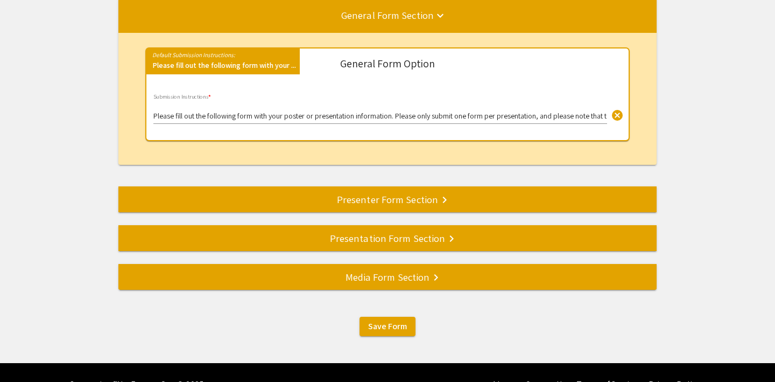
scroll to position [145, 0]
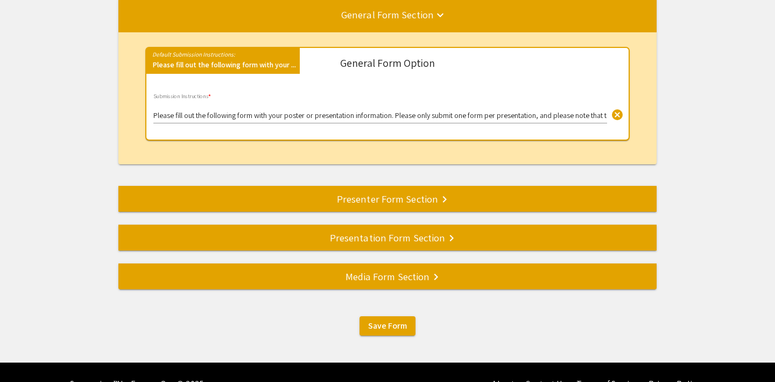
click at [472, 202] on div "Presenter Form Section keyboard_arrow_right" at bounding box center [387, 198] width 538 height 15
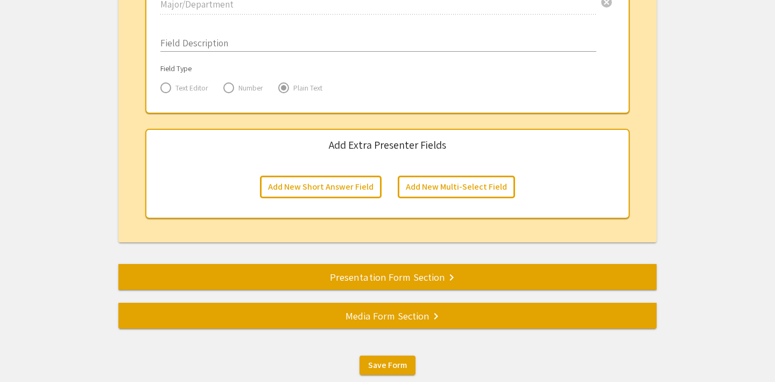
scroll to position [1873, 0]
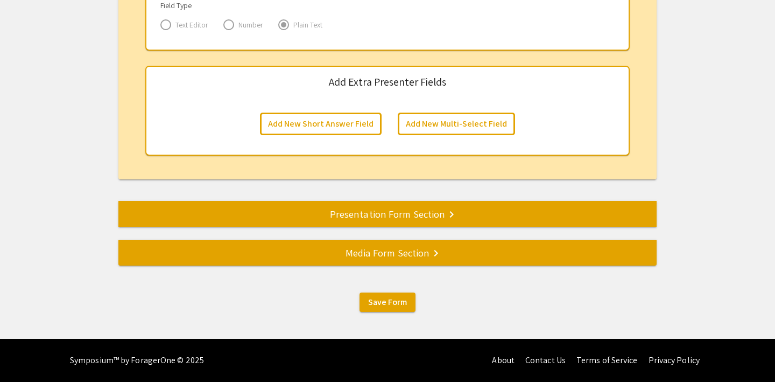
click at [426, 216] on div "Presentation Form Section keyboard_arrow_right" at bounding box center [387, 213] width 538 height 15
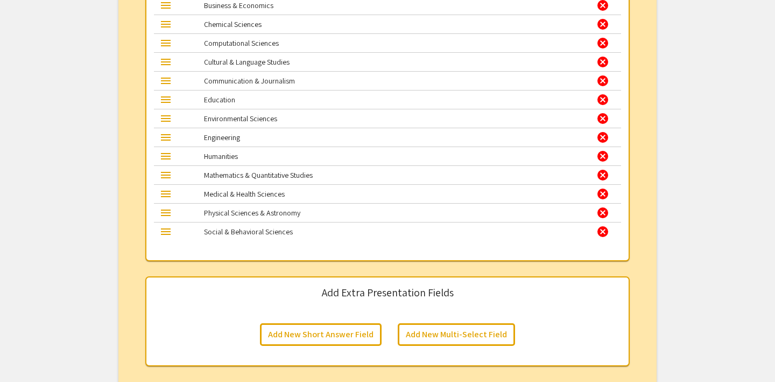
scroll to position [1664, 0]
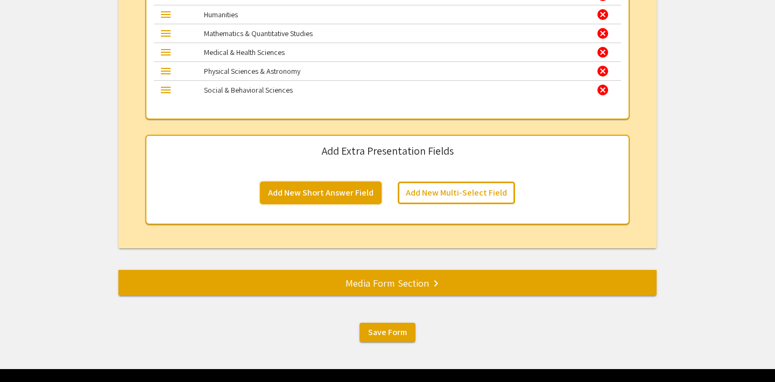
click at [373, 197] on button "Add New Short Answer Field" at bounding box center [321, 192] width 122 height 23
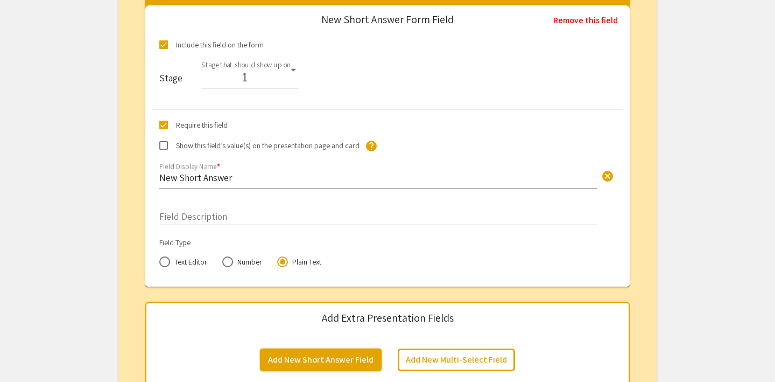
scroll to position [1803, 0]
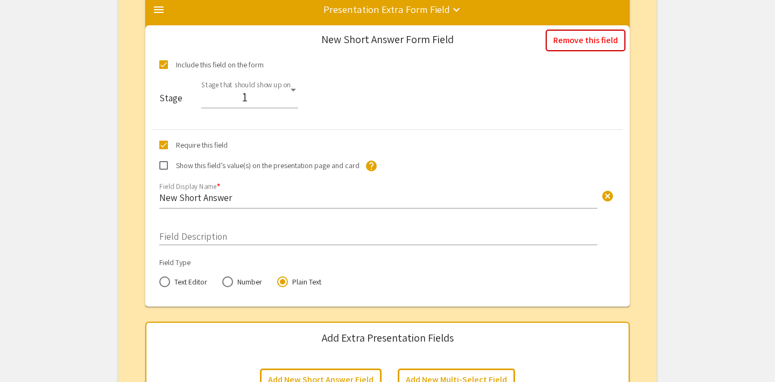
click at [596, 43] on button "Remove this field" at bounding box center [586, 41] width 80 height 22
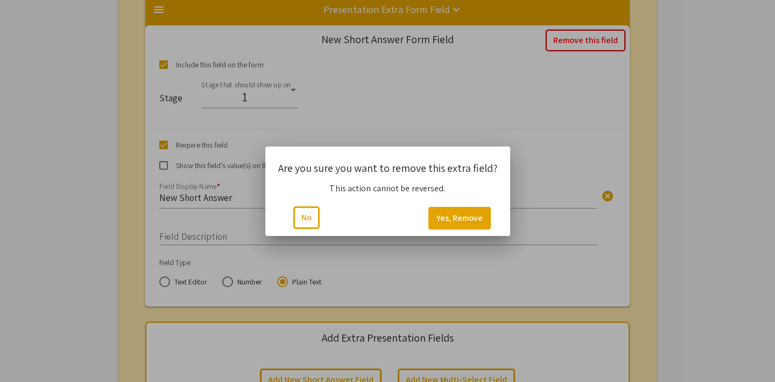
scroll to position [0, 0]
click at [455, 222] on button "Yes, Remove" at bounding box center [459, 218] width 62 height 23
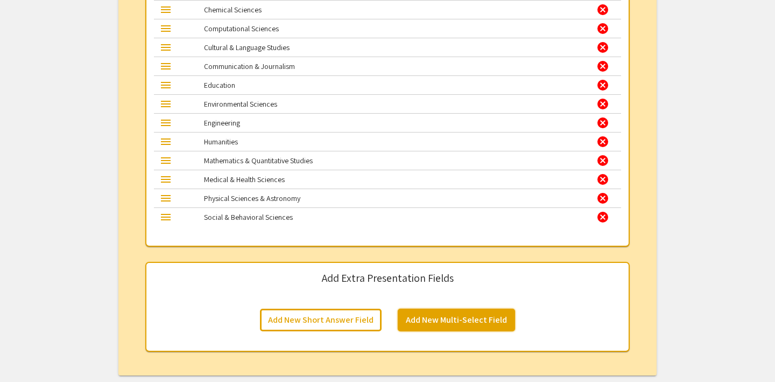
click at [430, 320] on button "Add New Multi-Select Field" at bounding box center [456, 319] width 117 height 23
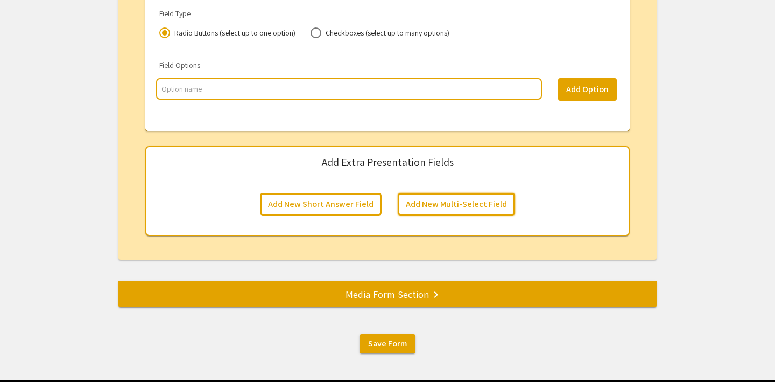
scroll to position [2128, 0]
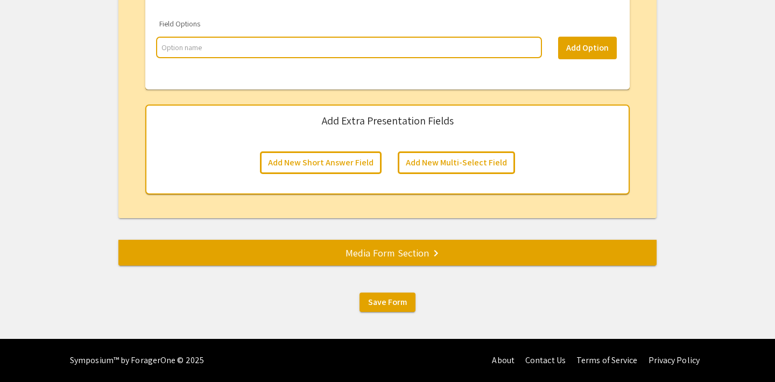
click at [420, 256] on div "Media Form Section keyboard_arrow_right" at bounding box center [387, 252] width 538 height 15
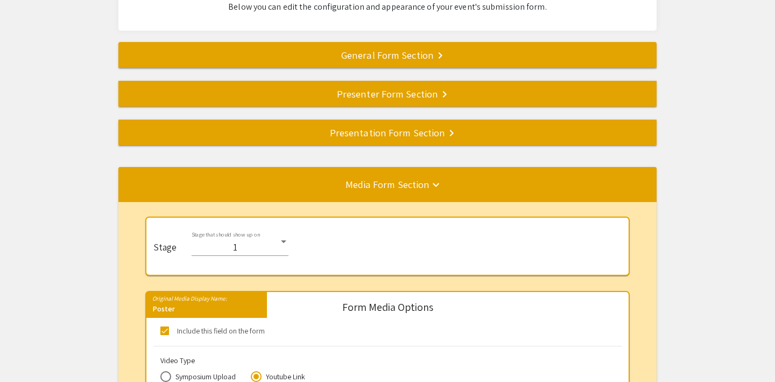
scroll to position [86, 0]
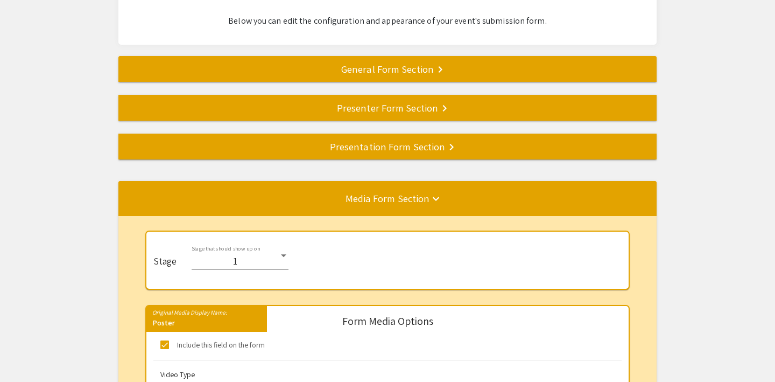
click at [292, 148] on div "Presentation Form Section keyboard_arrow_right" at bounding box center [387, 146] width 538 height 15
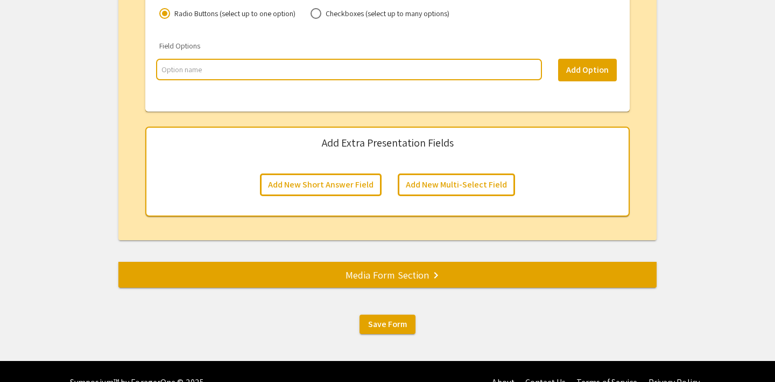
scroll to position [2128, 0]
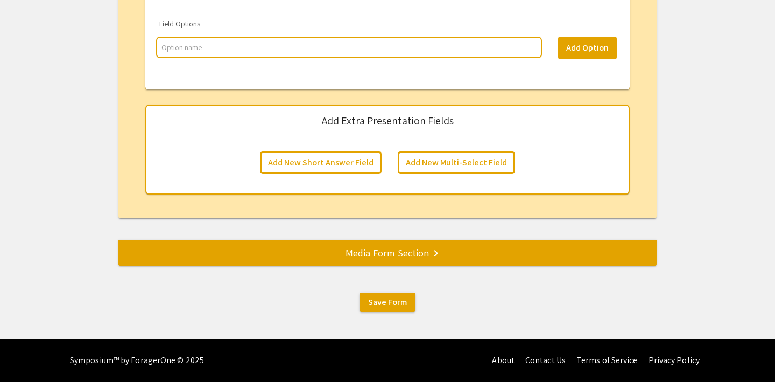
click at [335, 258] on div "Media Form Section keyboard_arrow_right" at bounding box center [387, 252] width 538 height 15
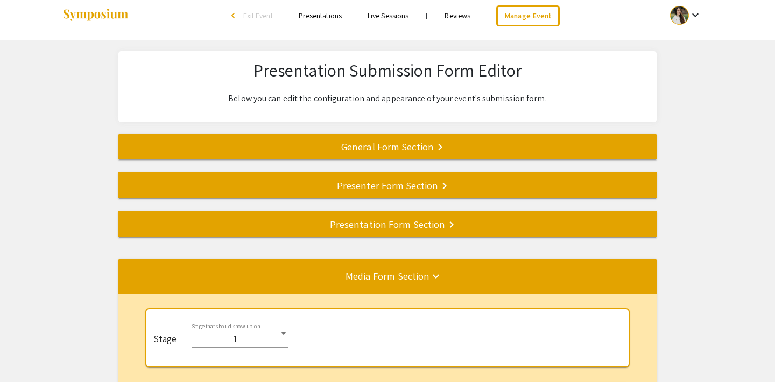
scroll to position [0, 0]
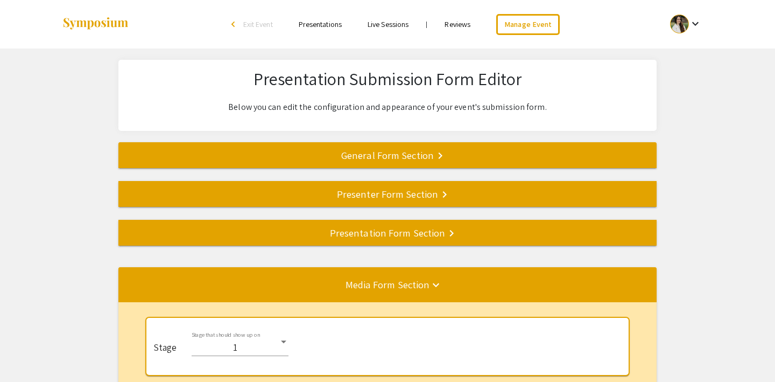
click at [257, 23] on span "Exit Event" at bounding box center [258, 24] width 30 height 10
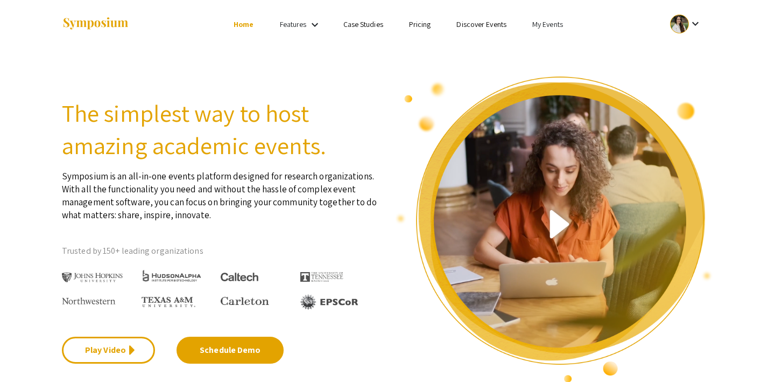
click at [559, 23] on link "My Events" at bounding box center [547, 24] width 31 height 10
click at [552, 44] on button "Events I've organized" at bounding box center [565, 48] width 92 height 26
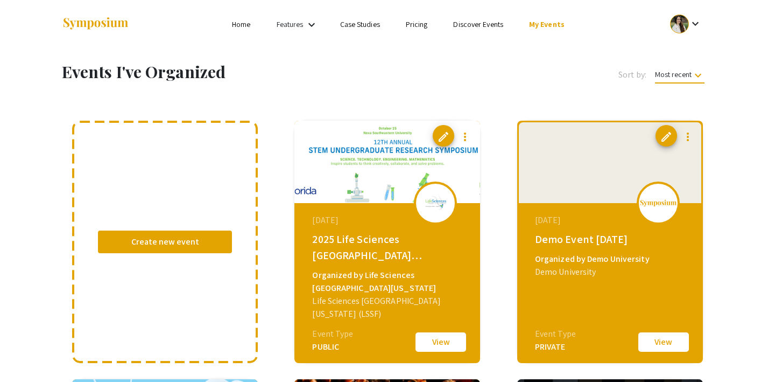
scroll to position [104, 0]
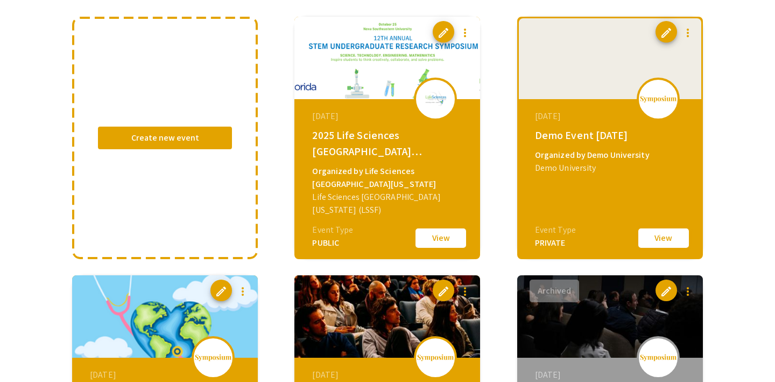
click at [666, 240] on button "View" at bounding box center [664, 238] width 54 height 23
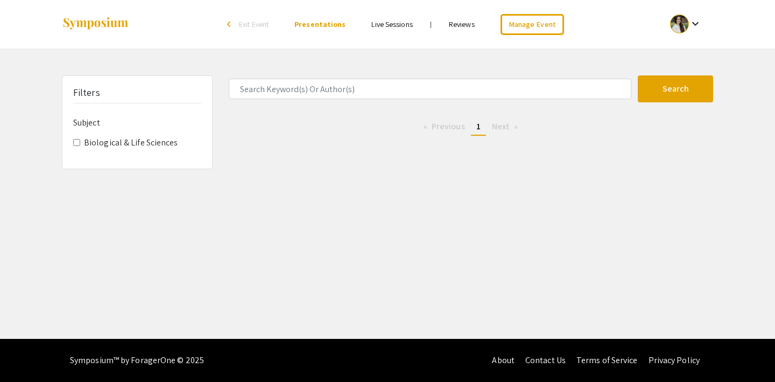
click at [384, 26] on link "Live Sessions" at bounding box center [391, 24] width 41 height 10
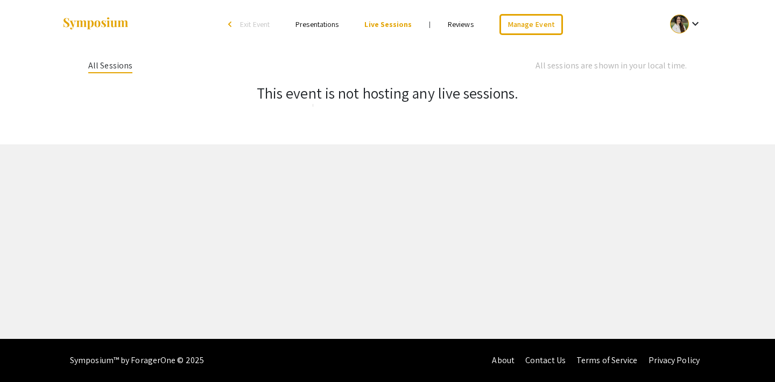
click at [453, 25] on link "Reviews" at bounding box center [461, 24] width 26 height 10
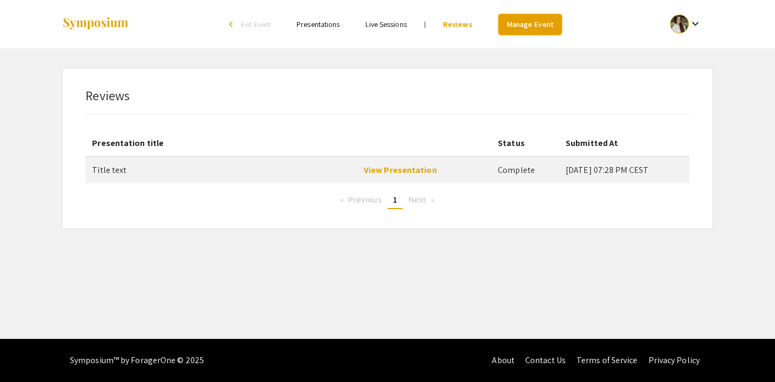
click at [523, 27] on link "Manage Event" at bounding box center [530, 24] width 64 height 21
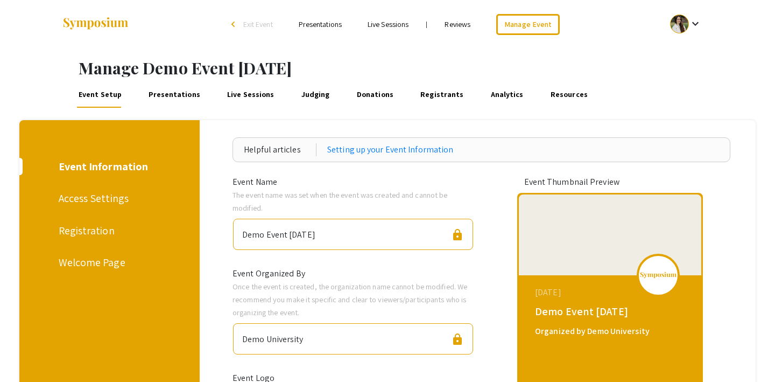
click at [88, 199] on div "Access Settings" at bounding box center [108, 198] width 99 height 16
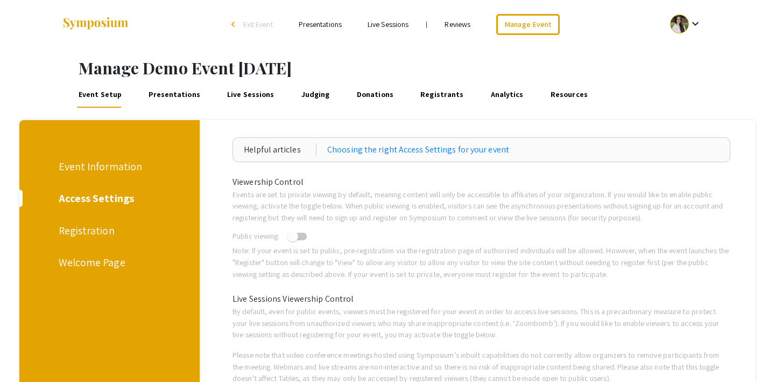
click at [85, 234] on div "Registration" at bounding box center [108, 230] width 99 height 16
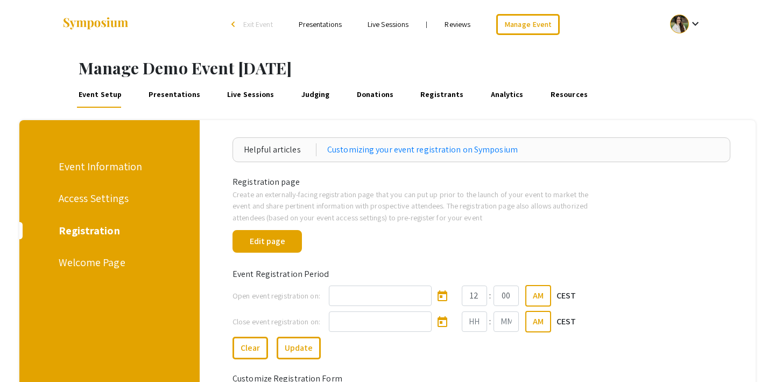
scroll to position [86, 0]
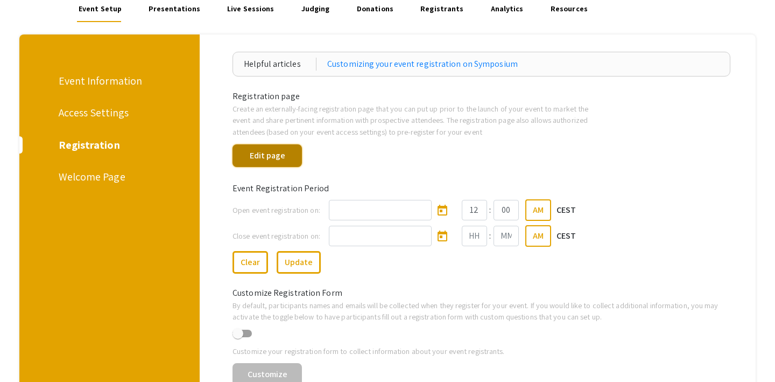
click at [272, 159] on button "Edit page" at bounding box center [267, 155] width 69 height 23
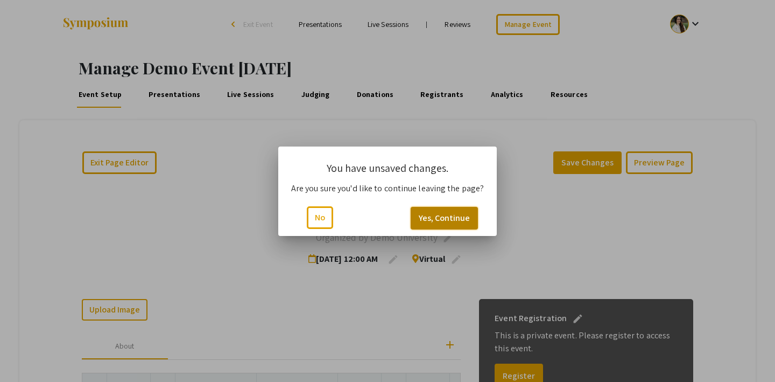
click at [447, 214] on button "Yes, Continue" at bounding box center [444, 218] width 67 height 23
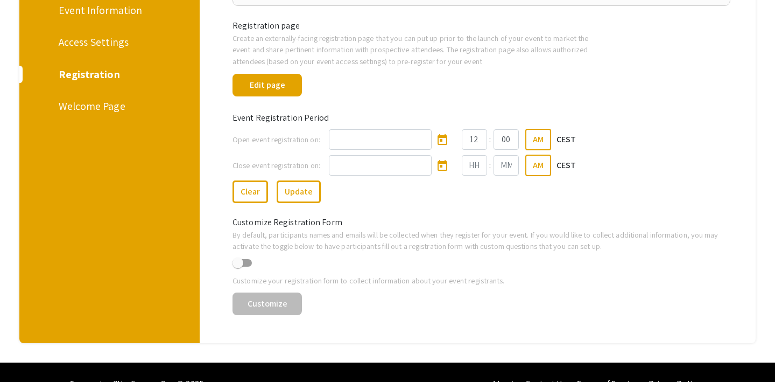
scroll to position [158, 0]
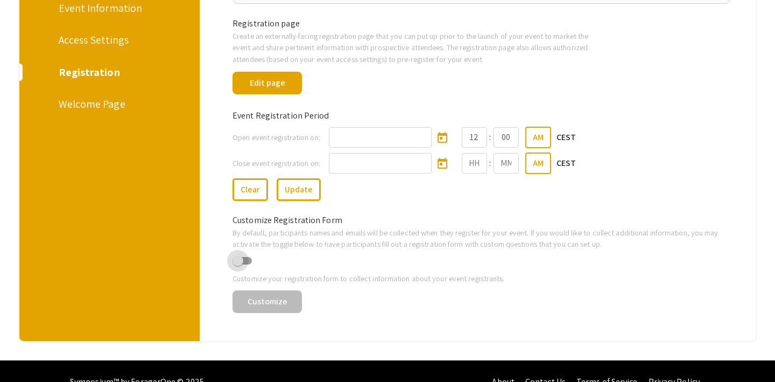
click at [241, 261] on span at bounding box center [238, 260] width 11 height 11
click at [238, 264] on input "checkbox" at bounding box center [237, 264] width 1 height 1
checkbox input "true"
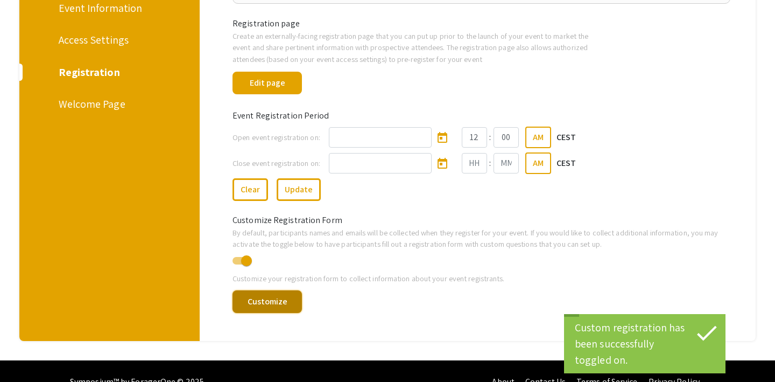
click at [269, 305] on button "Customize" at bounding box center [267, 301] width 69 height 23
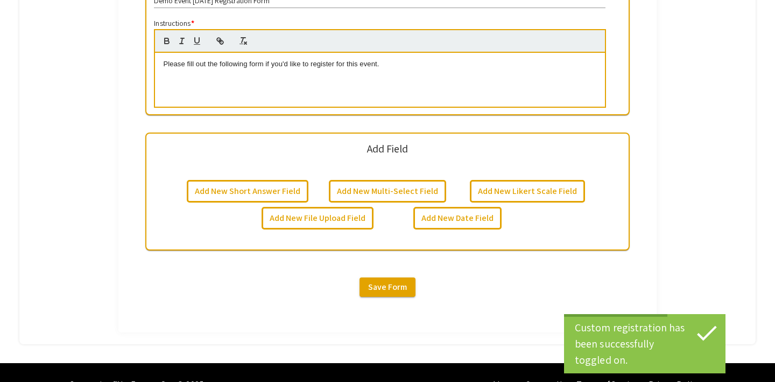
scroll to position [359, 0]
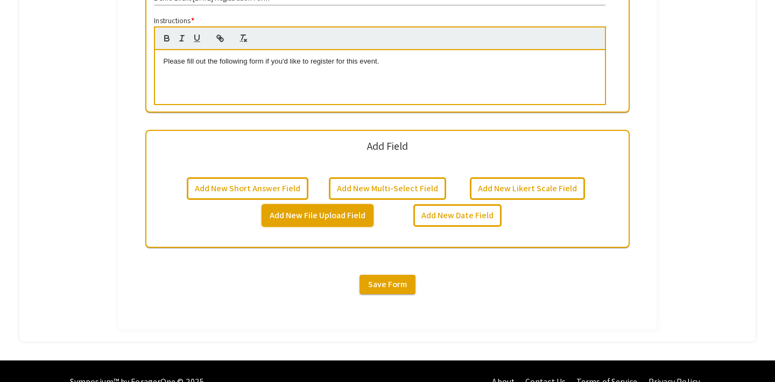
click at [349, 214] on button "Add New File Upload Field" at bounding box center [318, 215] width 112 height 23
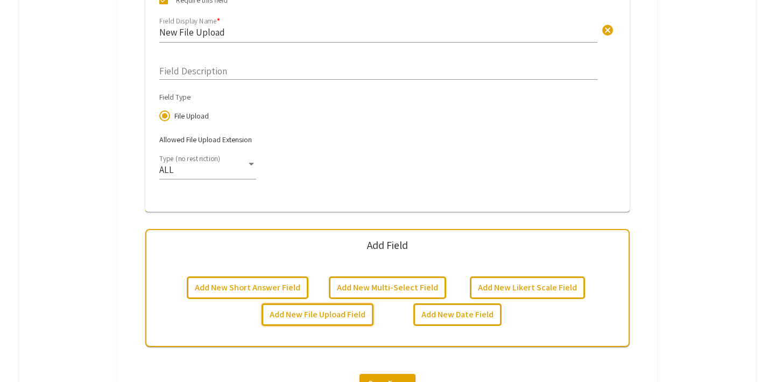
scroll to position [638, 0]
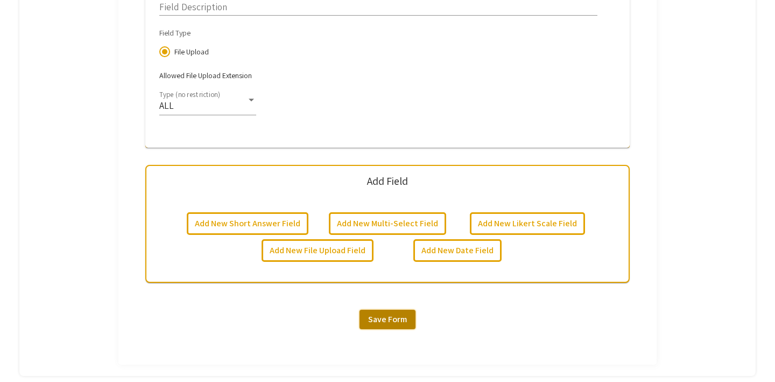
click at [390, 321] on span "Save Form" at bounding box center [387, 318] width 39 height 11
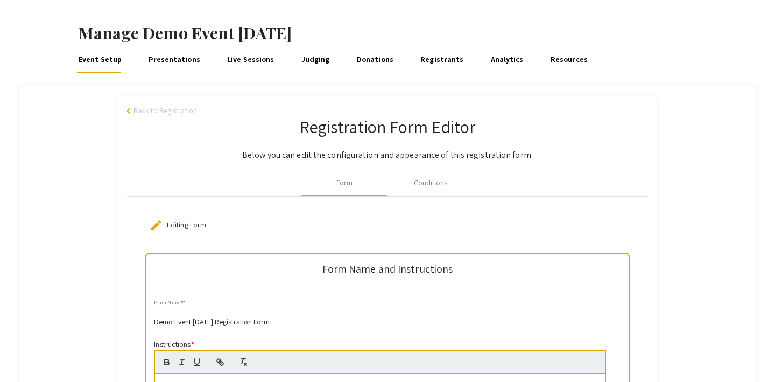
scroll to position [0, 0]
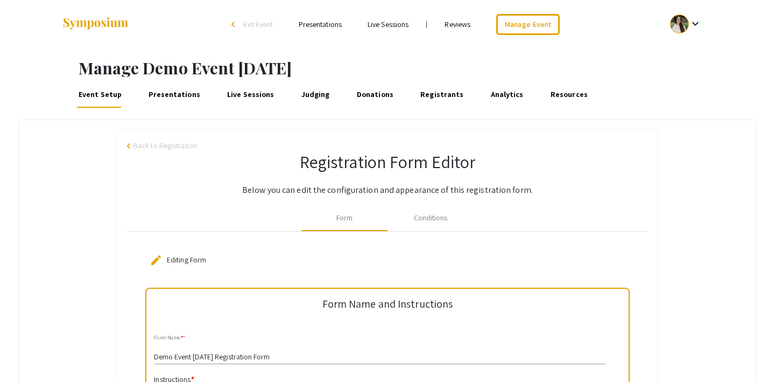
click at [148, 149] on span "Back to Registration" at bounding box center [166, 145] width 64 height 11
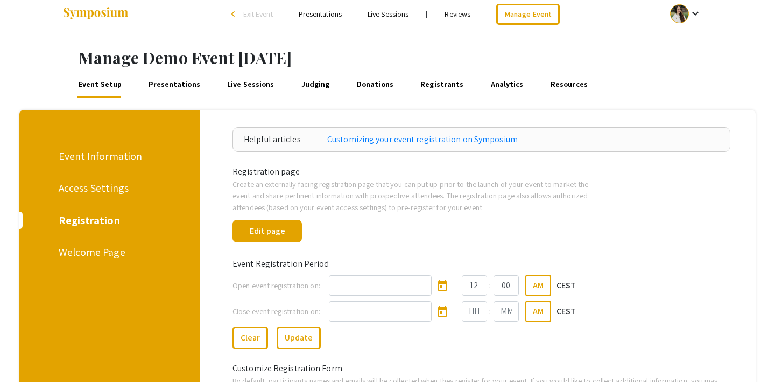
scroll to position [3, 0]
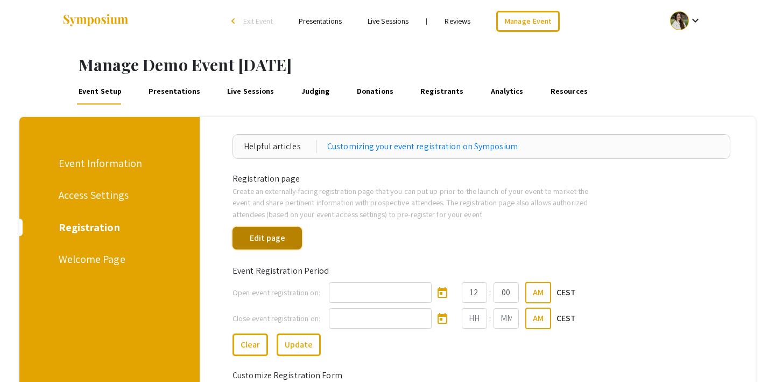
click at [279, 243] on button "Edit page" at bounding box center [267, 238] width 69 height 23
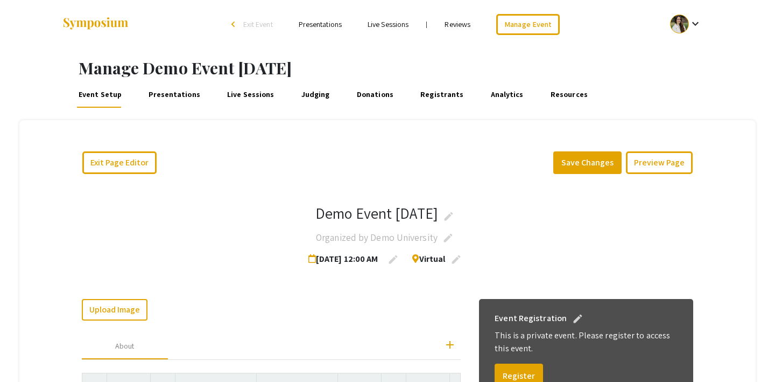
scroll to position [130, 0]
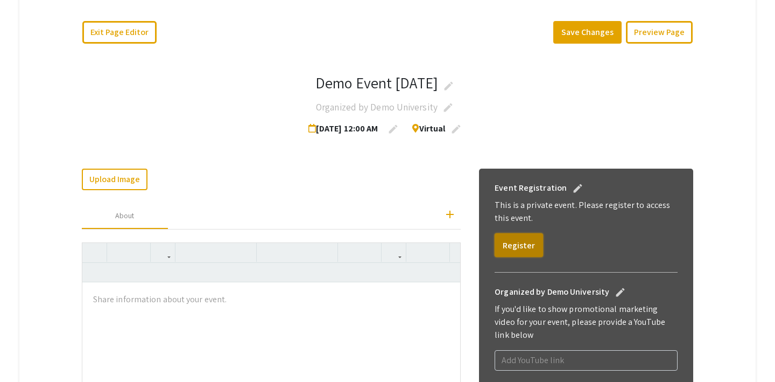
click at [514, 250] on button "Register" at bounding box center [519, 245] width 48 height 24
click at [656, 32] on button "Preview Page" at bounding box center [659, 32] width 67 height 23
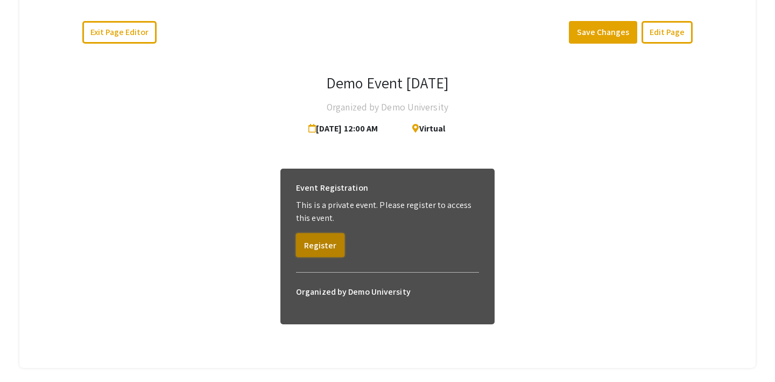
click at [326, 242] on button "Register" at bounding box center [320, 245] width 48 height 24
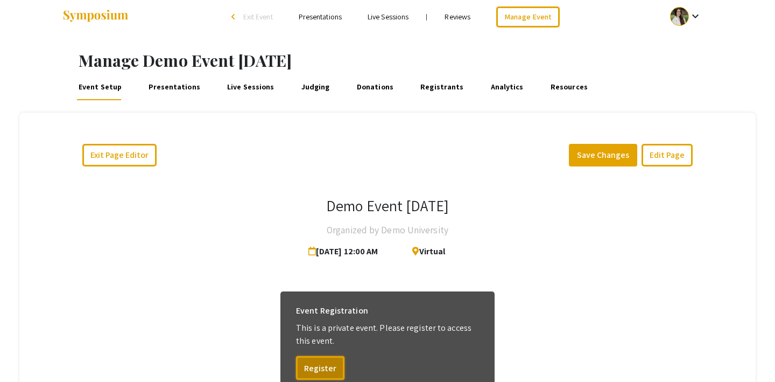
scroll to position [7, 0]
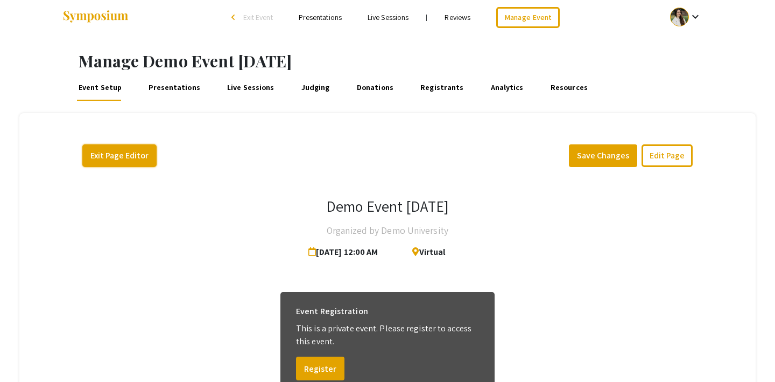
click at [107, 153] on button "Exit Page Editor" at bounding box center [119, 155] width 74 height 23
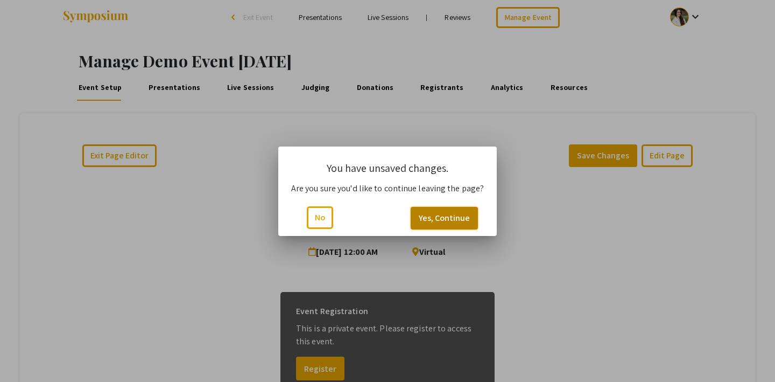
click at [435, 217] on button "Yes, Continue" at bounding box center [444, 218] width 67 height 23
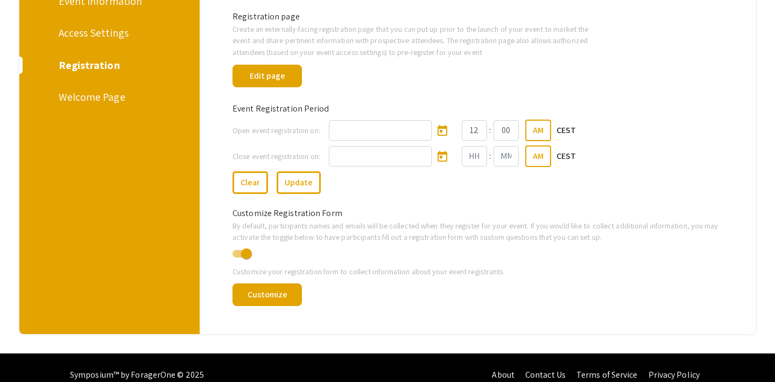
scroll to position [168, 0]
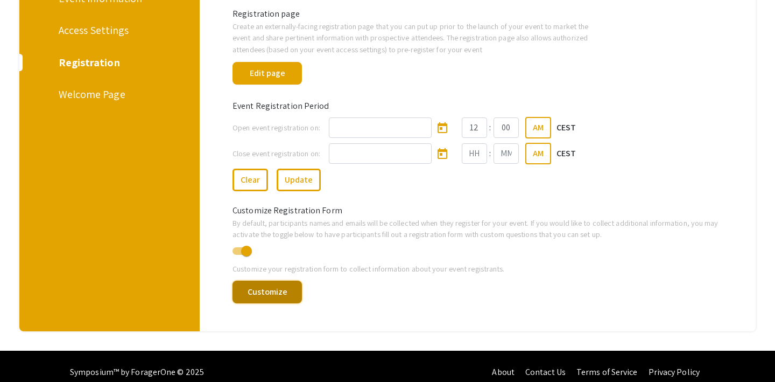
click at [252, 285] on button "Customize" at bounding box center [267, 291] width 69 height 23
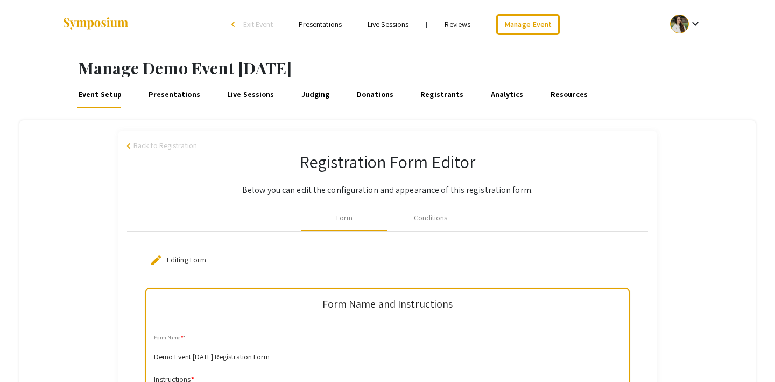
click at [683, 24] on div at bounding box center [679, 24] width 19 height 19
click at [614, 47] on div at bounding box center [387, 191] width 775 height 382
click at [676, 31] on div at bounding box center [679, 24] width 19 height 19
click at [671, 108] on button "Sign out" at bounding box center [692, 105] width 66 height 26
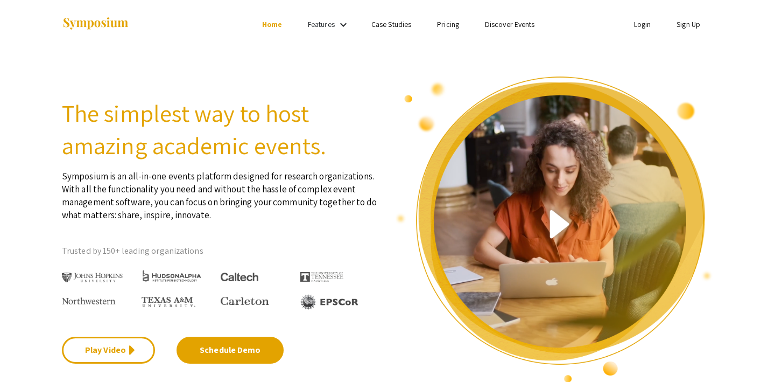
click at [690, 26] on link "Sign Up" at bounding box center [689, 24] width 24 height 10
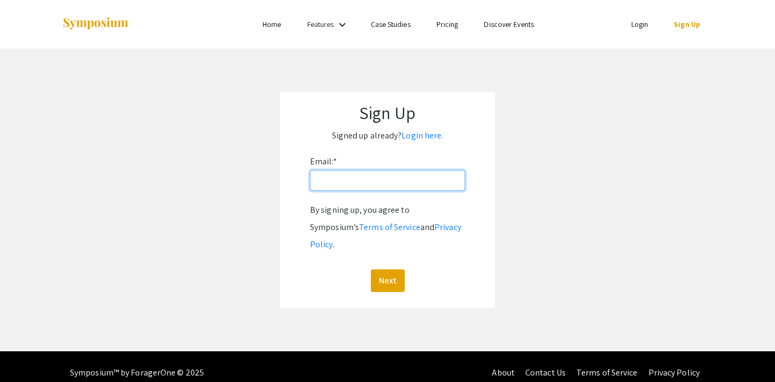
click at [341, 183] on input "Email: *" at bounding box center [387, 180] width 155 height 20
type input "stephotos24@gmail.com"
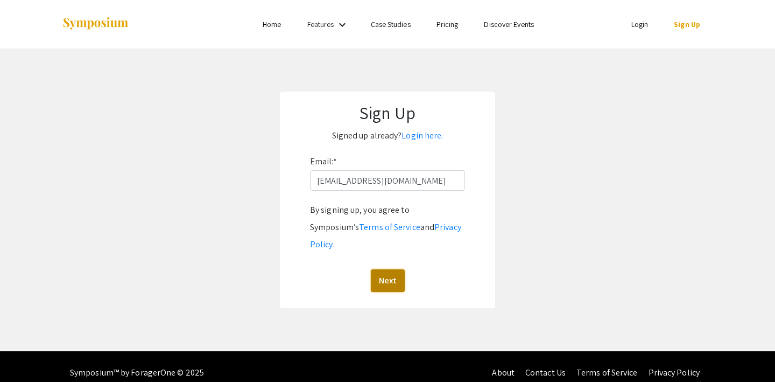
click at [387, 269] on button "Next" at bounding box center [388, 280] width 34 height 23
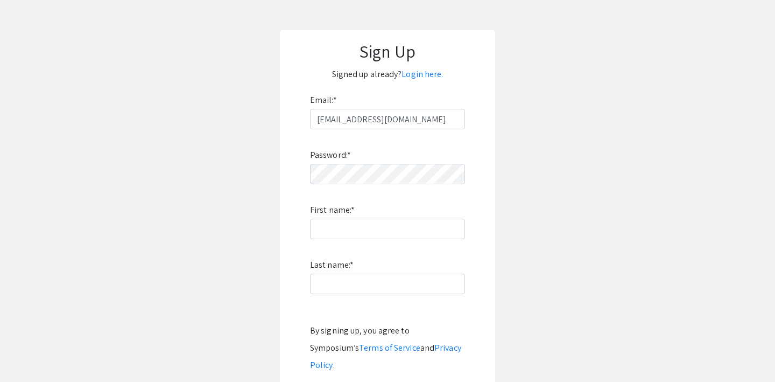
scroll to position [73, 0]
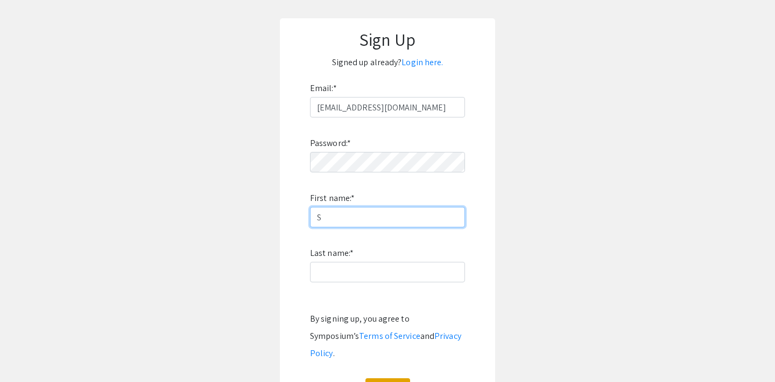
type input "S"
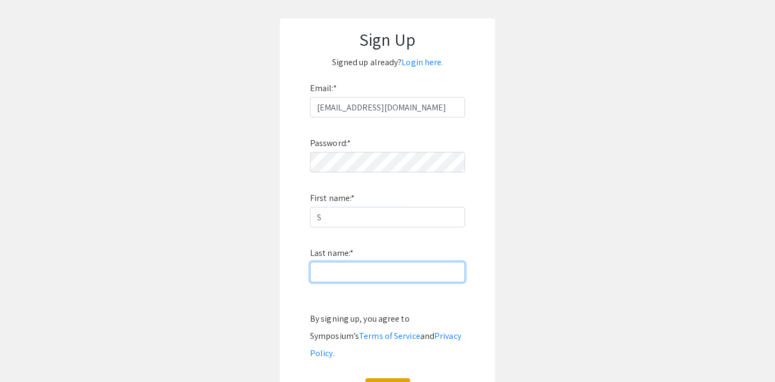
click at [334, 271] on input "Last name: *" at bounding box center [387, 272] width 155 height 20
type input "P"
click at [567, 187] on app-signup "Sign Up Signed up already? Login here. Email: * stephotos24@gmail.com Password:…" at bounding box center [387, 217] width 775 height 398
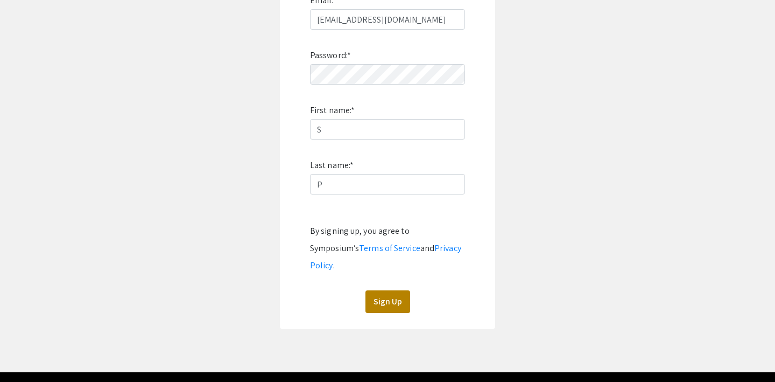
scroll to position [177, 0]
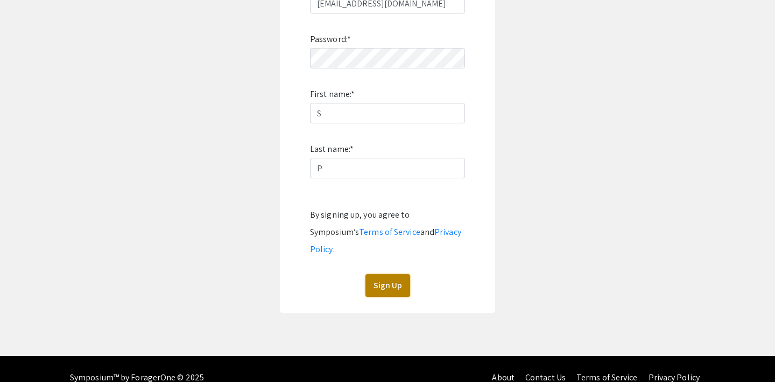
click at [383, 274] on button "Sign Up" at bounding box center [388, 285] width 45 height 23
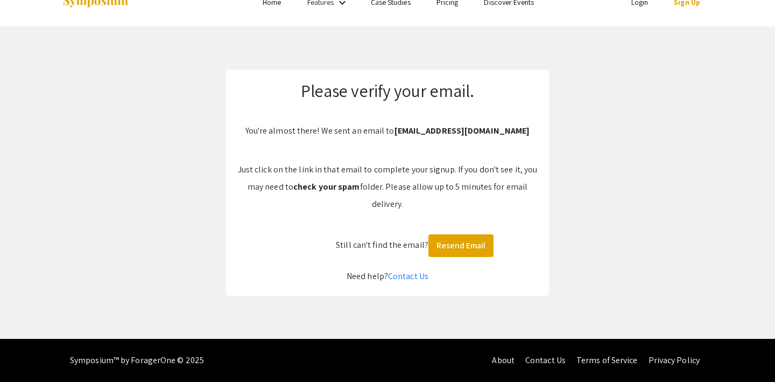
scroll to position [22, 0]
click at [580, 201] on app-signup "Please verify your email. You're almost there! We sent an email to stephotos24@…" at bounding box center [387, 182] width 775 height 226
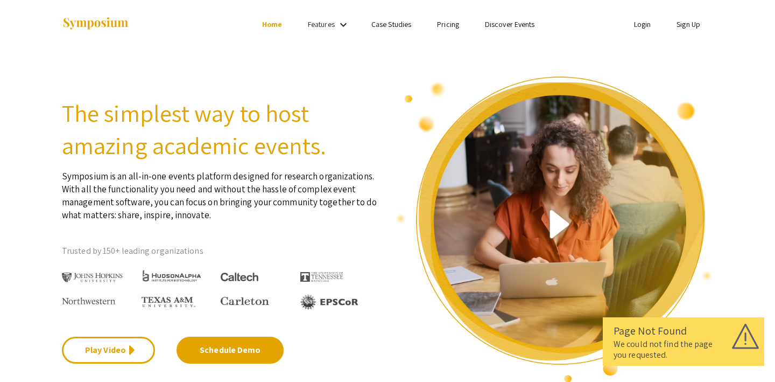
click at [640, 21] on link "Login" at bounding box center [642, 24] width 17 height 10
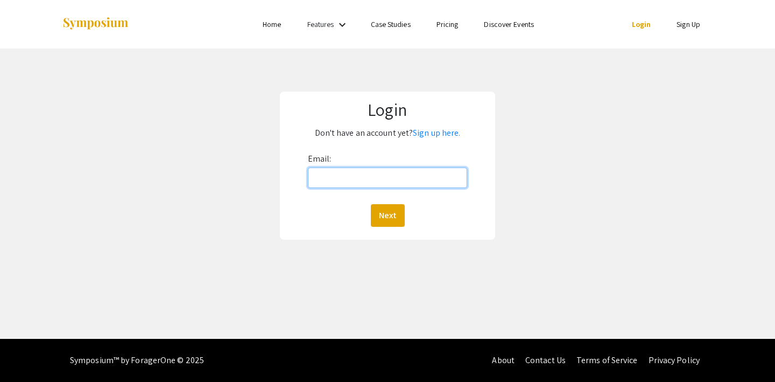
click at [355, 184] on input "Email:" at bounding box center [388, 177] width 160 height 20
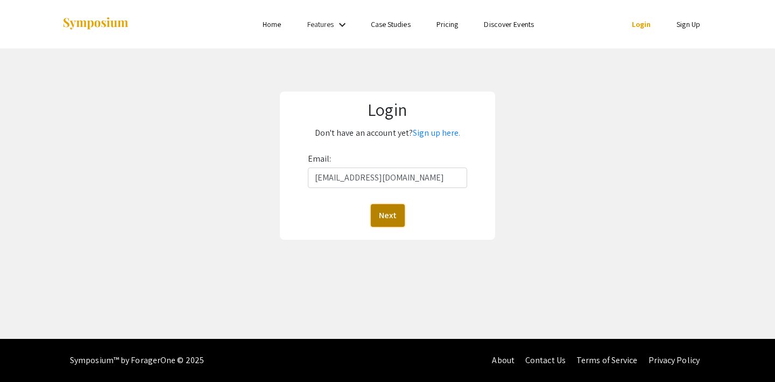
click at [389, 214] on button "Next" at bounding box center [388, 215] width 34 height 23
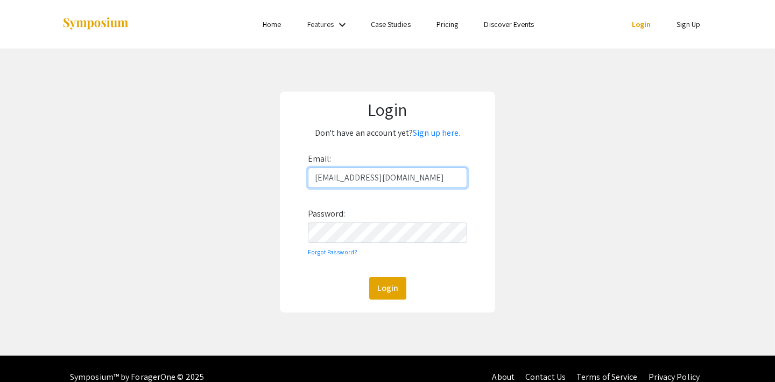
click at [368, 180] on input "stephotos24@gmail.com" at bounding box center [388, 177] width 160 height 20
type input "lutzsteph@gmail.com"
click at [391, 289] on button "Login" at bounding box center [387, 288] width 37 height 23
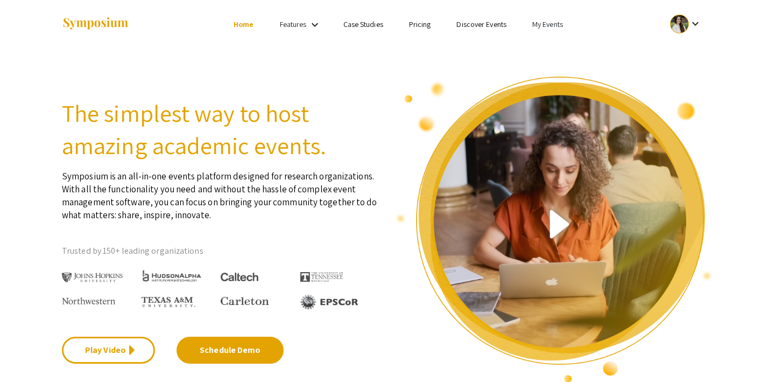
click at [542, 29] on link "My Events" at bounding box center [547, 24] width 31 height 10
click at [540, 52] on button "Events I've organized" at bounding box center [565, 48] width 92 height 26
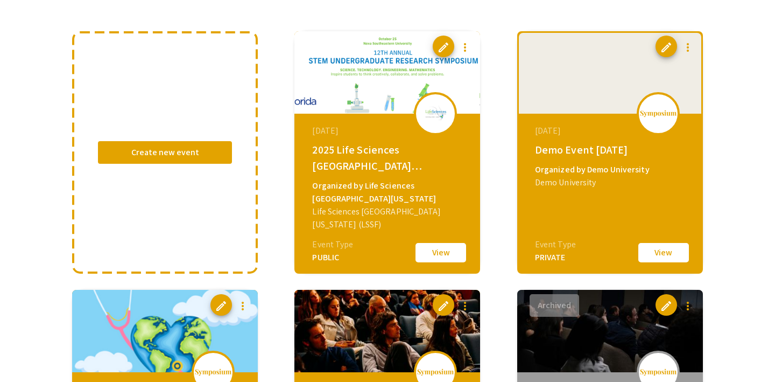
scroll to position [91, 0]
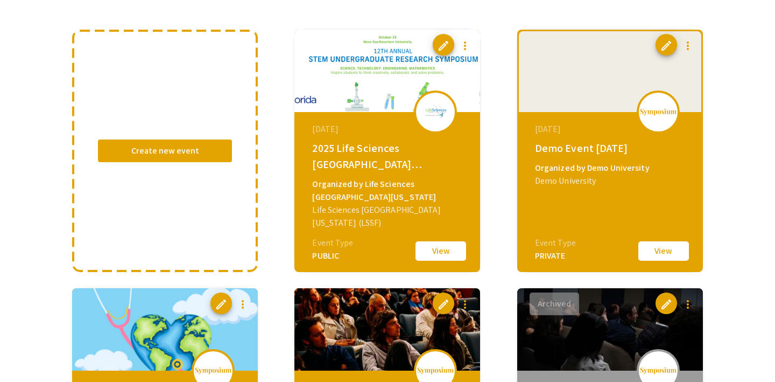
click at [654, 251] on button "View" at bounding box center [664, 251] width 54 height 23
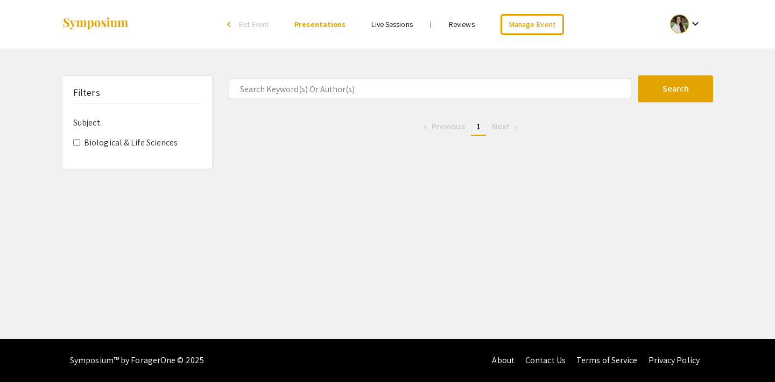
click at [398, 22] on link "Live Sessions" at bounding box center [391, 24] width 41 height 10
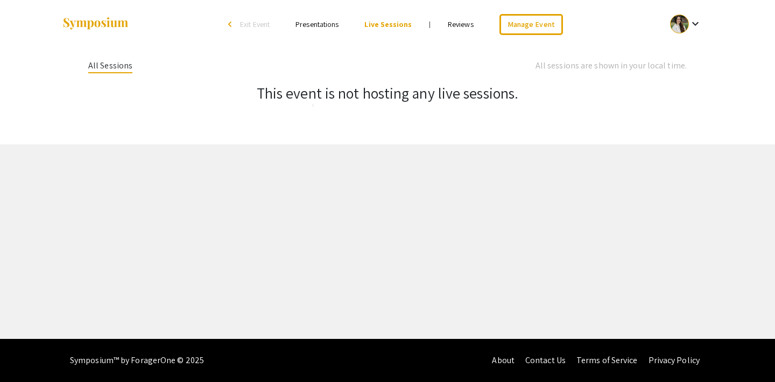
click at [456, 25] on link "Reviews" at bounding box center [461, 24] width 26 height 10
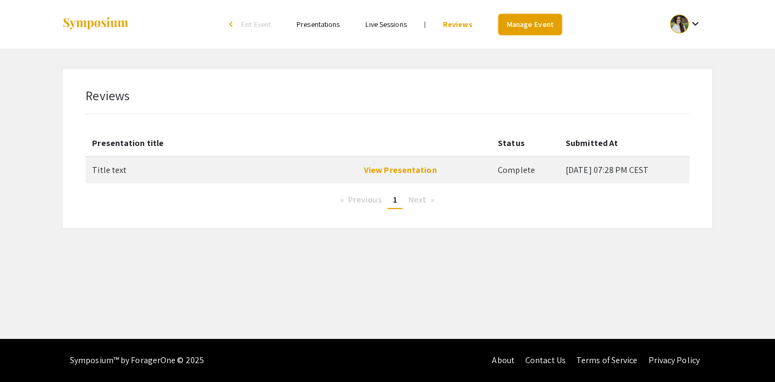
click at [526, 24] on link "Manage Event" at bounding box center [530, 24] width 64 height 21
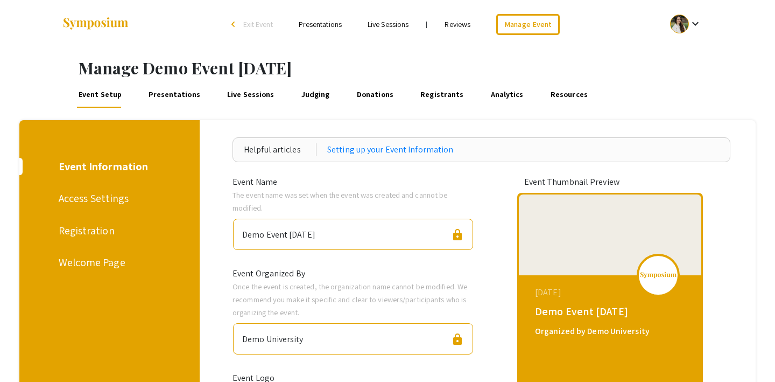
click at [113, 200] on div "Access Settings" at bounding box center [108, 198] width 99 height 16
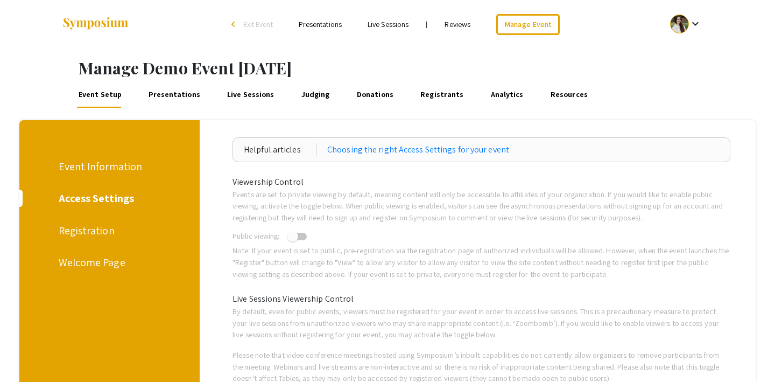
click at [165, 90] on link "Presentations" at bounding box center [174, 95] width 55 height 26
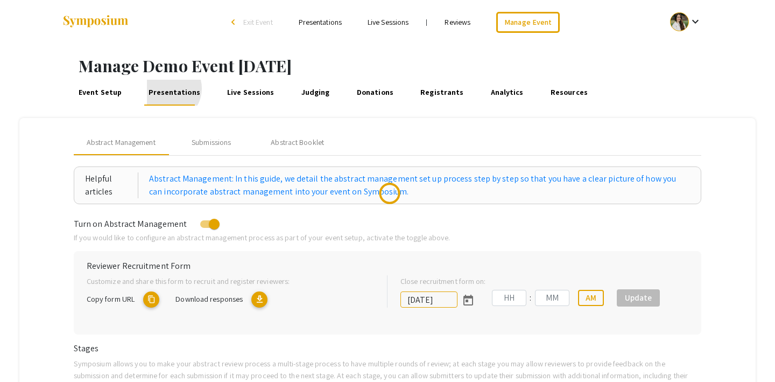
type input "9/27/2025"
type input "07"
type input "14"
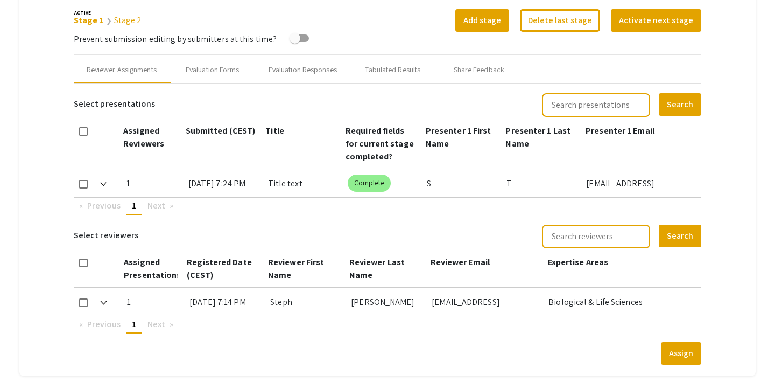
scroll to position [404, 0]
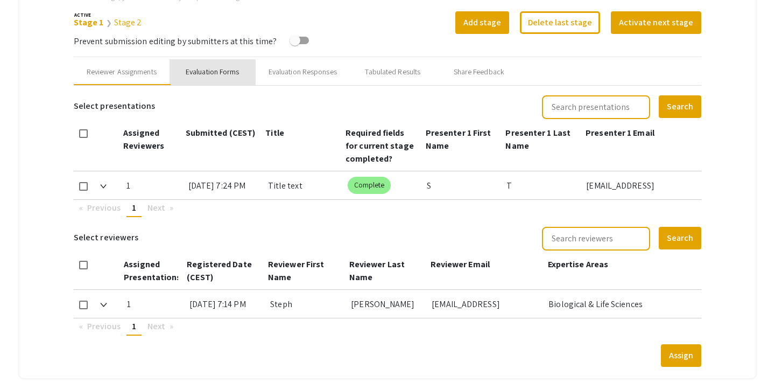
click at [227, 67] on div "Evaluation Forms" at bounding box center [213, 71] width 54 height 11
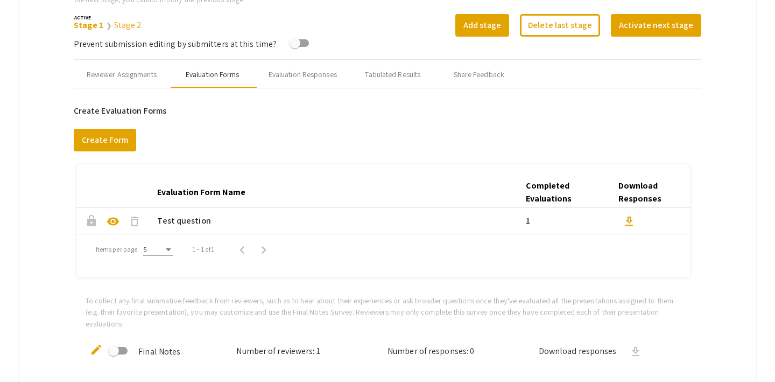
scroll to position [328, 0]
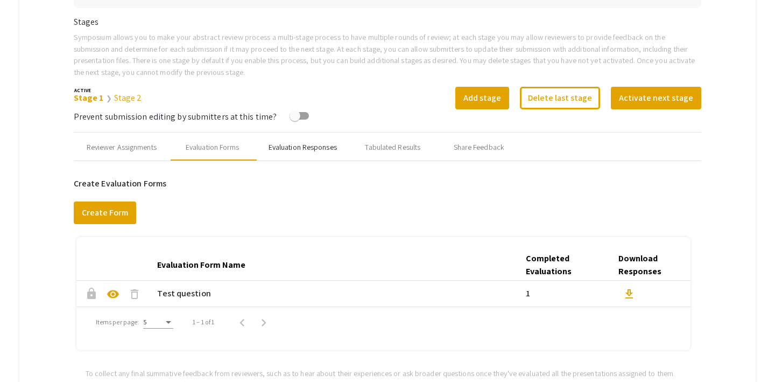
click at [307, 146] on div "Evaluation Responses" at bounding box center [303, 147] width 68 height 11
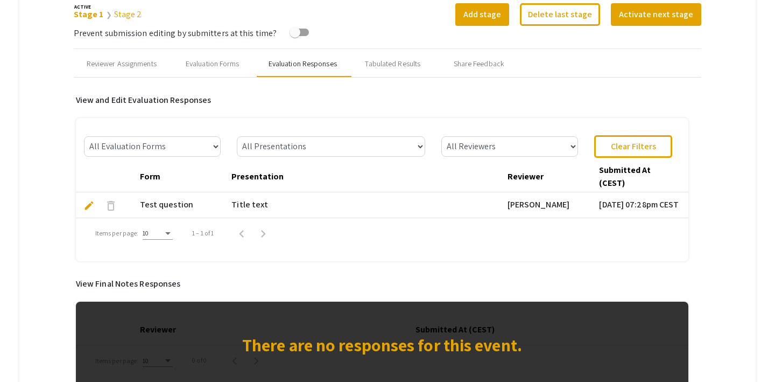
scroll to position [404, 0]
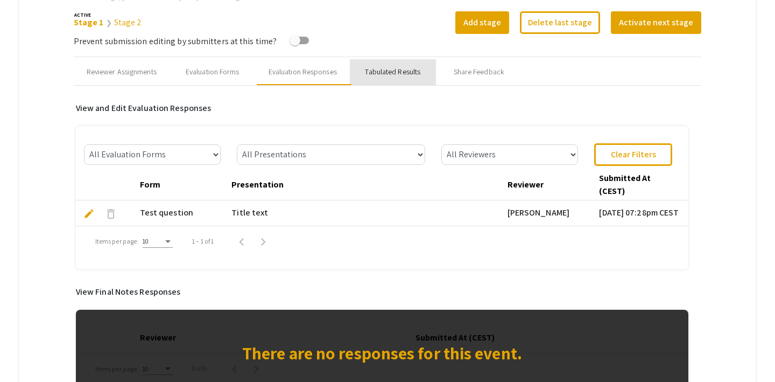
click at [397, 75] on div "Tabulated Results" at bounding box center [392, 71] width 55 height 11
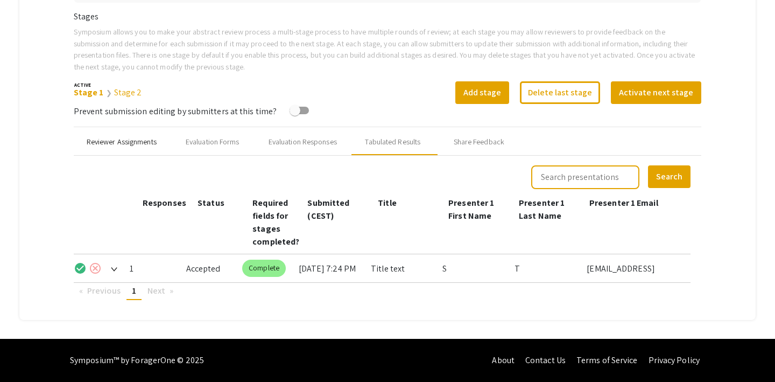
click at [96, 149] on div "Reviewer Assignments" at bounding box center [122, 142] width 96 height 26
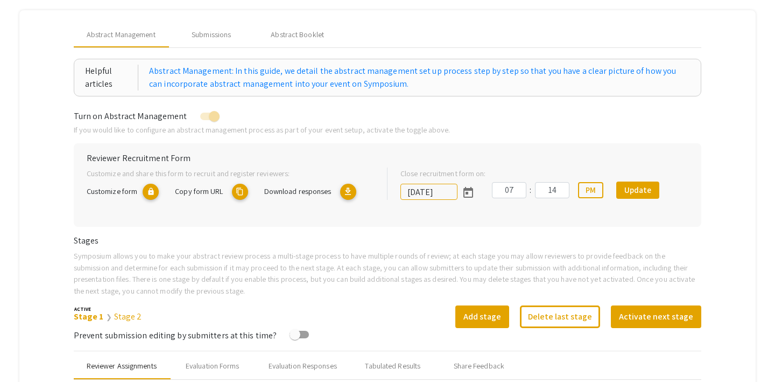
scroll to position [67, 0]
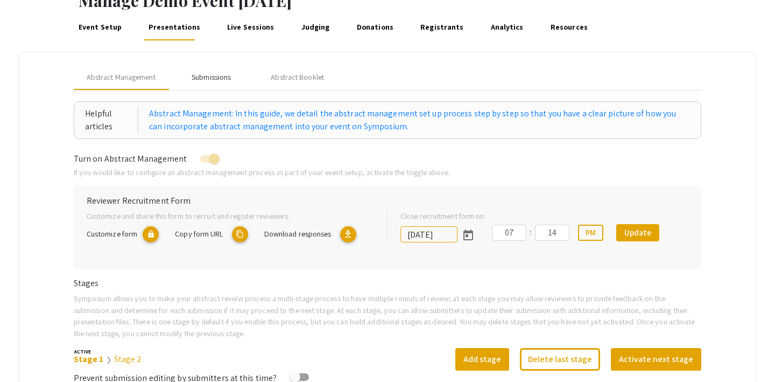
click at [211, 75] on div "Submissions" at bounding box center [211, 77] width 39 height 11
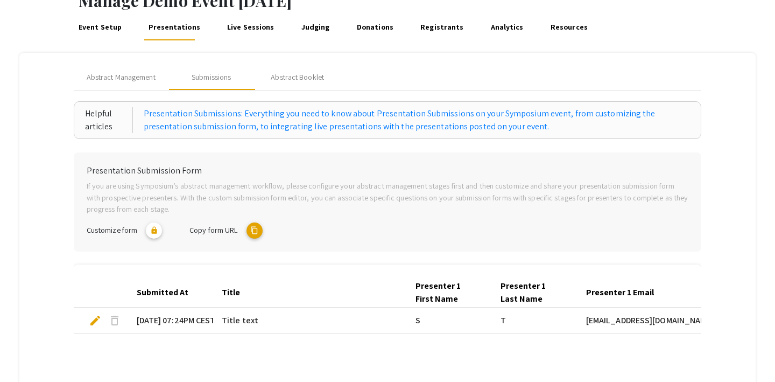
click at [256, 228] on mat-icon "content_copy" at bounding box center [255, 230] width 16 height 16
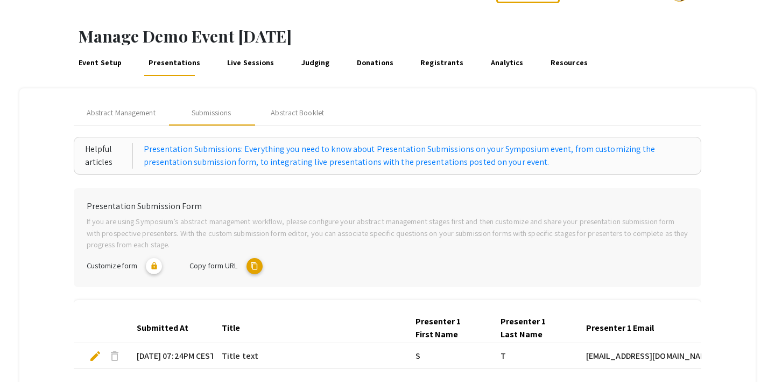
scroll to position [30, 0]
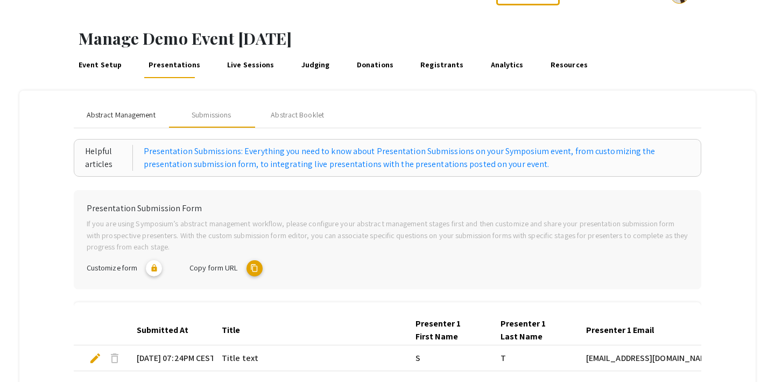
click at [111, 114] on span "Abstract Management" at bounding box center [121, 114] width 69 height 11
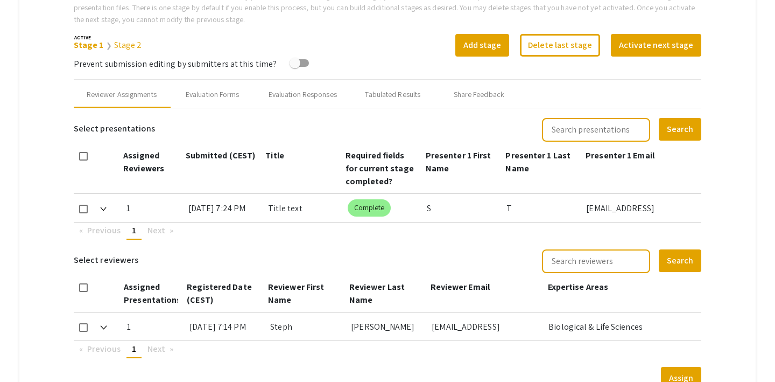
scroll to position [380, 0]
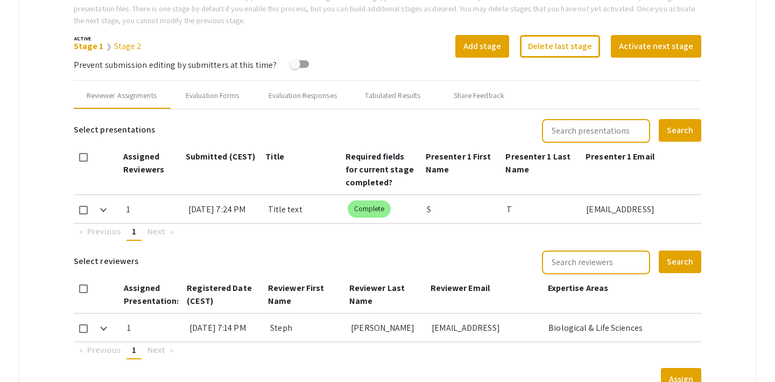
click at [114, 46] on link "Stage 2" at bounding box center [128, 45] width 28 height 11
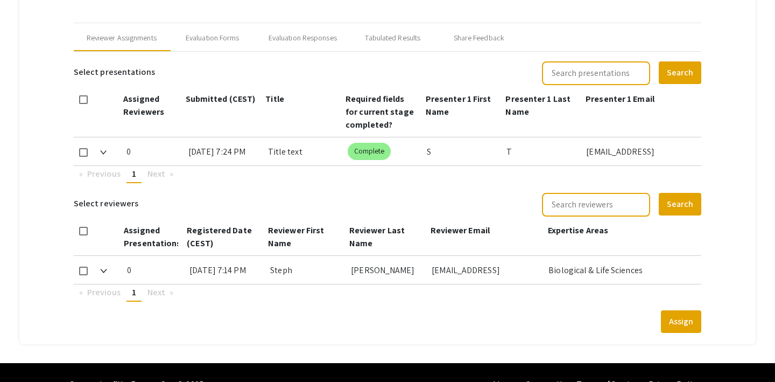
scroll to position [451, 0]
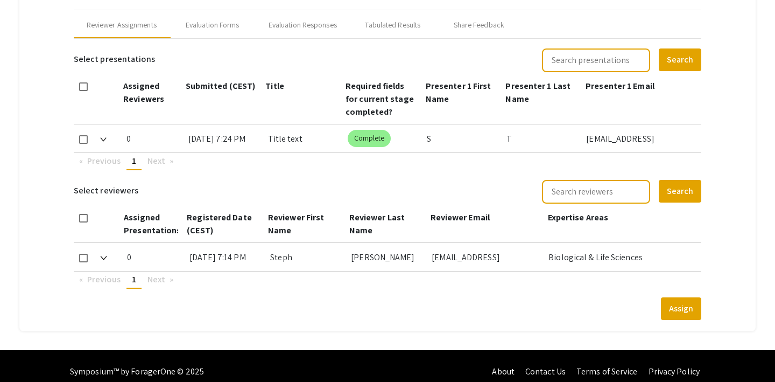
click at [83, 144] on mat-checkbox at bounding box center [83, 138] width 9 height 29
click at [85, 257] on span at bounding box center [83, 258] width 9 height 9
click at [83, 262] on input "checkbox" at bounding box center [83, 262] width 1 height 1
checkbox input "true"
click at [85, 142] on span at bounding box center [83, 139] width 9 height 9
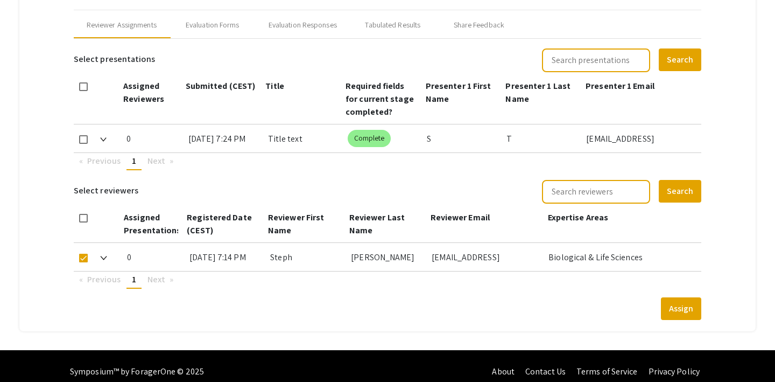
click at [83, 144] on input "checkbox" at bounding box center [83, 144] width 1 height 1
checkbox input "true"
click at [694, 307] on button "Assign" at bounding box center [681, 308] width 40 height 23
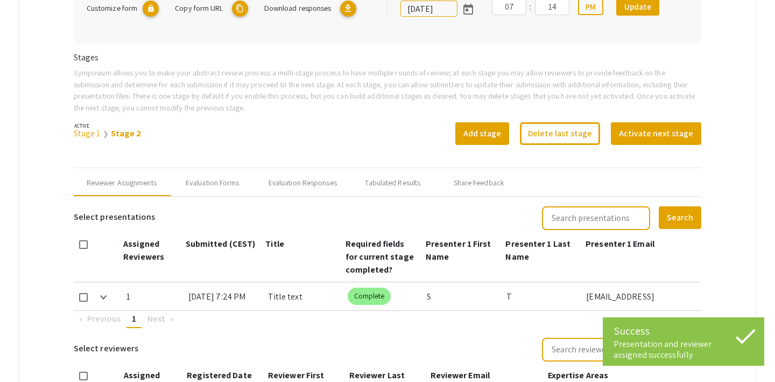
scroll to position [297, 0]
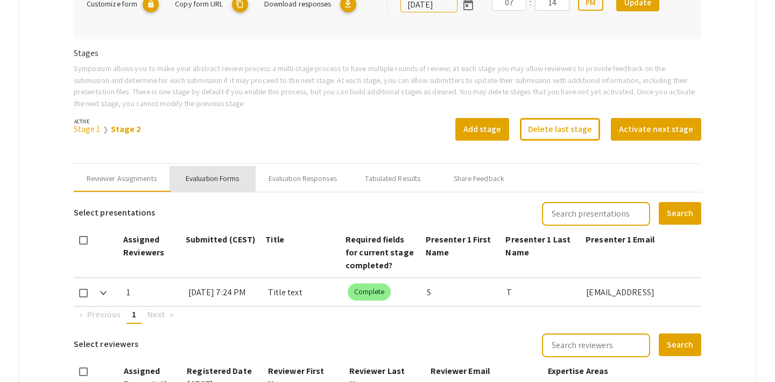
click at [219, 182] on div "Evaluation Forms" at bounding box center [213, 178] width 54 height 11
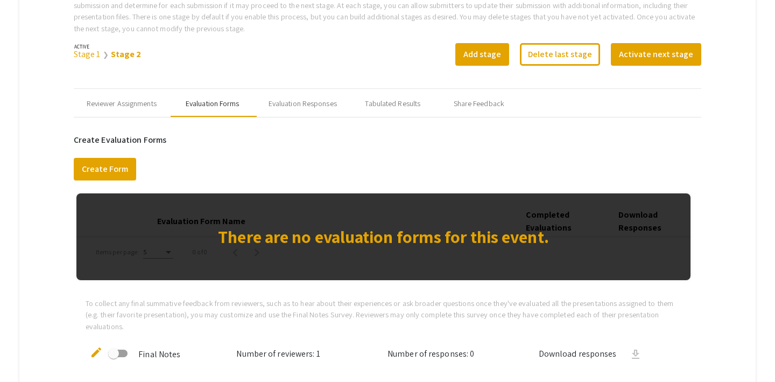
scroll to position [376, 0]
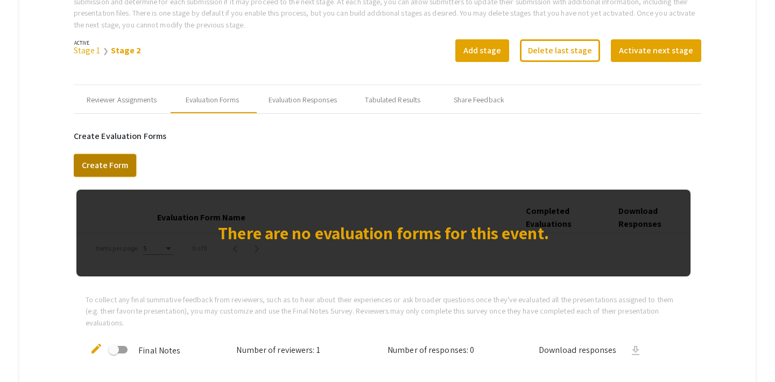
click at [115, 172] on button "Create Form" at bounding box center [105, 165] width 62 height 23
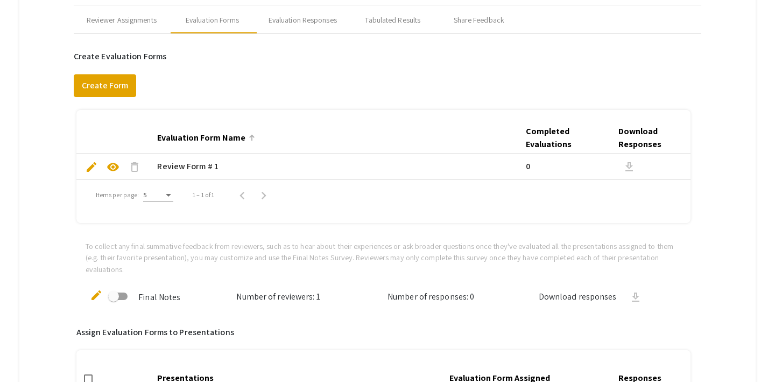
scroll to position [457, 0]
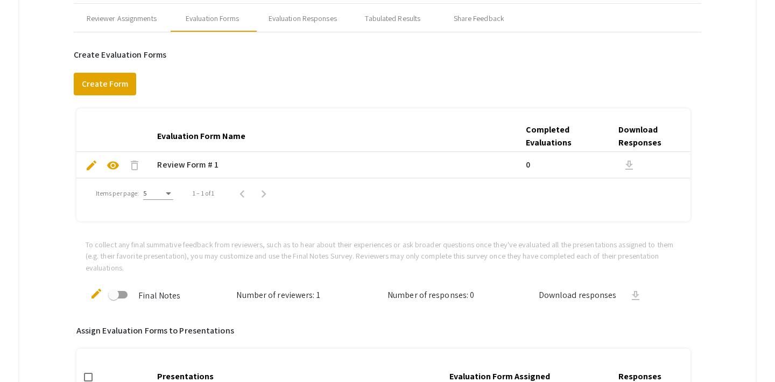
click at [93, 164] on span "edit" at bounding box center [91, 165] width 13 height 13
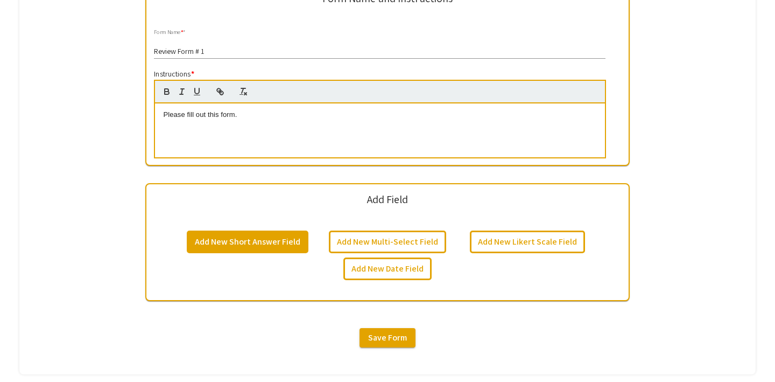
scroll to position [286, 0]
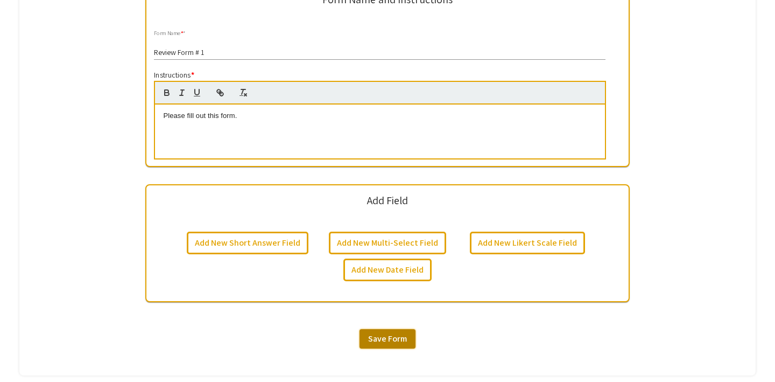
click at [376, 343] on span "Save Form" at bounding box center [387, 338] width 39 height 11
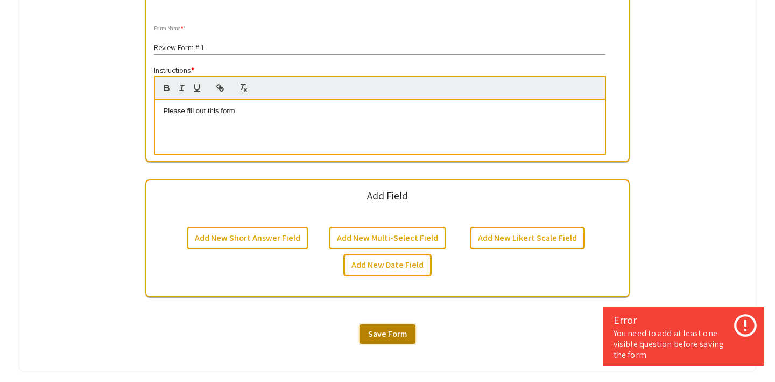
scroll to position [298, 0]
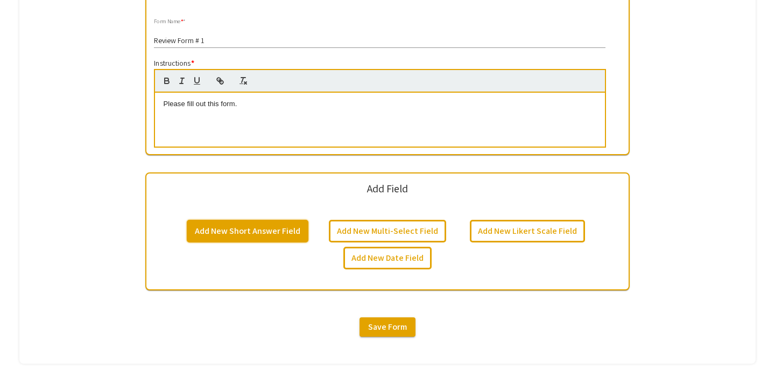
click at [279, 228] on button "Add New Short Answer Field" at bounding box center [248, 231] width 122 height 23
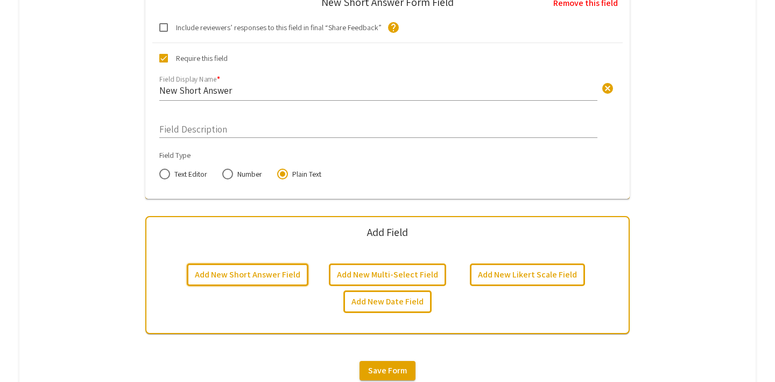
scroll to position [524, 0]
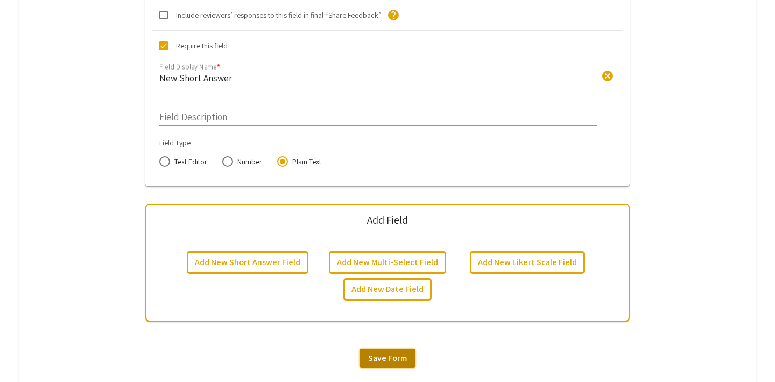
click at [375, 353] on span "Save Form" at bounding box center [387, 357] width 39 height 11
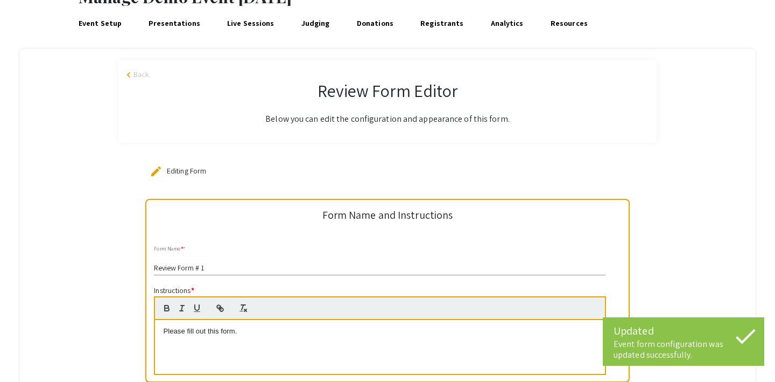
scroll to position [0, 0]
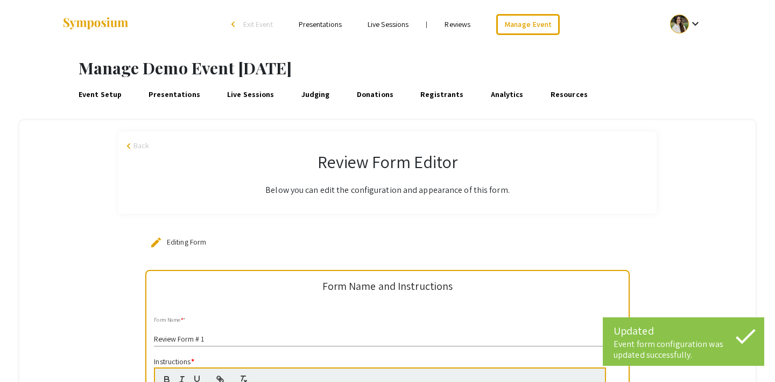
click at [140, 144] on span "Back" at bounding box center [142, 145] width 16 height 11
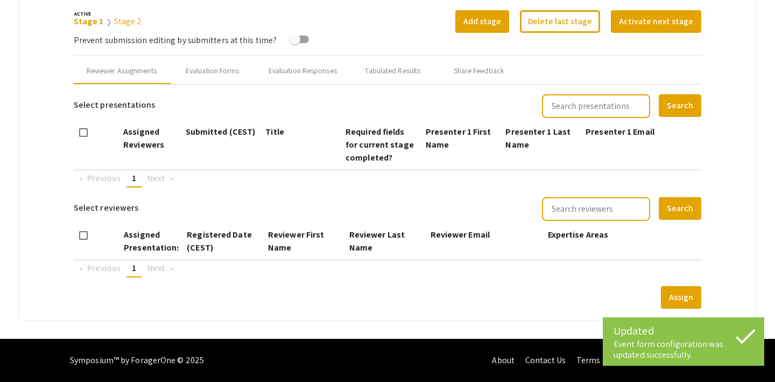
type input "9/27/2025"
type input "07"
type input "14"
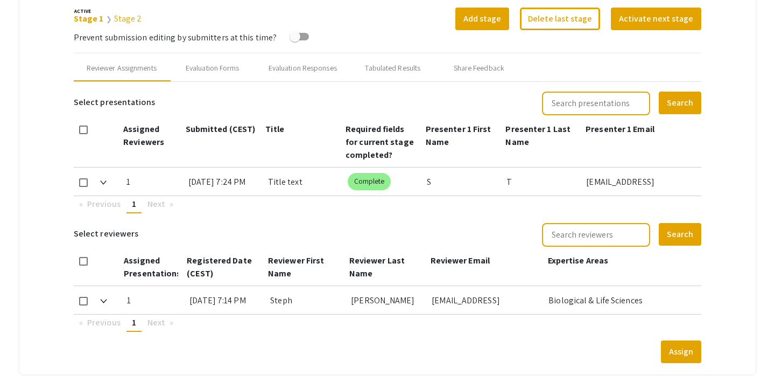
scroll to position [407, 0]
click at [220, 71] on div "Evaluation Forms" at bounding box center [213, 68] width 54 height 11
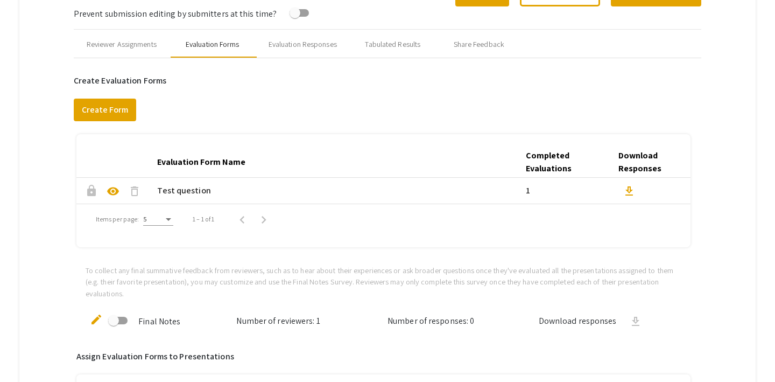
scroll to position [361, 0]
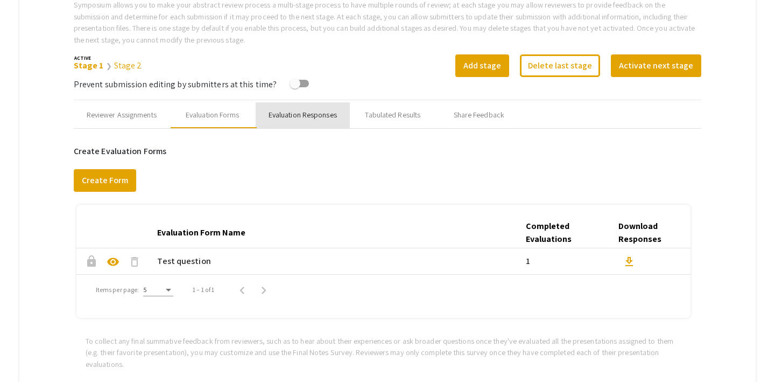
click at [296, 122] on div "Evaluation Responses" at bounding box center [303, 115] width 94 height 26
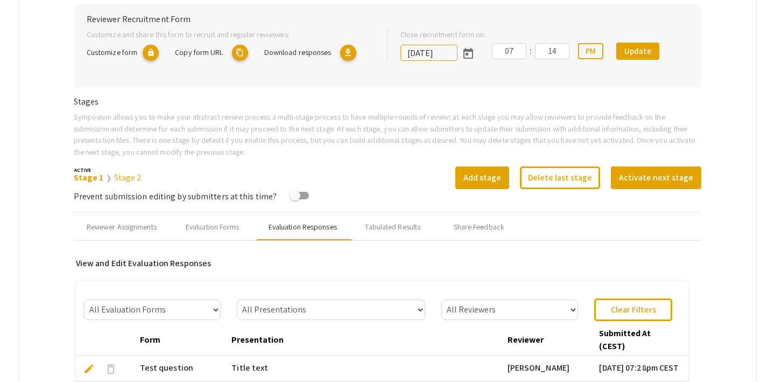
scroll to position [229, 0]
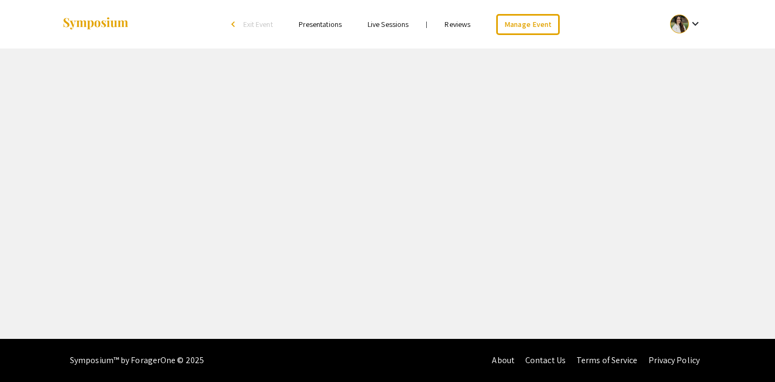
select select "8"
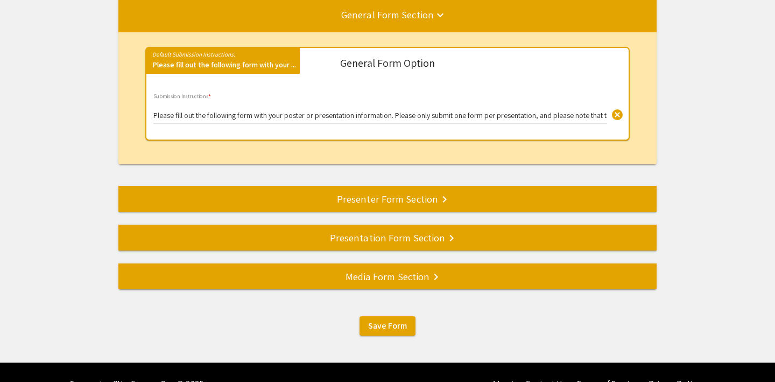
scroll to position [152, 0]
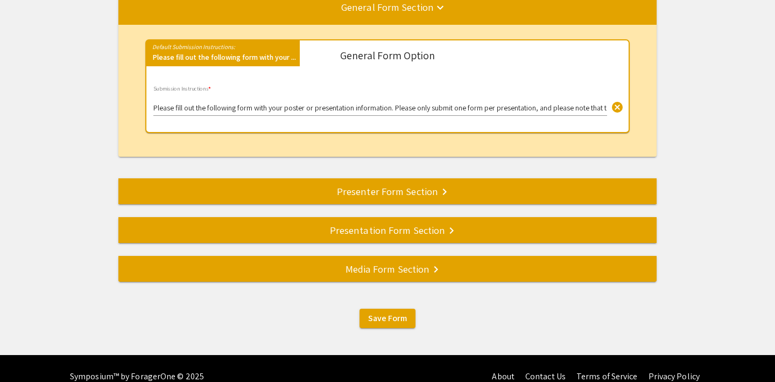
click at [372, 191] on div "Presenter Form Section keyboard_arrow_right" at bounding box center [387, 191] width 538 height 15
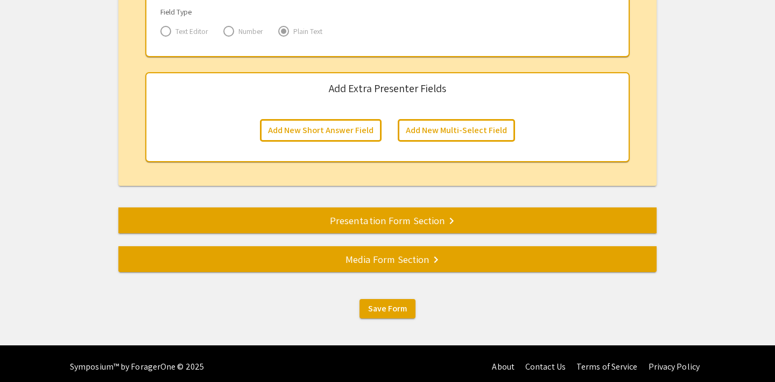
scroll to position [1873, 0]
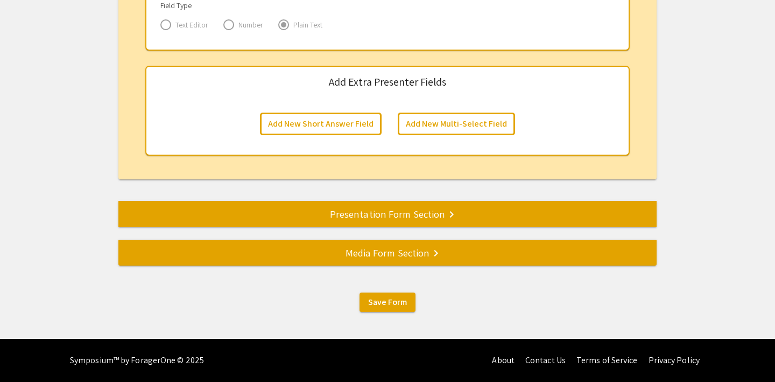
click at [371, 212] on div "Presentation Form Section keyboard_arrow_right" at bounding box center [387, 213] width 538 height 15
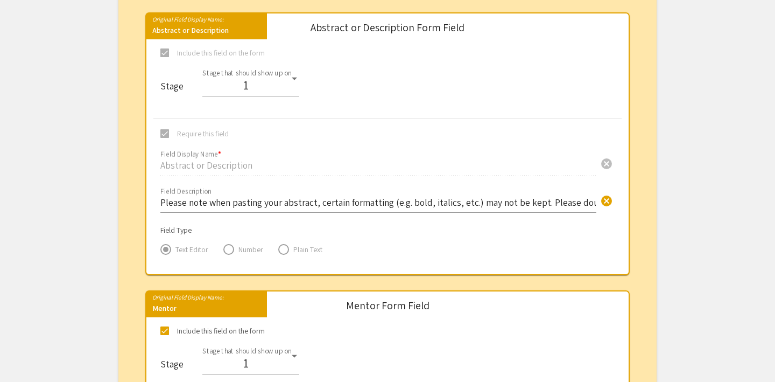
scroll to position [544, 0]
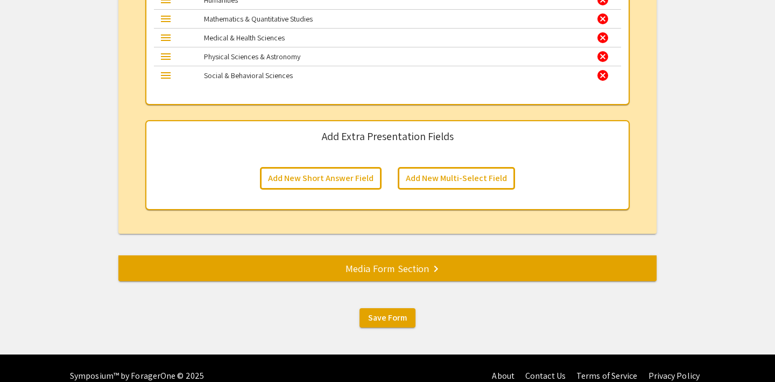
click at [348, 272] on div "Media Form Section keyboard_arrow_right" at bounding box center [387, 268] width 538 height 15
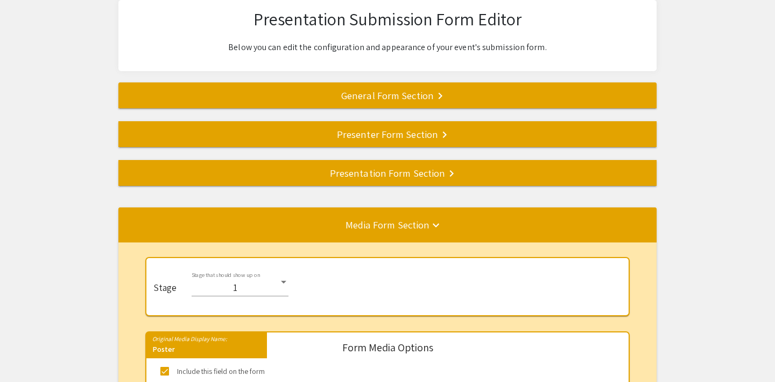
scroll to position [58, 0]
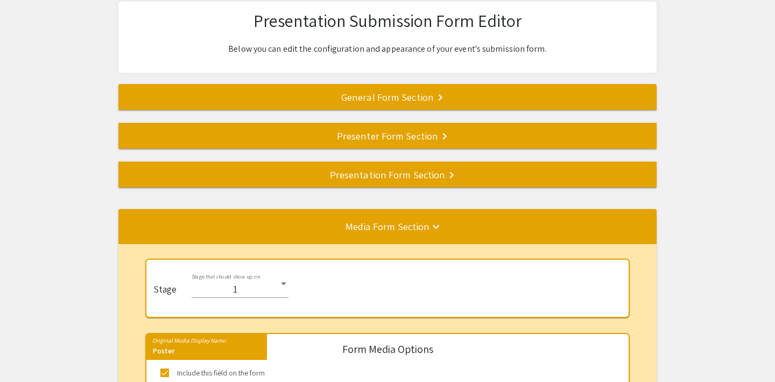
click at [361, 184] on mat-divider at bounding box center [505, 175] width 775 height 36
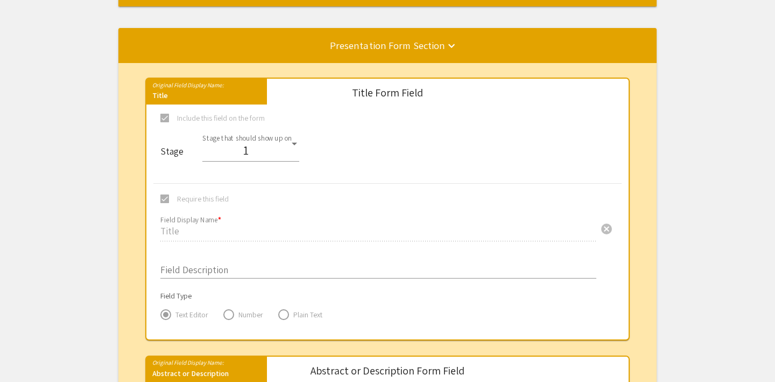
scroll to position [0, 0]
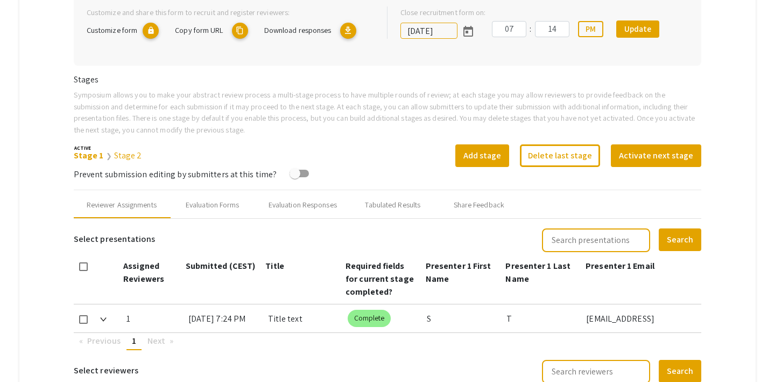
scroll to position [273, 0]
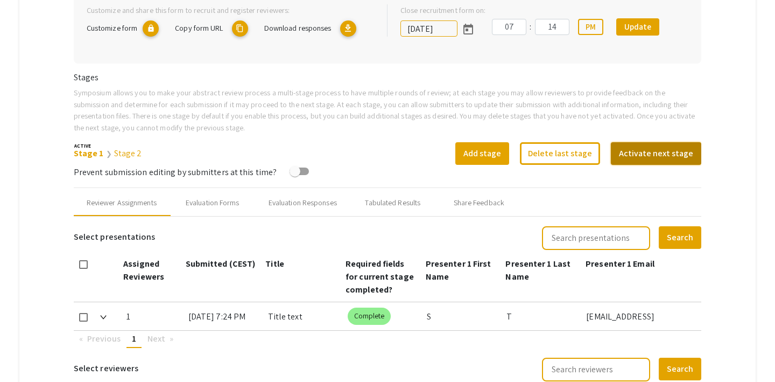
click at [645, 152] on button "Activate next stage" at bounding box center [656, 153] width 90 height 23
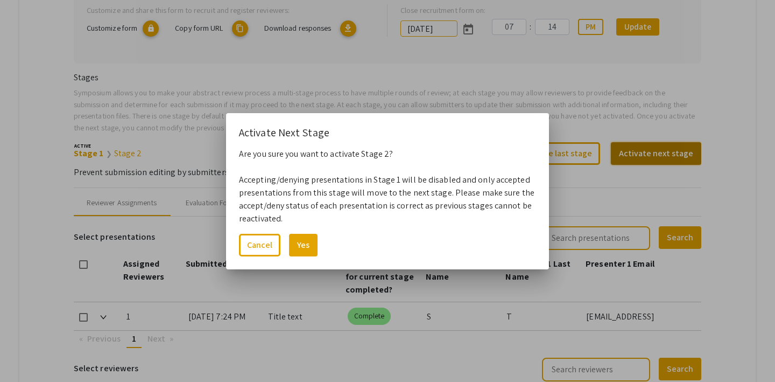
scroll to position [0, 0]
click at [300, 246] on button "Yes" at bounding box center [303, 245] width 29 height 23
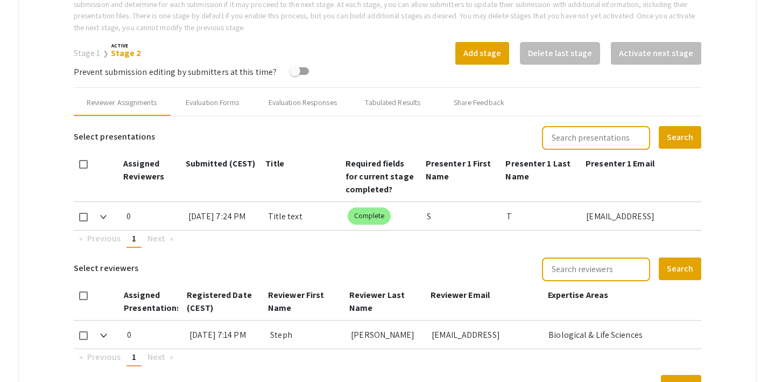
scroll to position [368, 0]
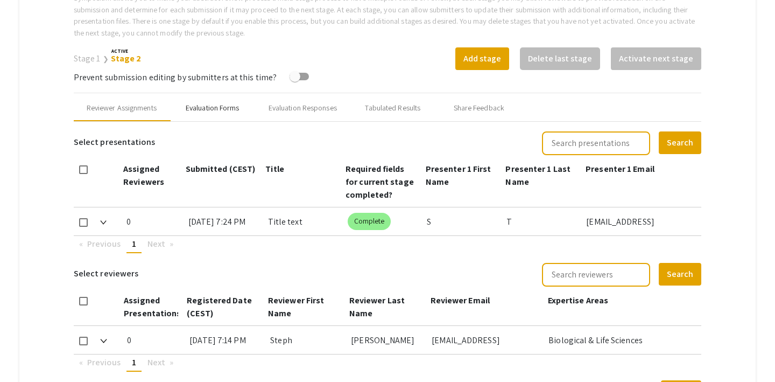
click at [219, 113] on div "Evaluation Forms" at bounding box center [213, 107] width 54 height 11
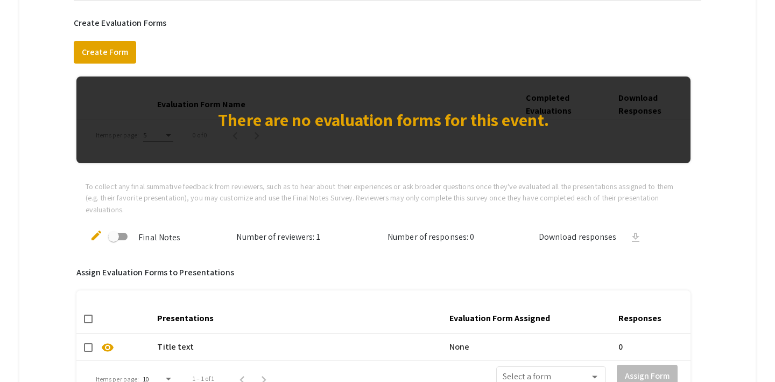
scroll to position [422, 0]
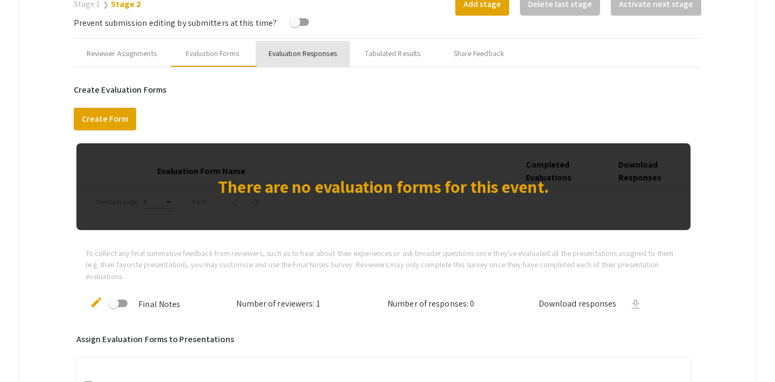
click at [306, 53] on div "Evaluation Responses" at bounding box center [303, 53] width 68 height 11
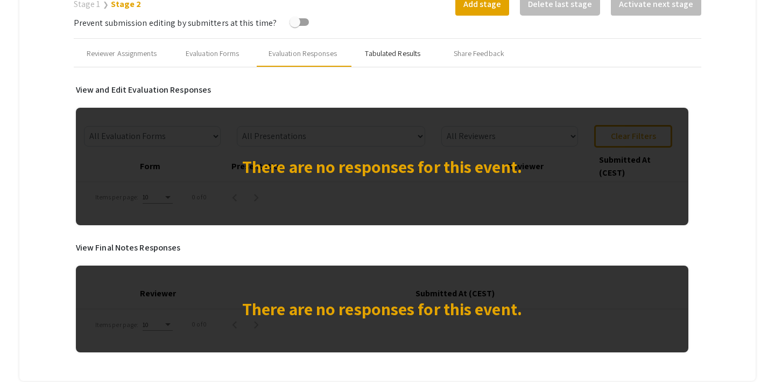
click at [383, 59] on div "Tabulated Results" at bounding box center [393, 54] width 86 height 26
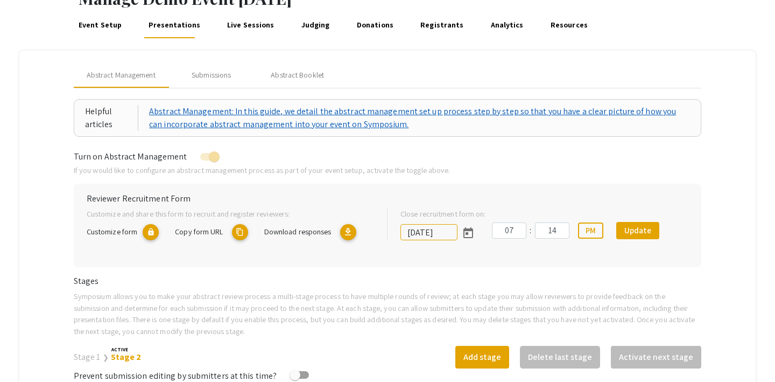
scroll to position [54, 0]
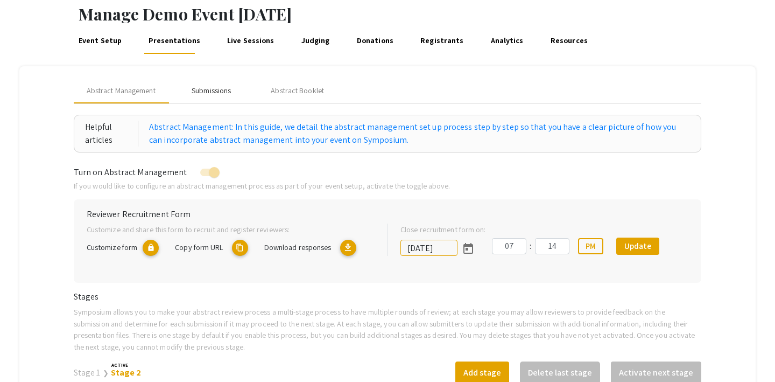
click at [211, 90] on div "Submissions" at bounding box center [211, 90] width 39 height 11
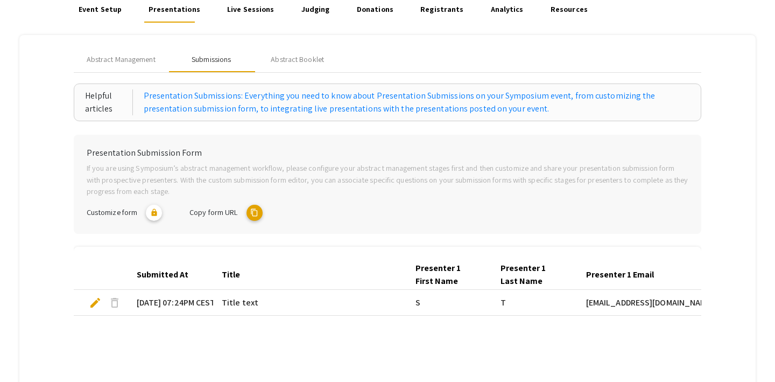
scroll to position [87, 0]
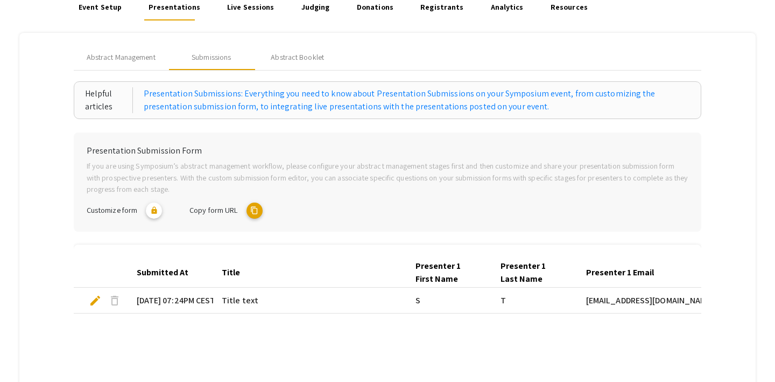
click at [254, 212] on mat-icon "content_copy" at bounding box center [255, 210] width 16 height 16
click at [116, 58] on span "Abstract Management" at bounding box center [121, 57] width 69 height 11
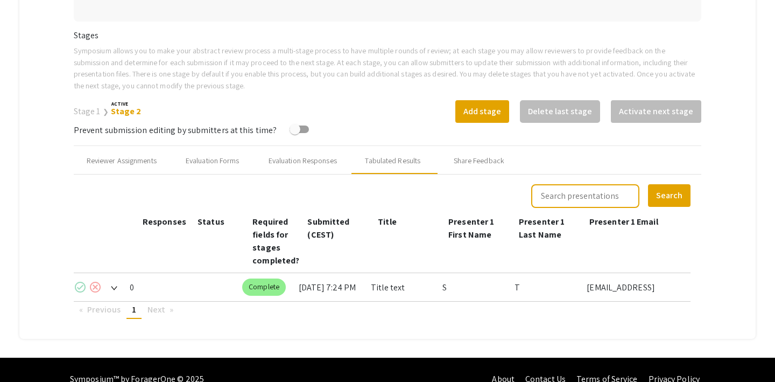
scroll to position [334, 0]
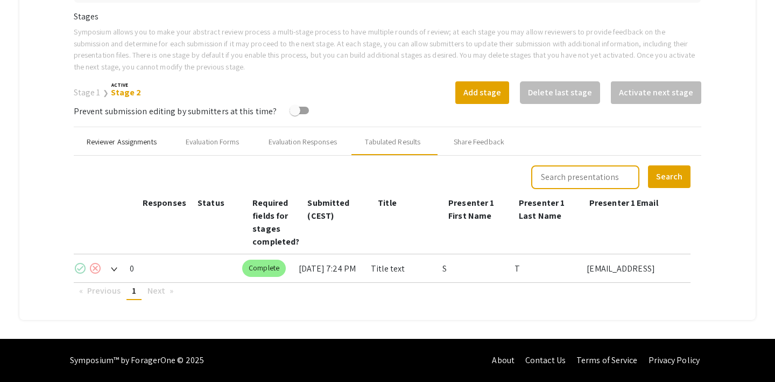
click at [137, 140] on div "Reviewer Assignments" at bounding box center [122, 141] width 70 height 11
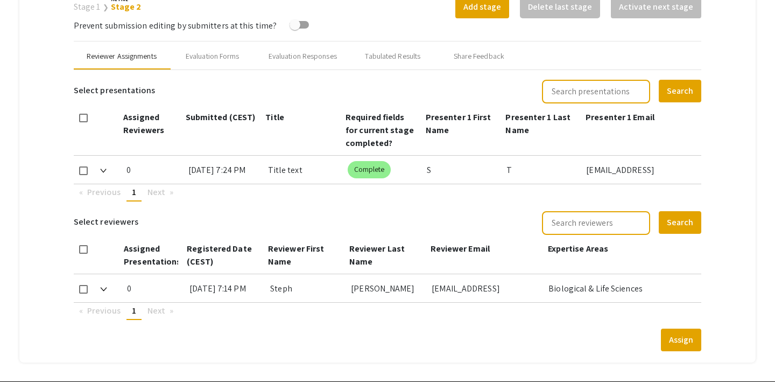
scroll to position [430, 0]
